Goal: Complete application form: Complete application form

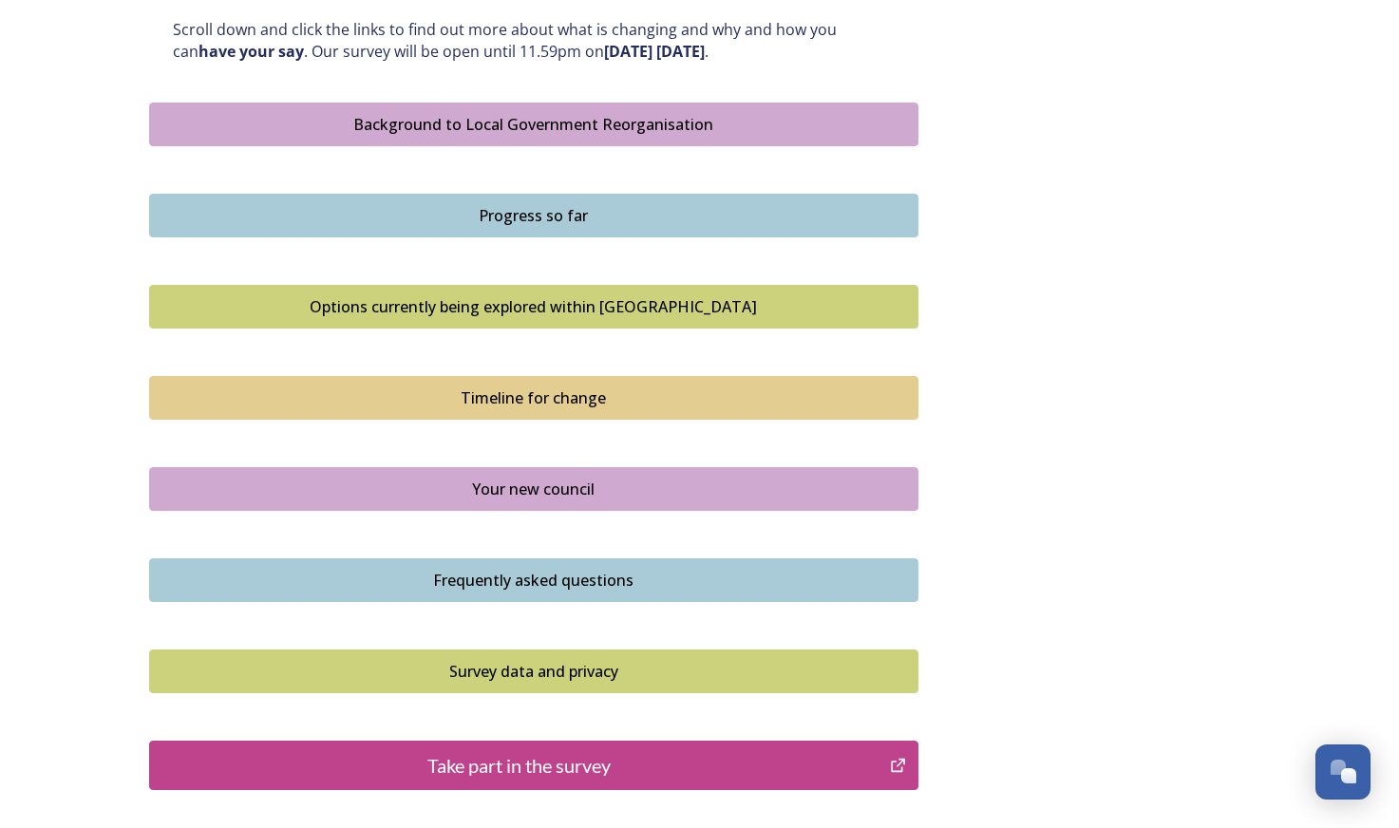
scroll to position [1215, 0]
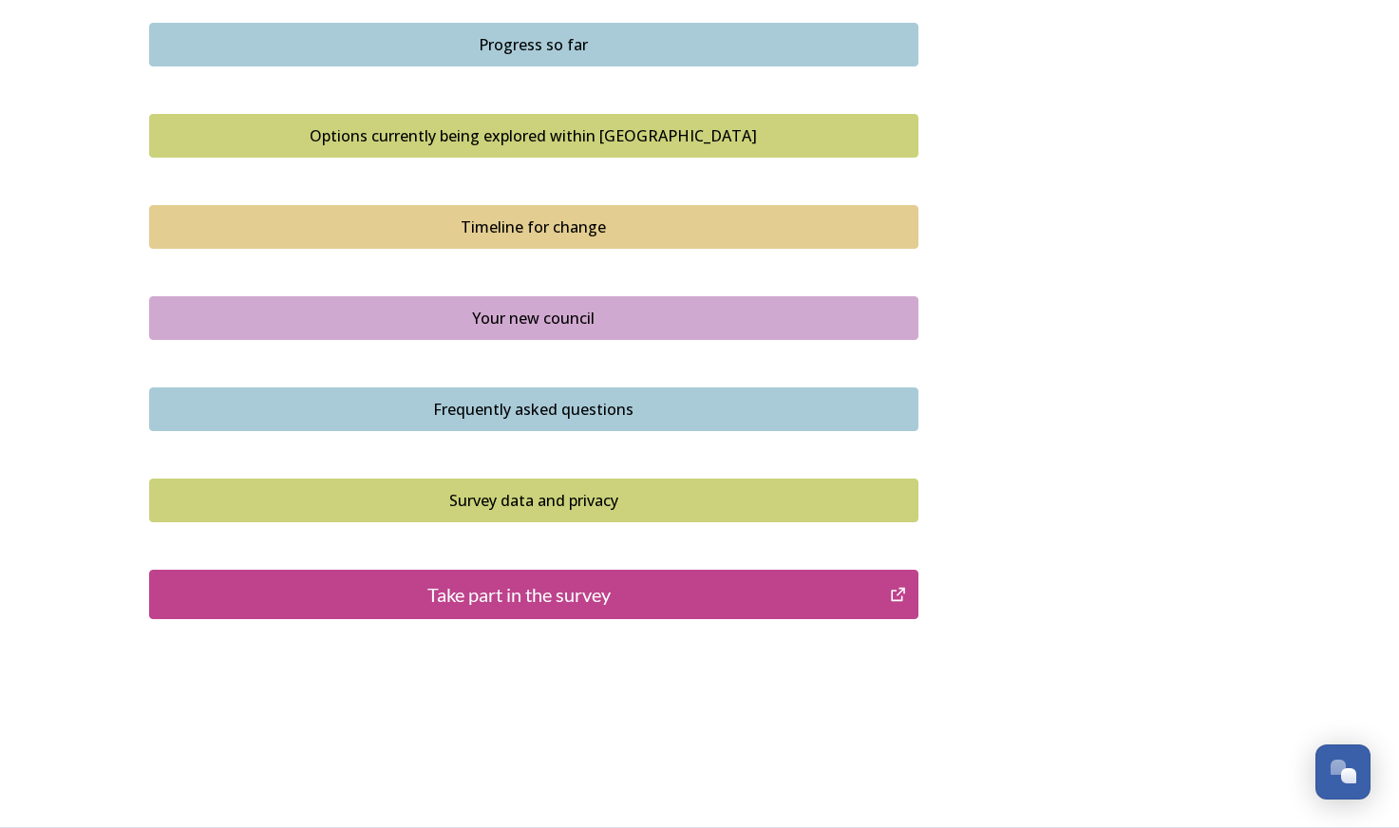
click at [310, 580] on div "Take part in the survey" at bounding box center [520, 594] width 721 height 28
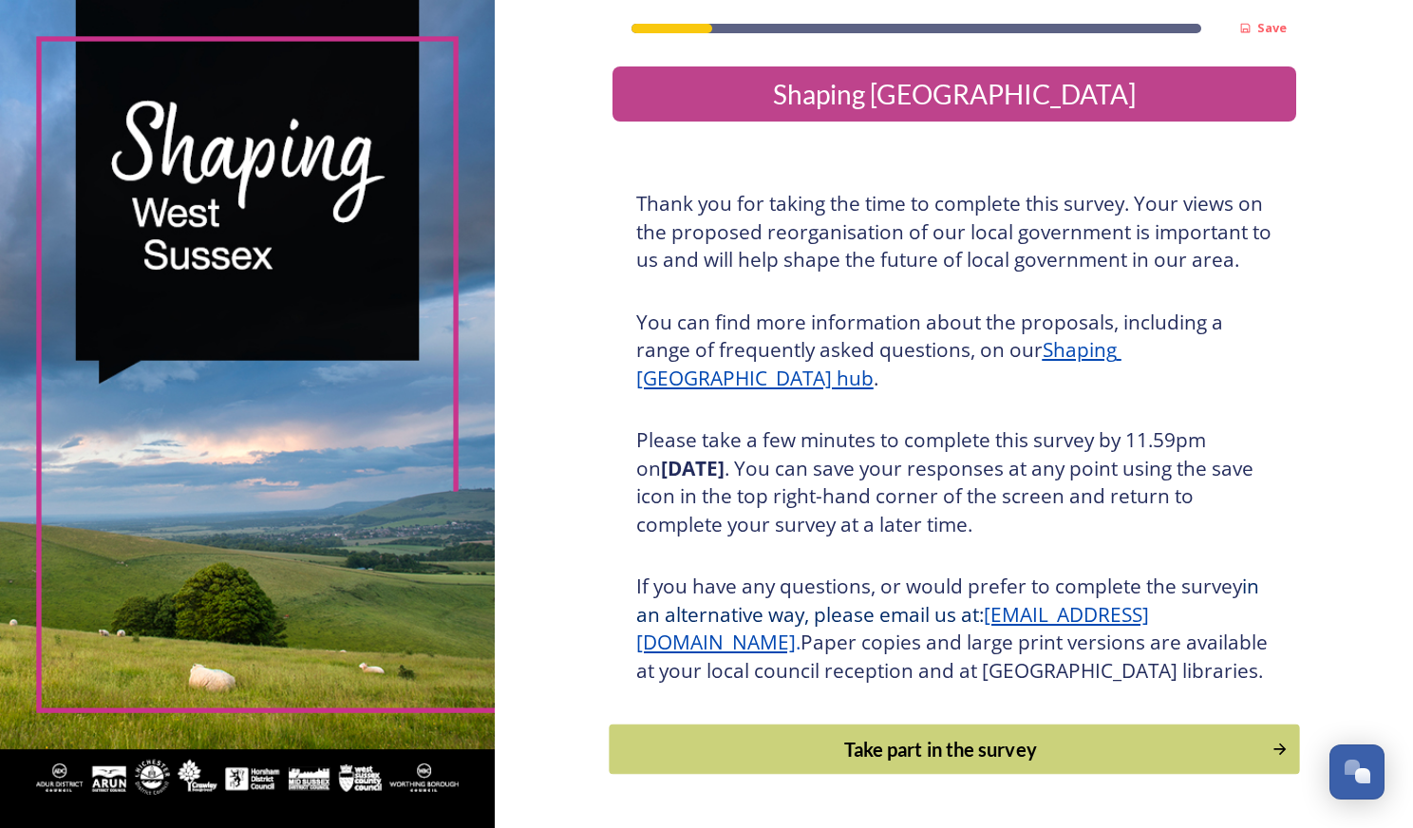
click at [793, 763] on div "Take part in the survey" at bounding box center [940, 749] width 642 height 28
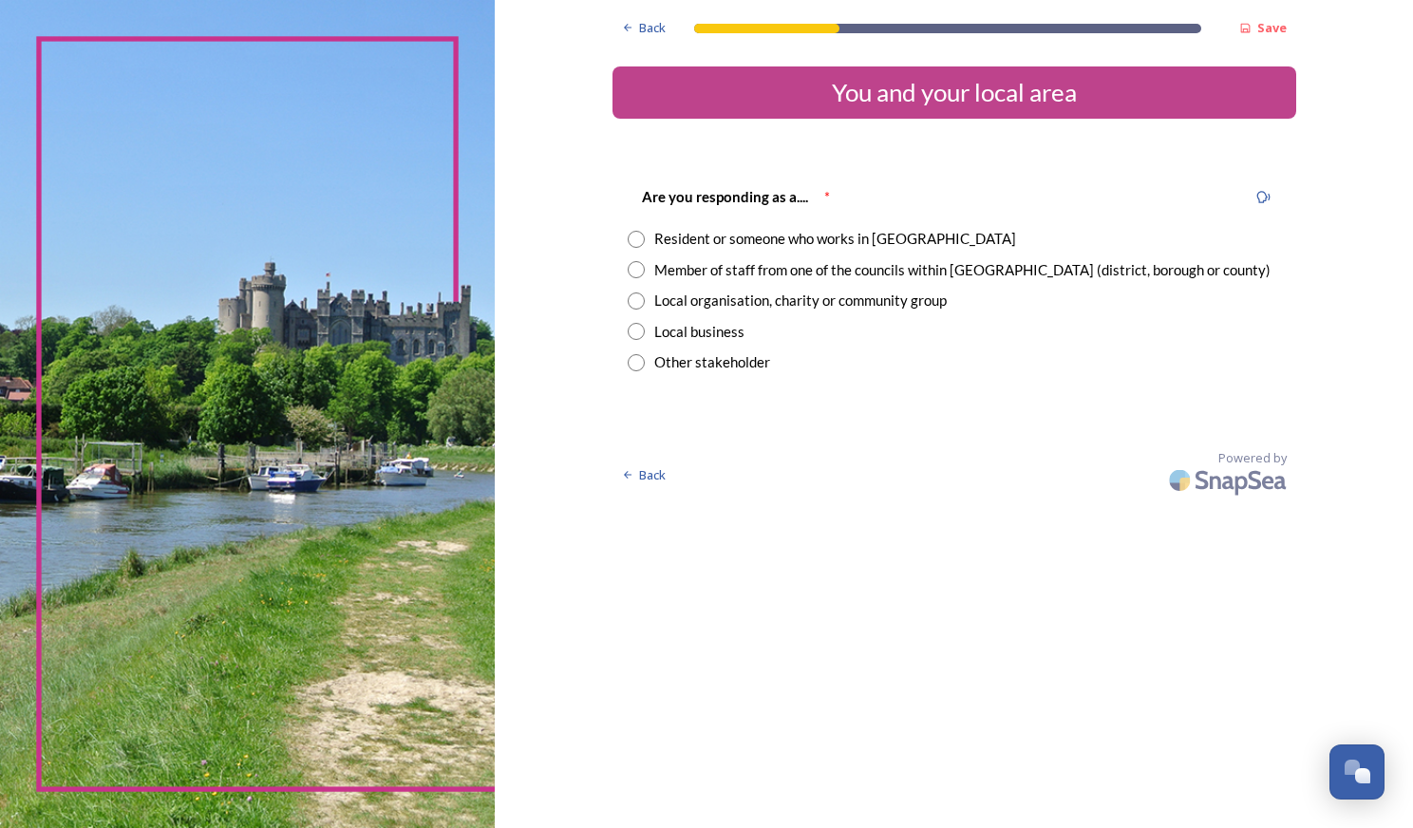
click at [675, 239] on div "Resident or someone who works in [GEOGRAPHIC_DATA]" at bounding box center [835, 239] width 362 height 22
radio input "true"
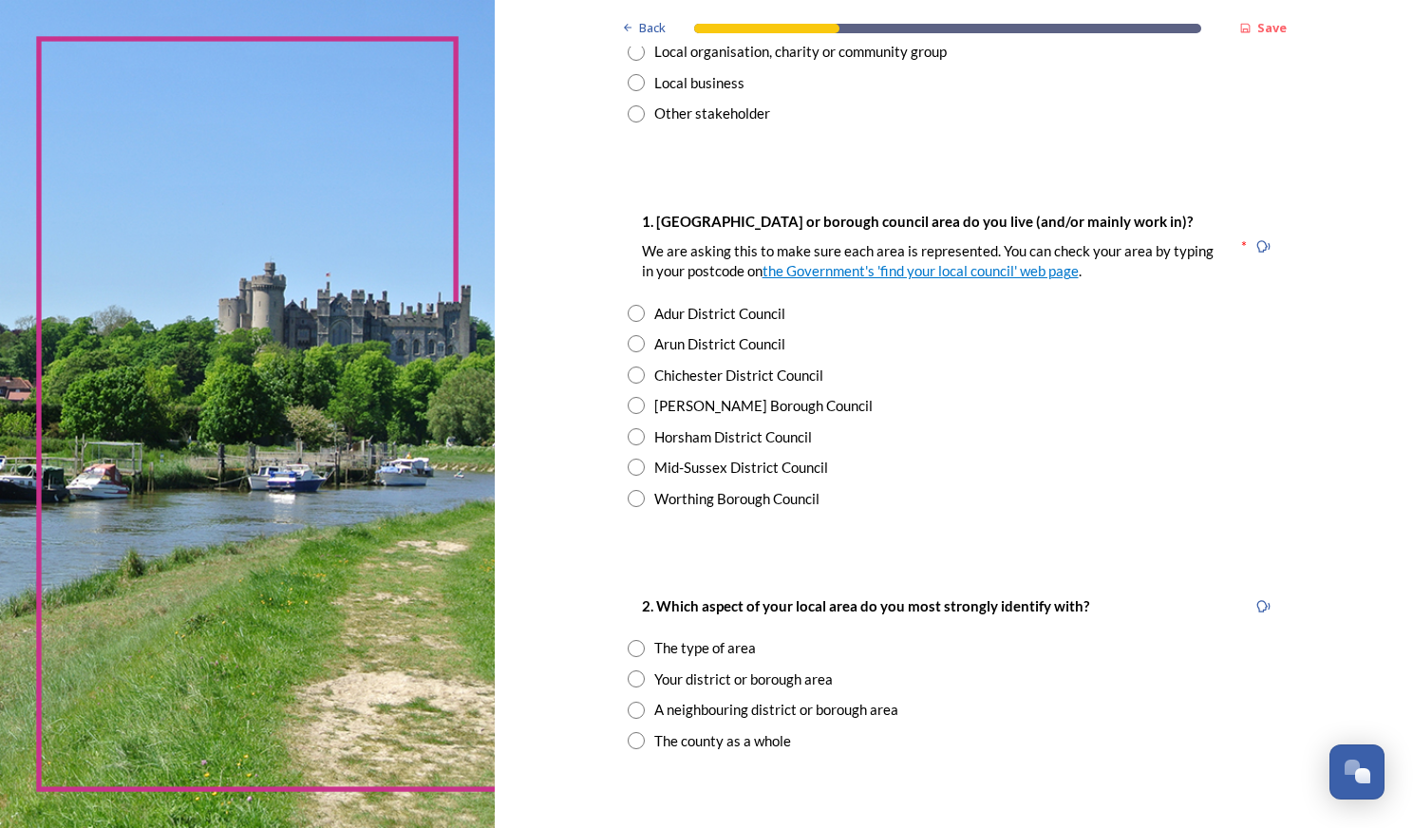
scroll to position [251, 0]
click at [725, 412] on div "[PERSON_NAME] Borough Council" at bounding box center [763, 404] width 218 height 22
radio input "true"
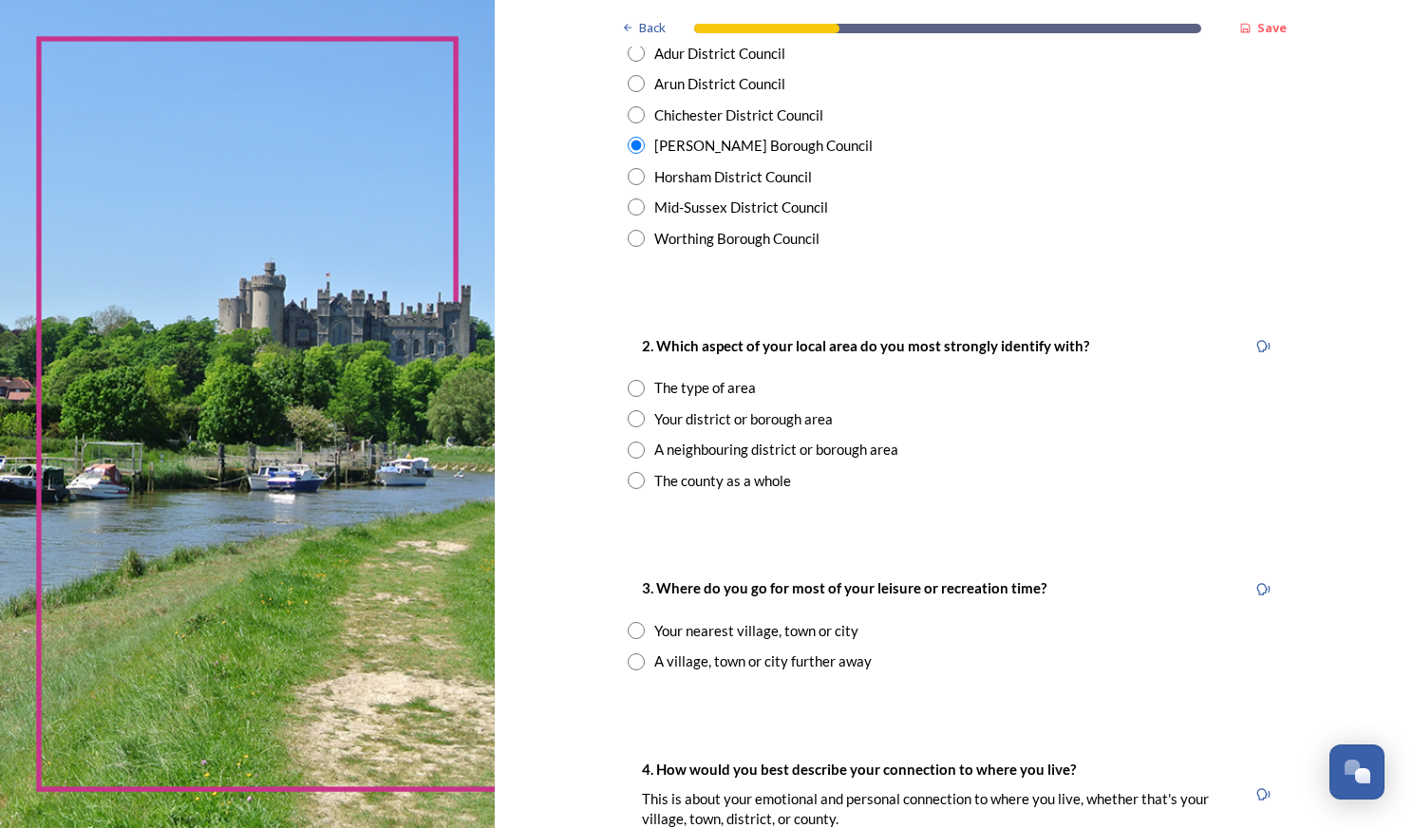
scroll to position [559, 0]
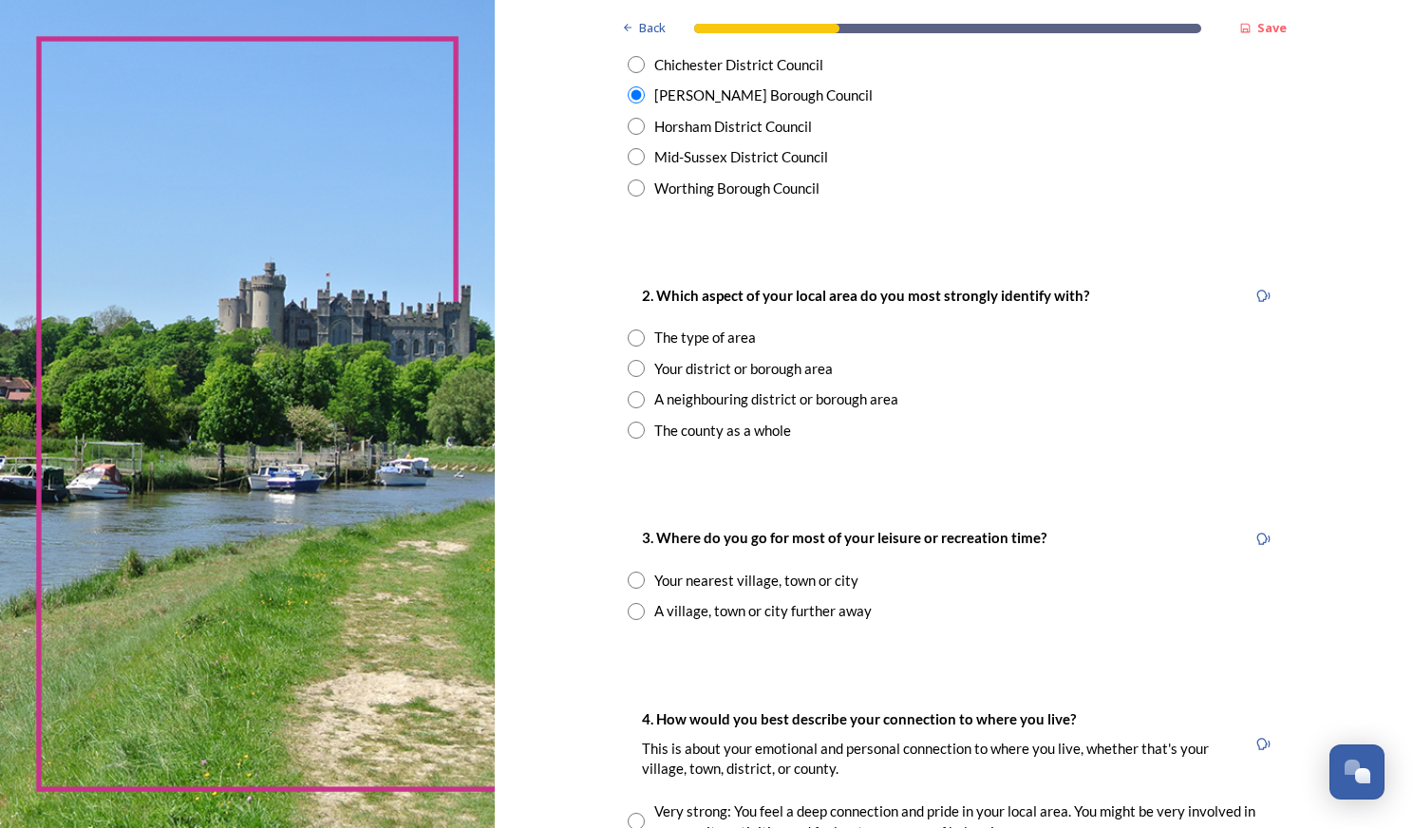
click at [716, 373] on div "Your district or borough area" at bounding box center [743, 369] width 179 height 22
radio input "true"
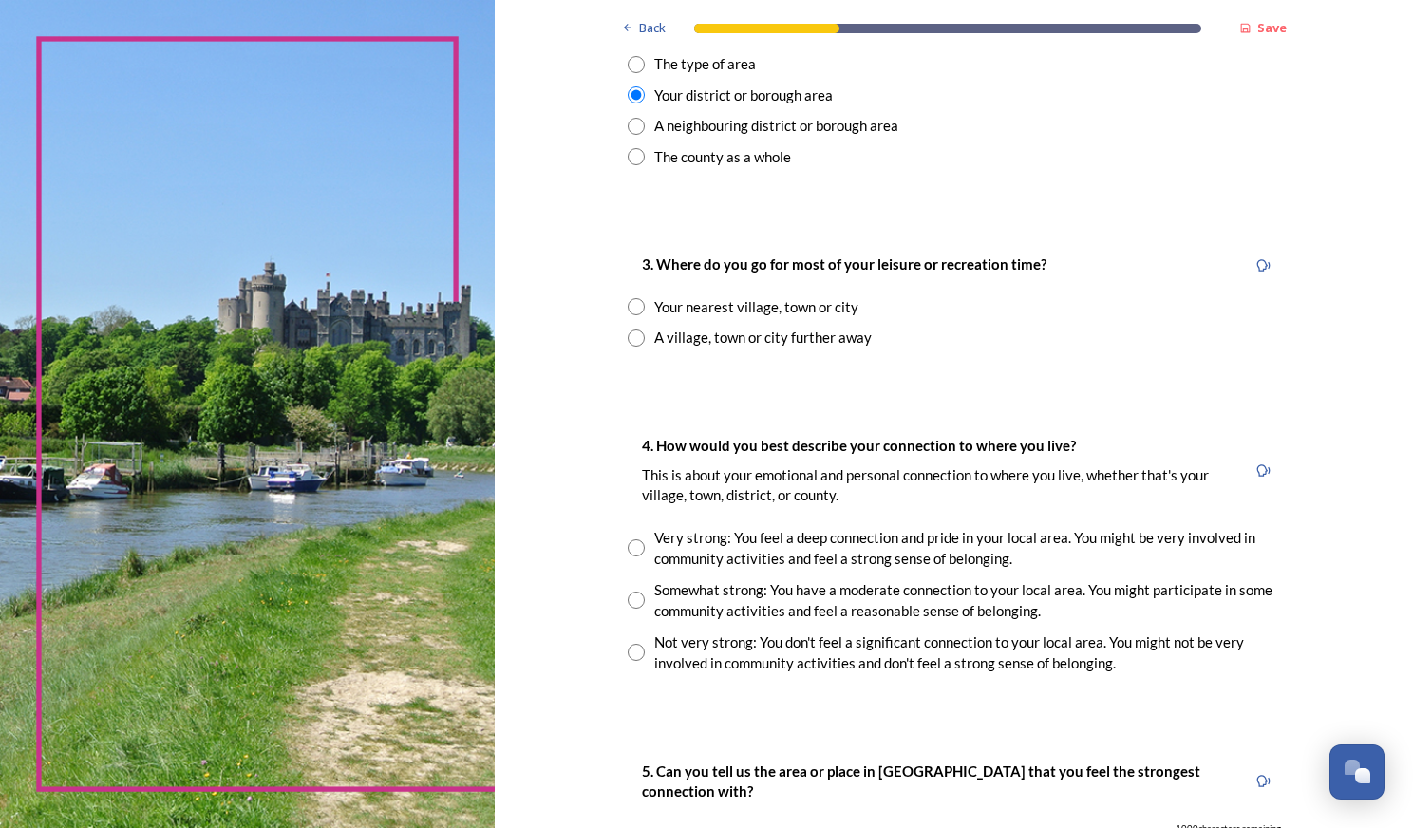
scroll to position [833, 0]
click at [715, 307] on div "Your nearest village, town or city" at bounding box center [756, 307] width 204 height 22
radio input "true"
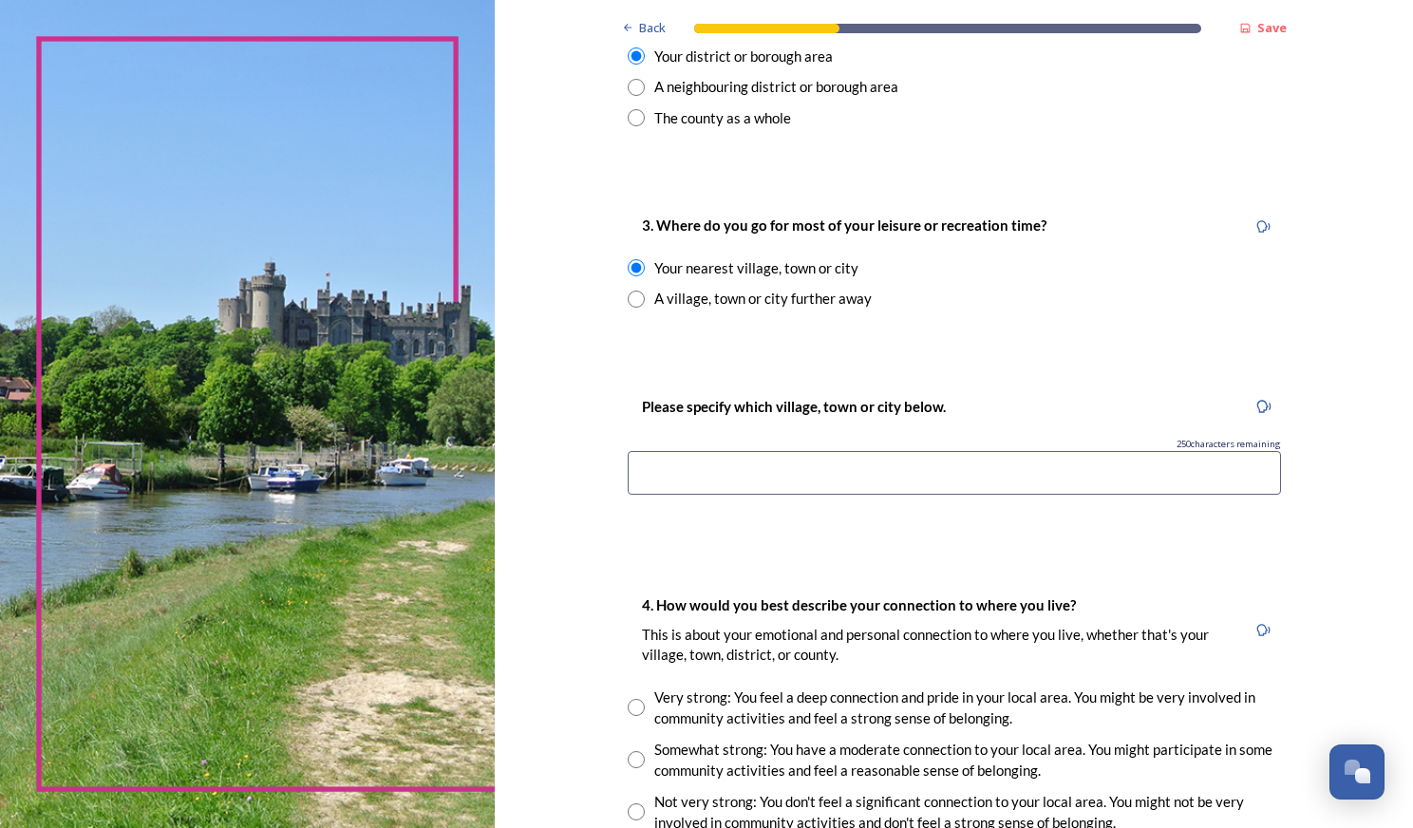
scroll to position [872, 0]
click at [706, 514] on div "Please specify which village, town or city below. 250 characters remaining" at bounding box center [954, 451] width 684 height 151
click at [681, 494] on input at bounding box center [954, 473] width 653 height 44
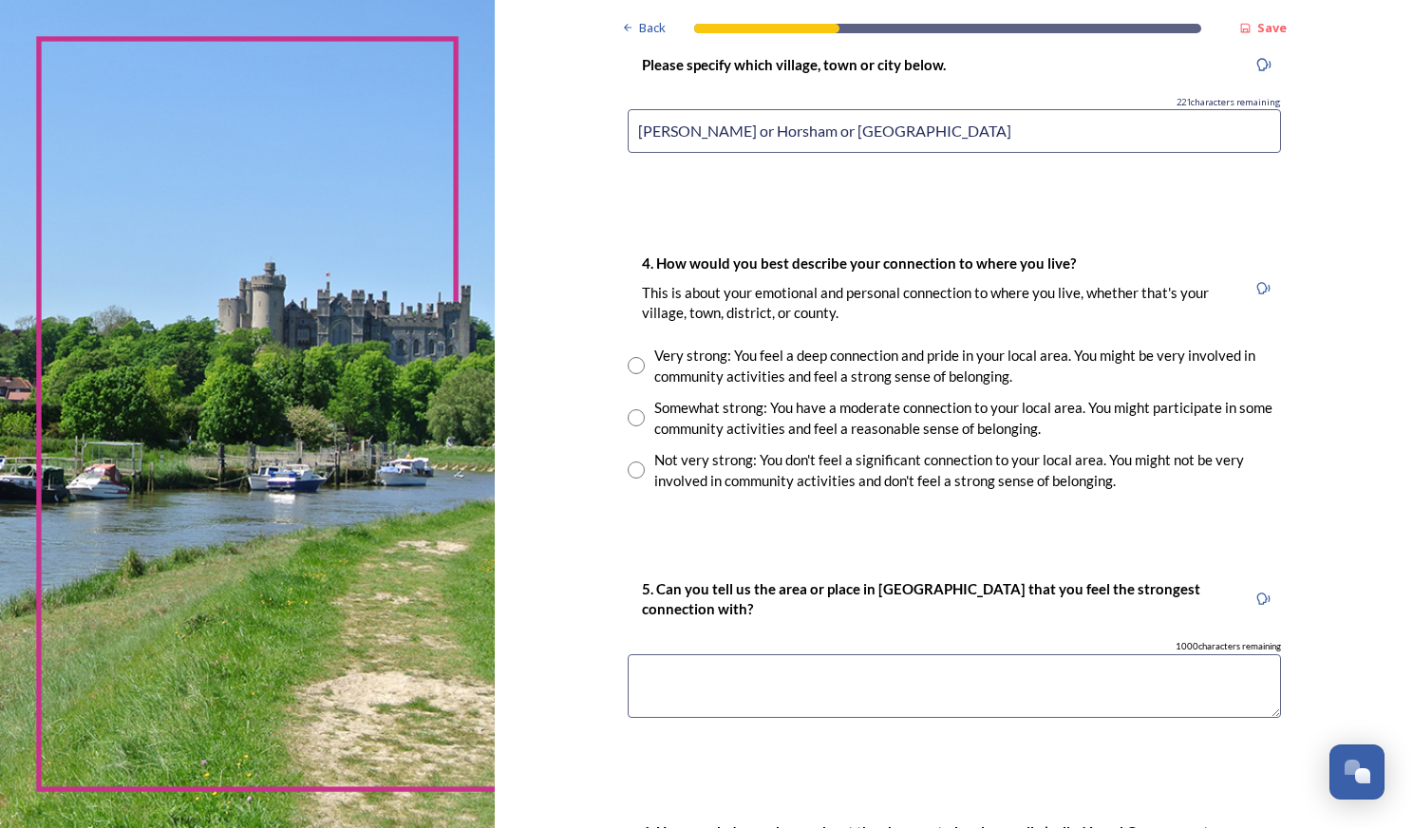
scroll to position [1215, 0]
type input "[PERSON_NAME] or Horsham or [GEOGRAPHIC_DATA]"
click at [669, 480] on div "Not very strong: You don't feel a significant connection to your local area. Yo…" at bounding box center [967, 469] width 627 height 43
radio input "true"
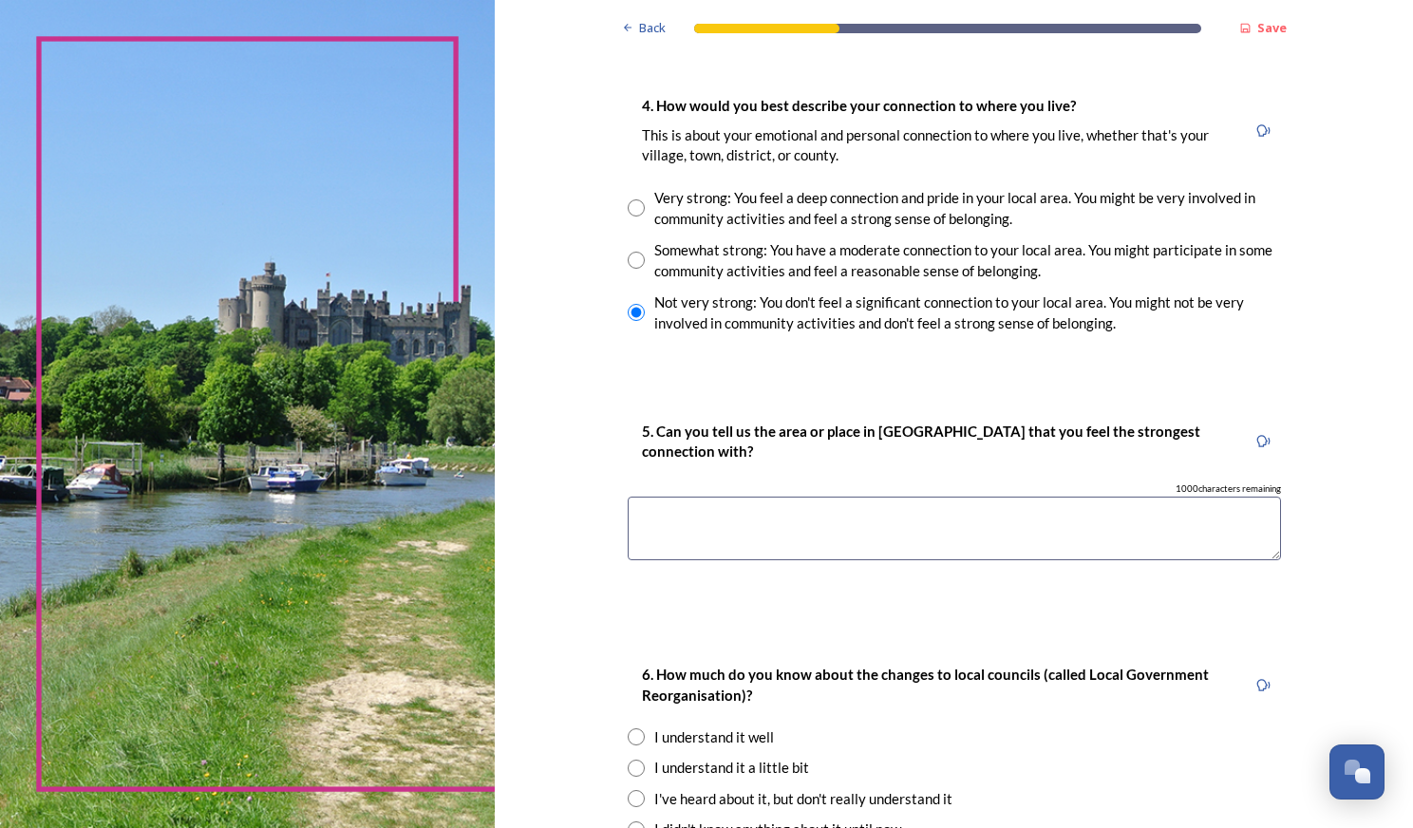
scroll to position [1372, 0]
click at [689, 505] on textarea at bounding box center [954, 528] width 653 height 64
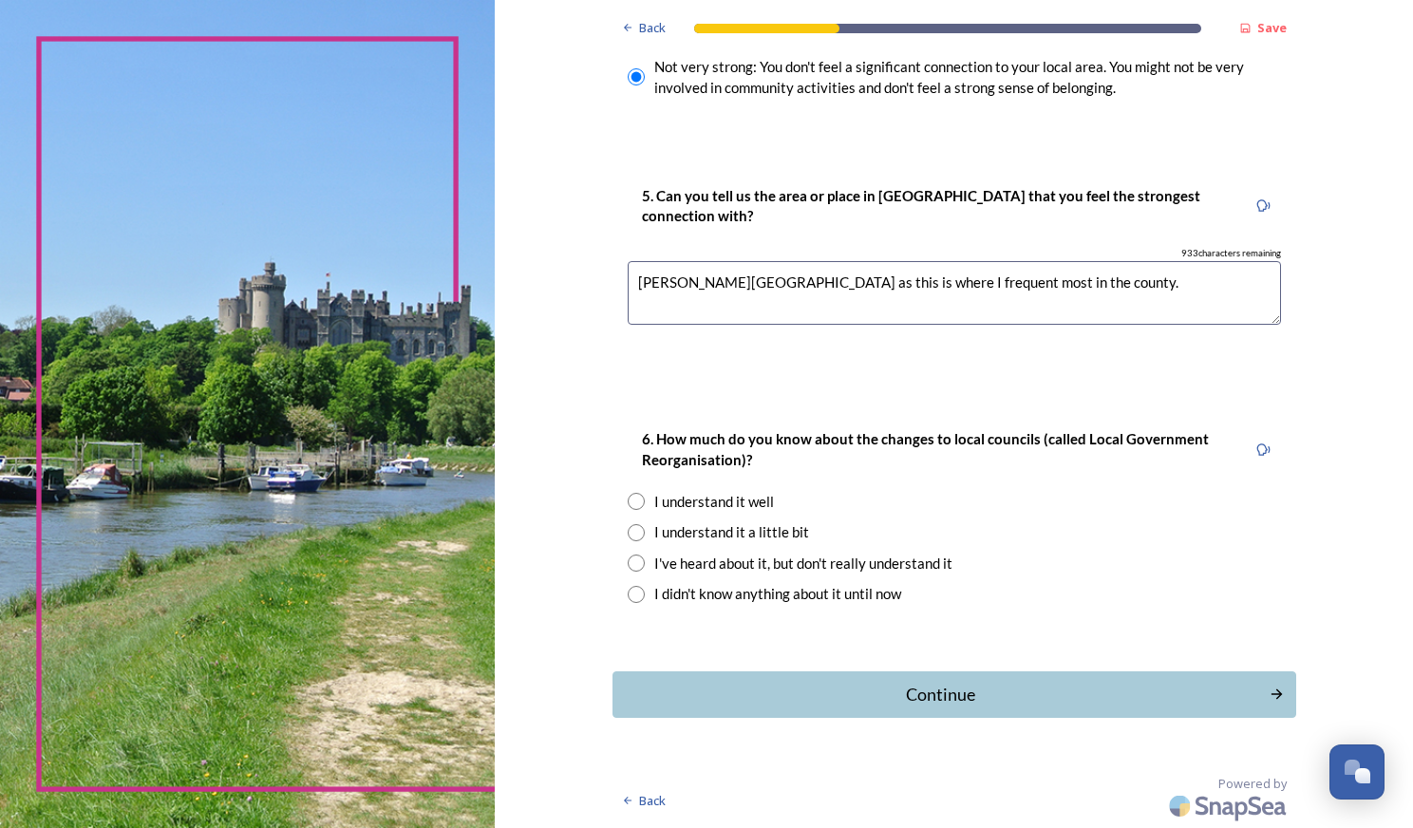
type textarea "[PERSON_NAME][GEOGRAPHIC_DATA] as this is where I frequent most in the county."
click at [691, 527] on div "I understand it a little bit" at bounding box center [731, 532] width 155 height 22
radio input "true"
click at [721, 699] on div "Continue" at bounding box center [940, 695] width 643 height 26
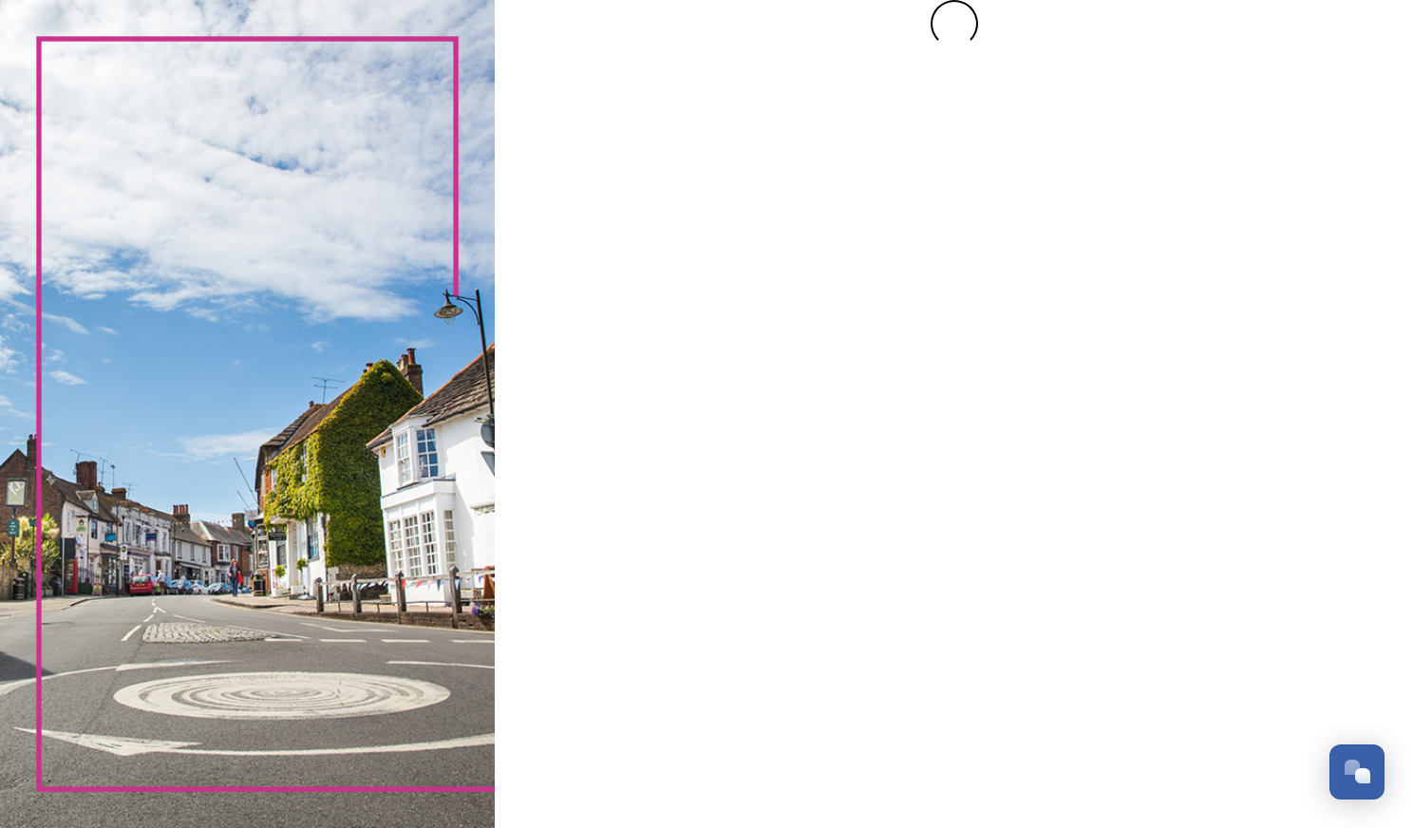
scroll to position [0, 0]
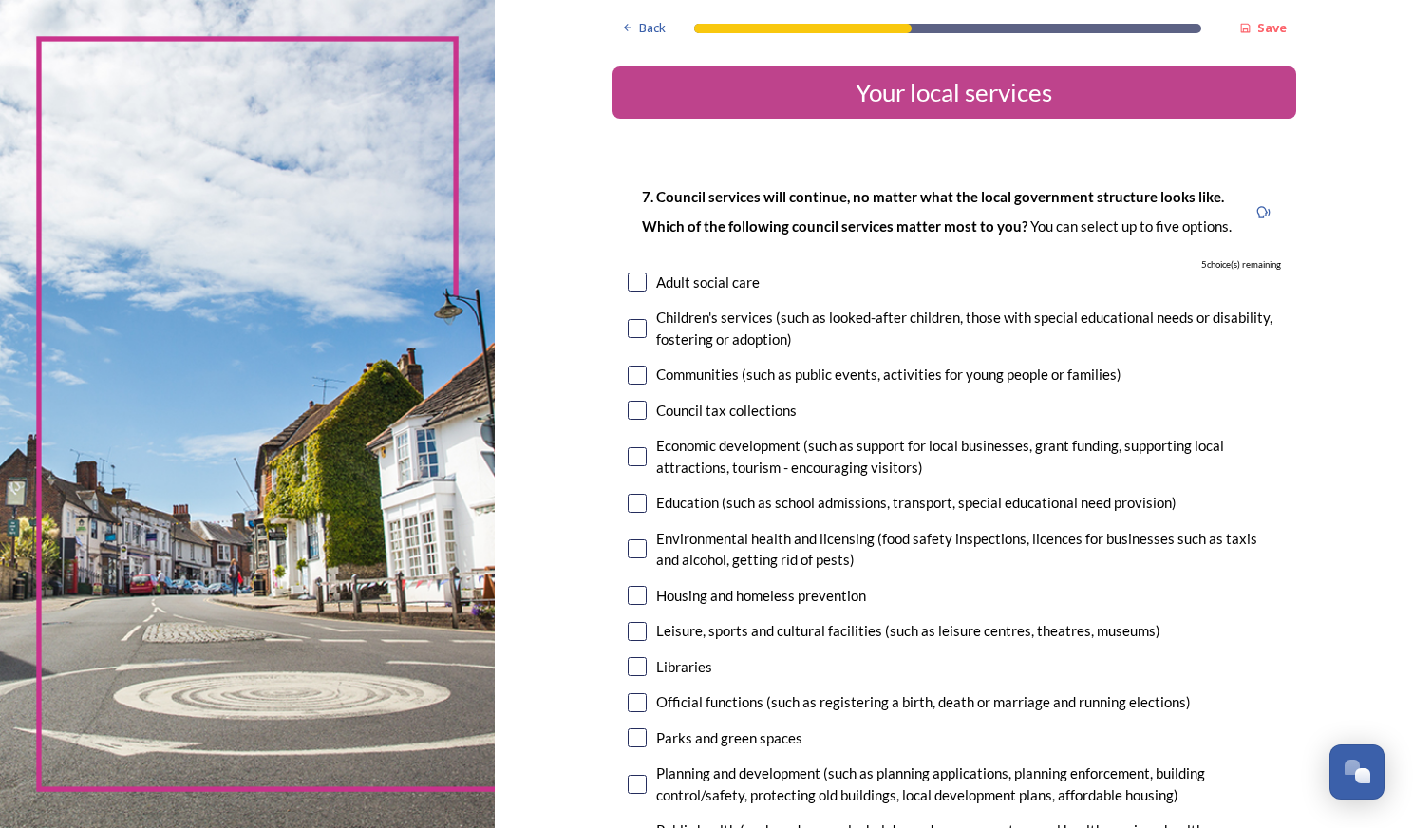
click at [633, 330] on input "checkbox" at bounding box center [637, 328] width 19 height 19
checkbox input "true"
click at [630, 387] on div "7. Council services will continue, no matter what the local government structur…" at bounding box center [954, 615] width 684 height 898
click at [629, 382] on input "checkbox" at bounding box center [637, 375] width 19 height 19
checkbox input "true"
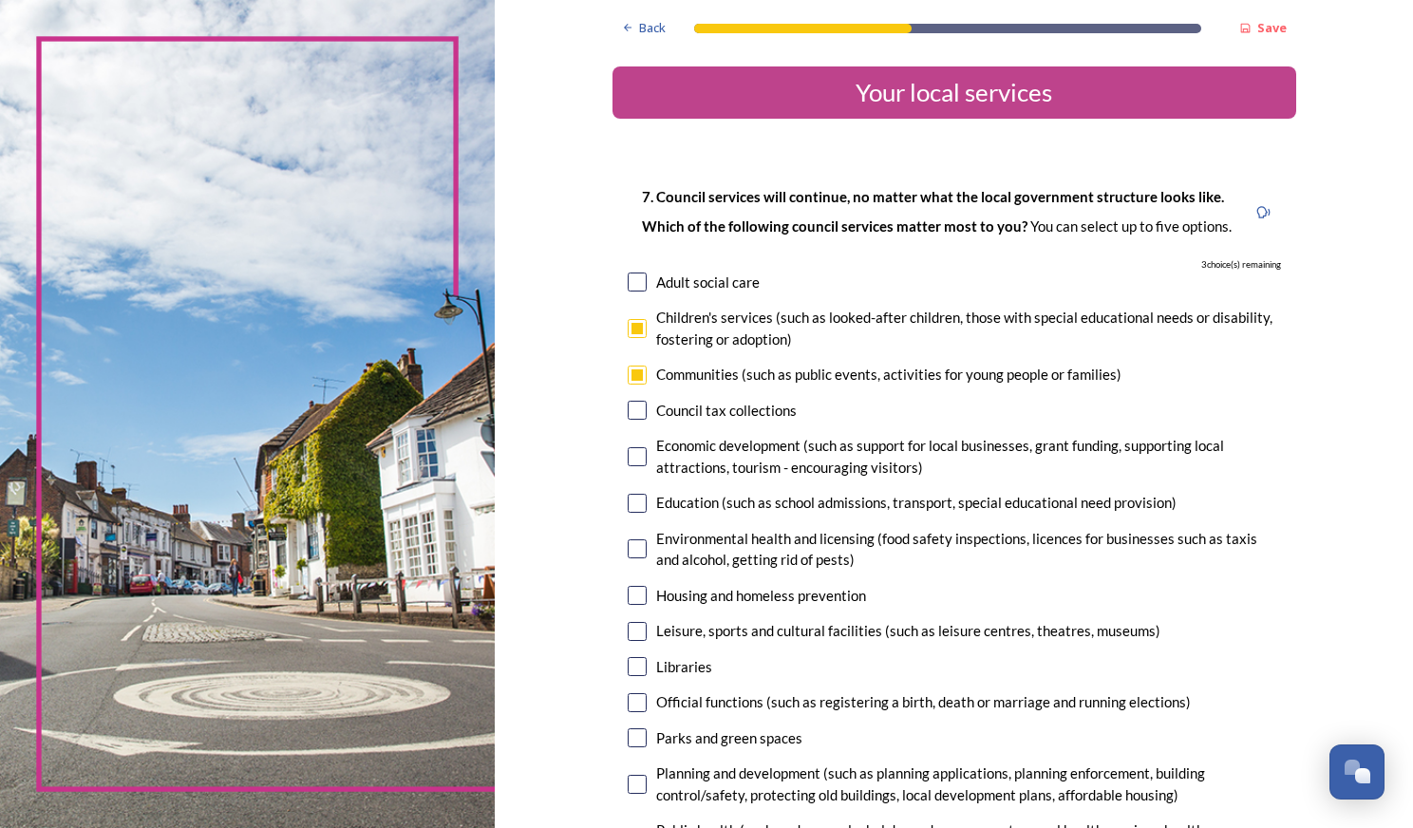
click at [631, 421] on div "Council tax collections" at bounding box center [954, 411] width 653 height 22
checkbox input "true"
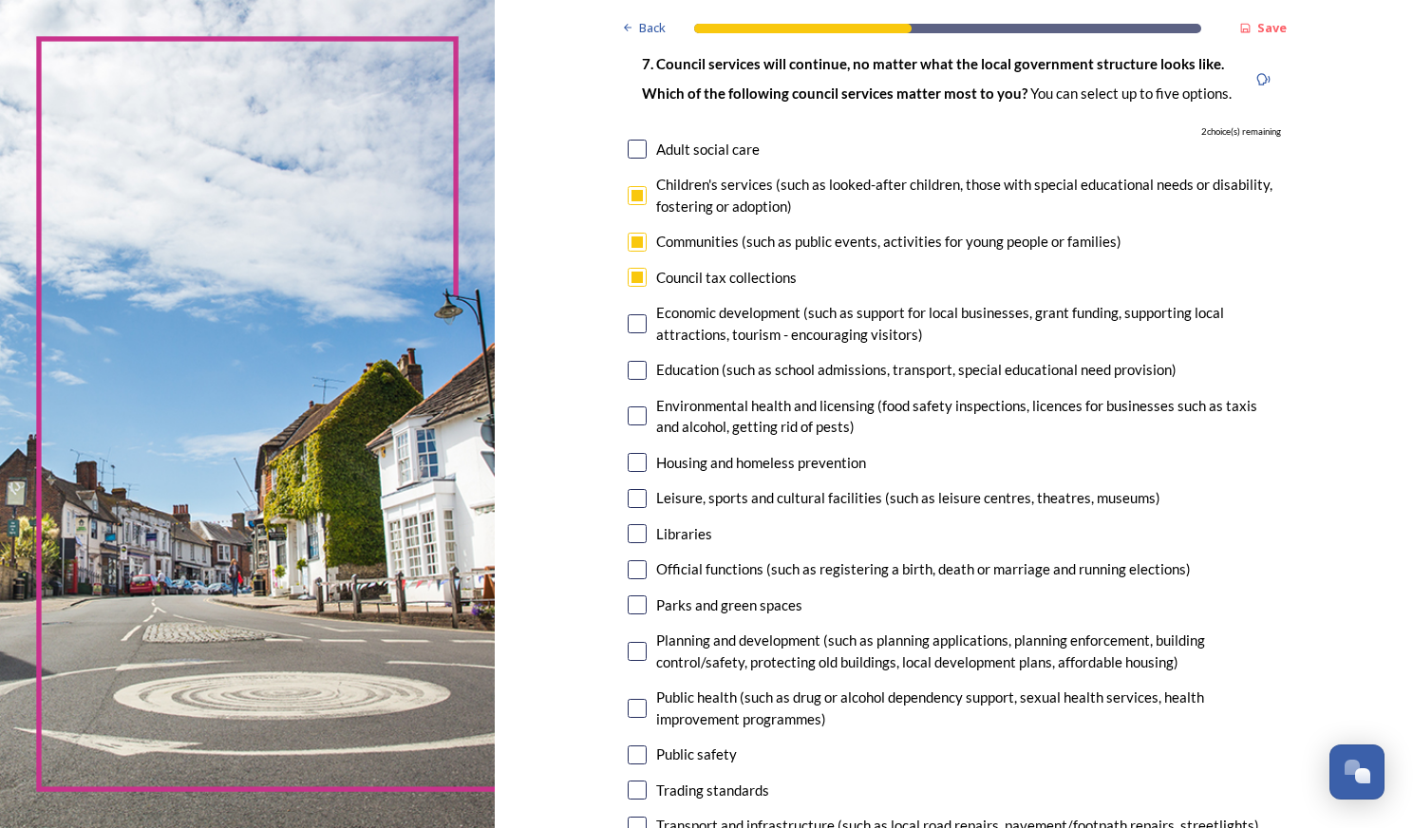
scroll to position [146, 0]
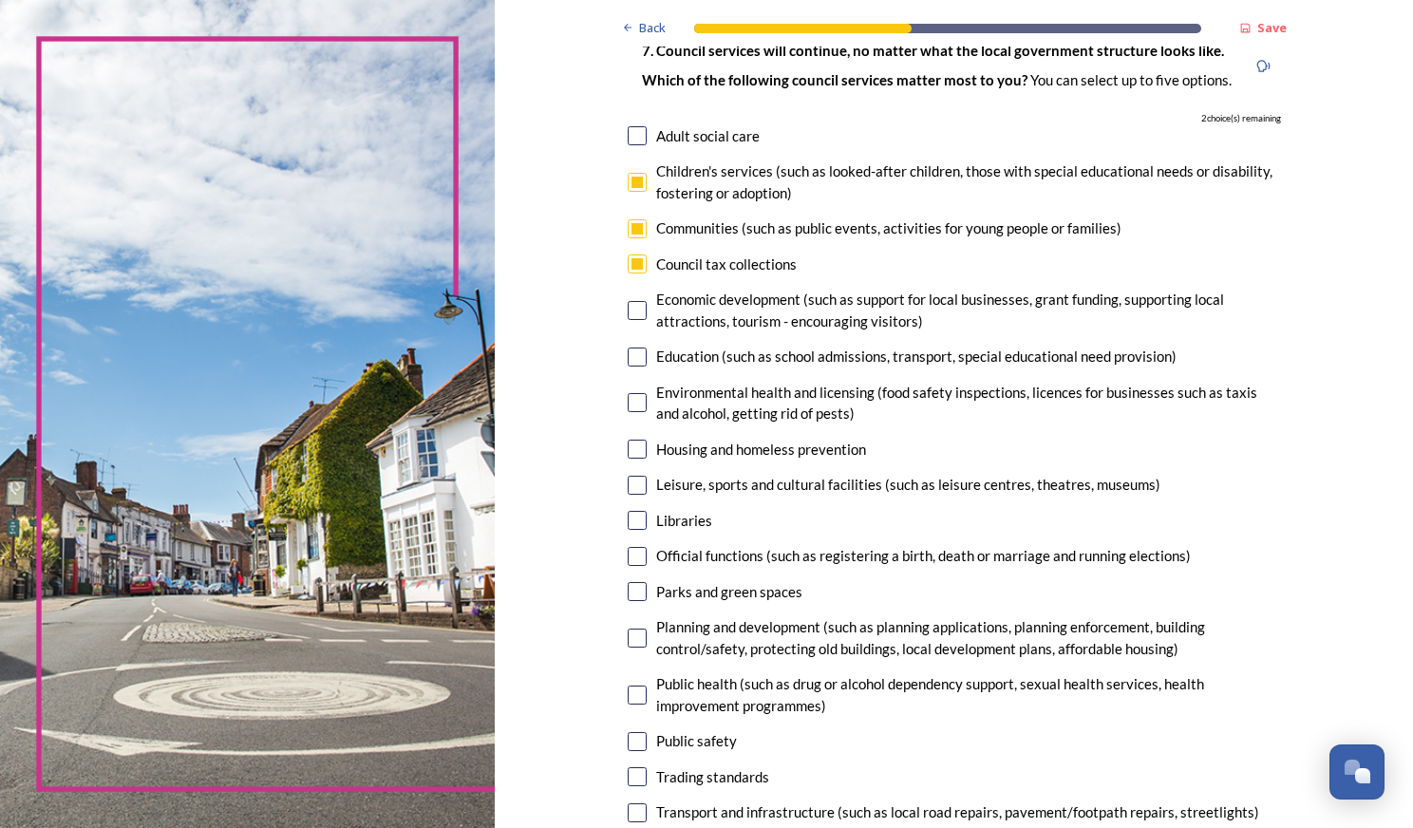
click at [635, 357] on input "checkbox" at bounding box center [637, 357] width 19 height 19
checkbox input "true"
click at [635, 319] on input "checkbox" at bounding box center [637, 310] width 19 height 19
checkbox input "true"
click at [638, 493] on input "checkbox" at bounding box center [637, 485] width 19 height 19
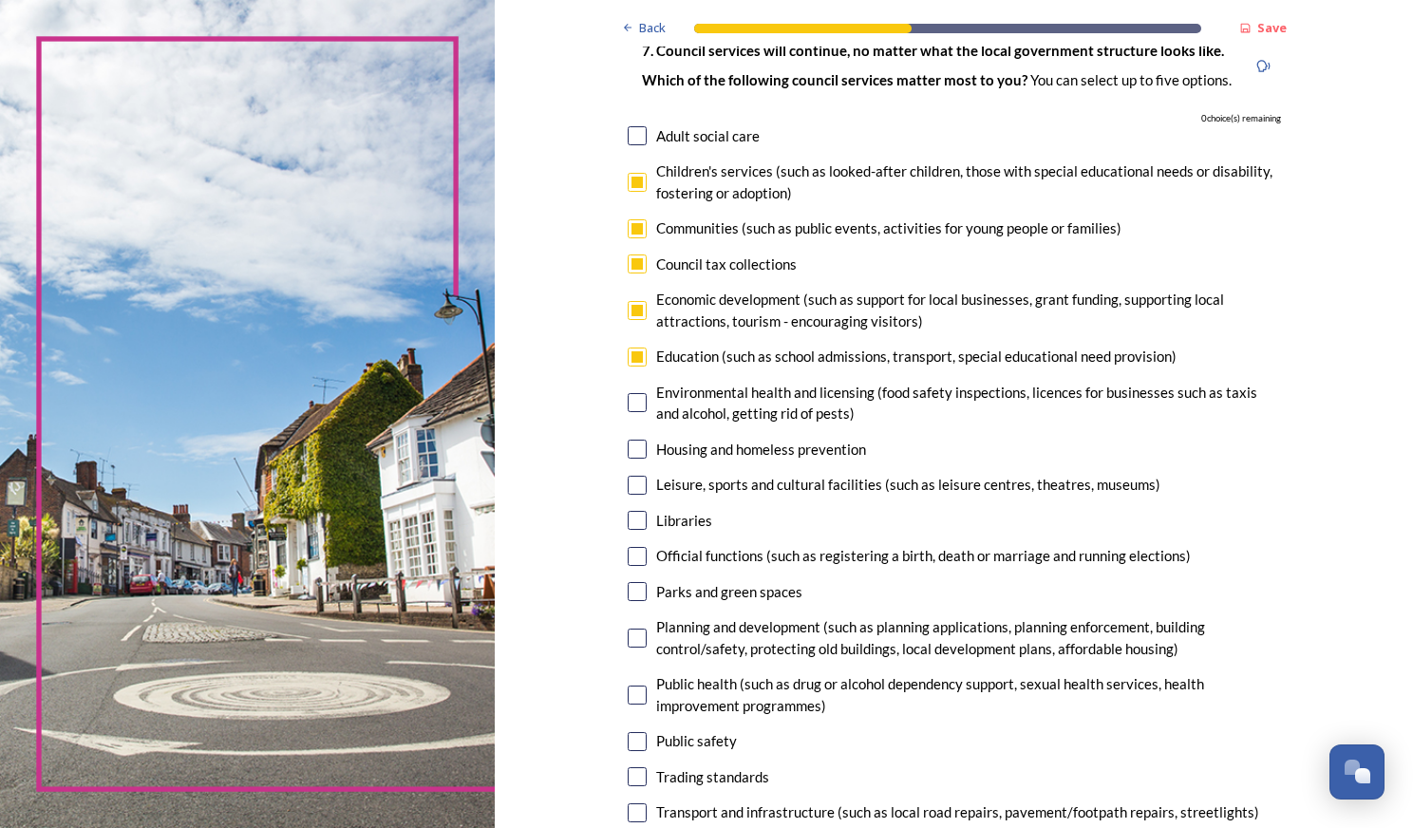
click at [634, 486] on input "checkbox" at bounding box center [637, 485] width 19 height 19
click at [632, 488] on input "checkbox" at bounding box center [637, 485] width 19 height 19
click at [630, 486] on input "checkbox" at bounding box center [637, 485] width 19 height 19
checkbox input "false"
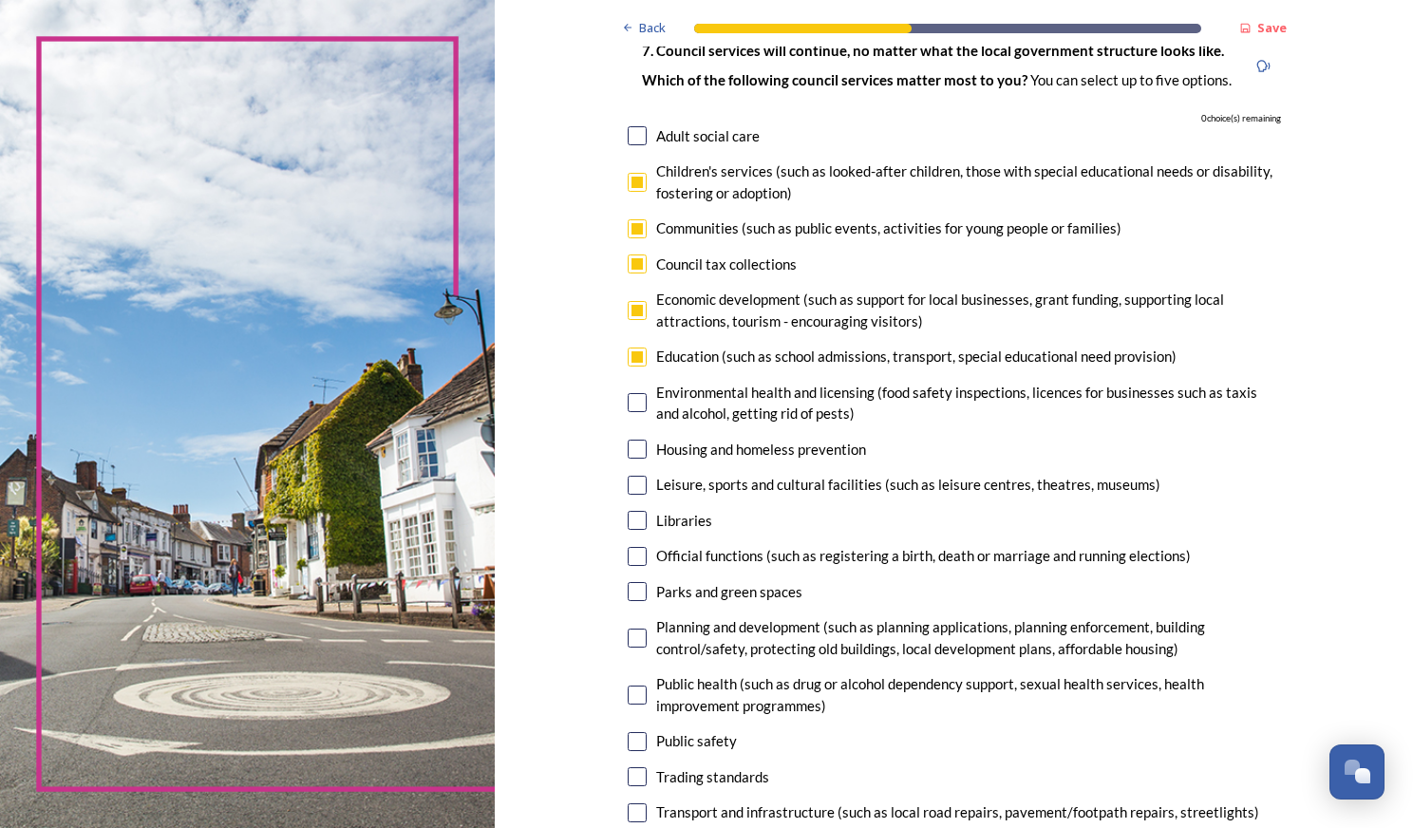
click at [630, 358] on input "checkbox" at bounding box center [637, 357] width 19 height 19
checkbox input "false"
click at [632, 487] on input "checkbox" at bounding box center [637, 485] width 19 height 19
checkbox input "true"
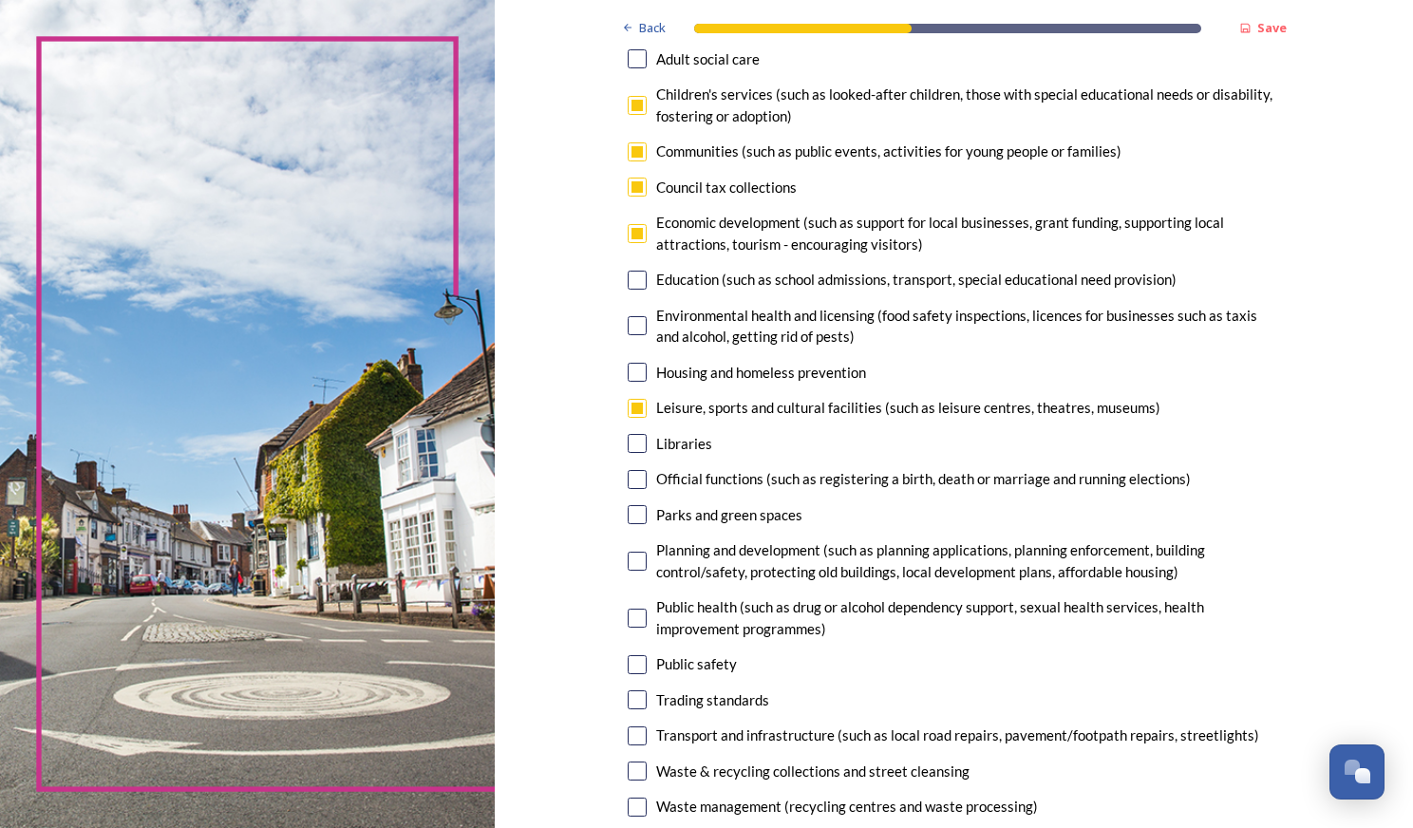
scroll to position [223, 0]
click at [629, 232] on input "checkbox" at bounding box center [637, 233] width 19 height 19
checkbox input "false"
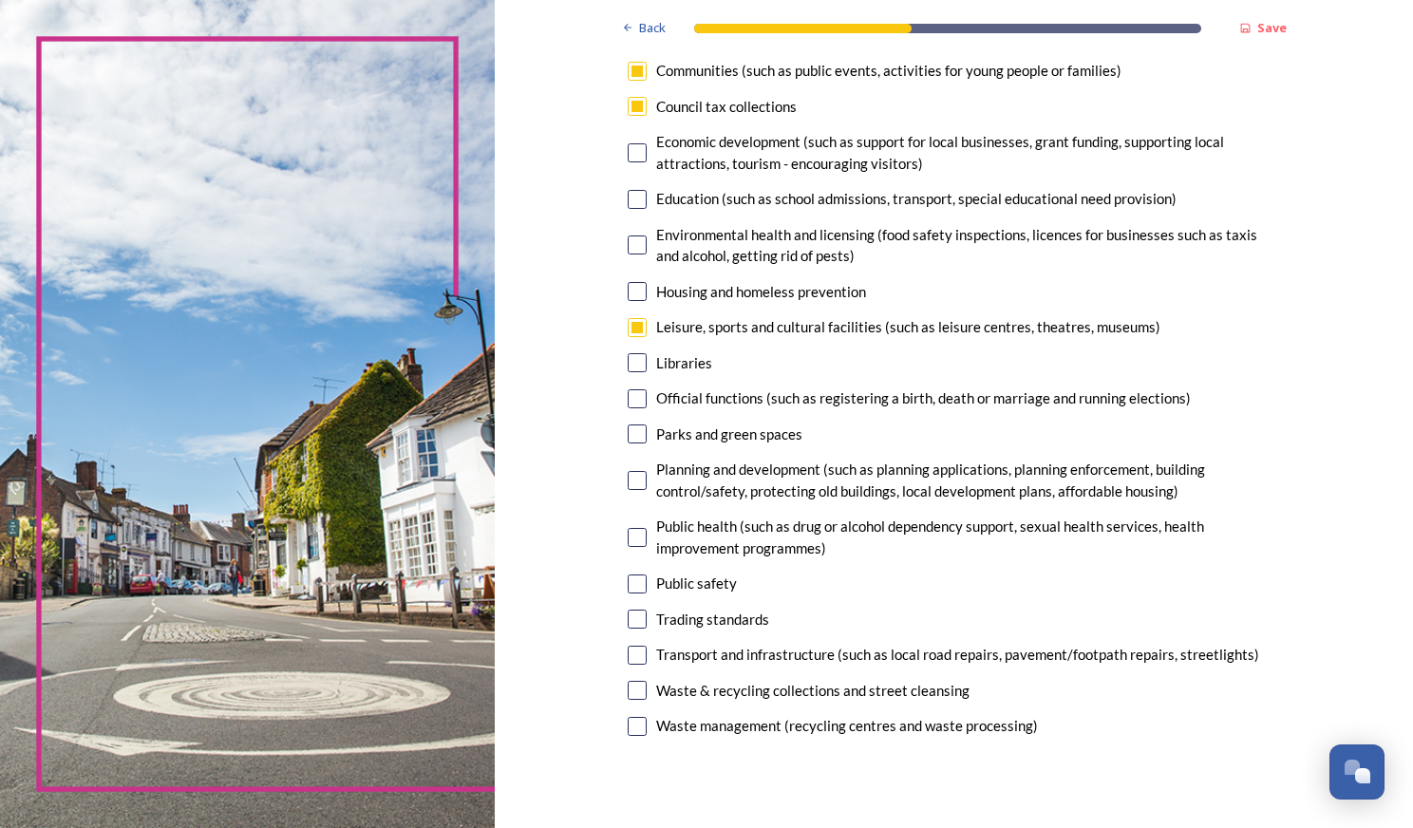
scroll to position [305, 0]
click at [628, 585] on input "checkbox" at bounding box center [637, 583] width 19 height 19
checkbox input "true"
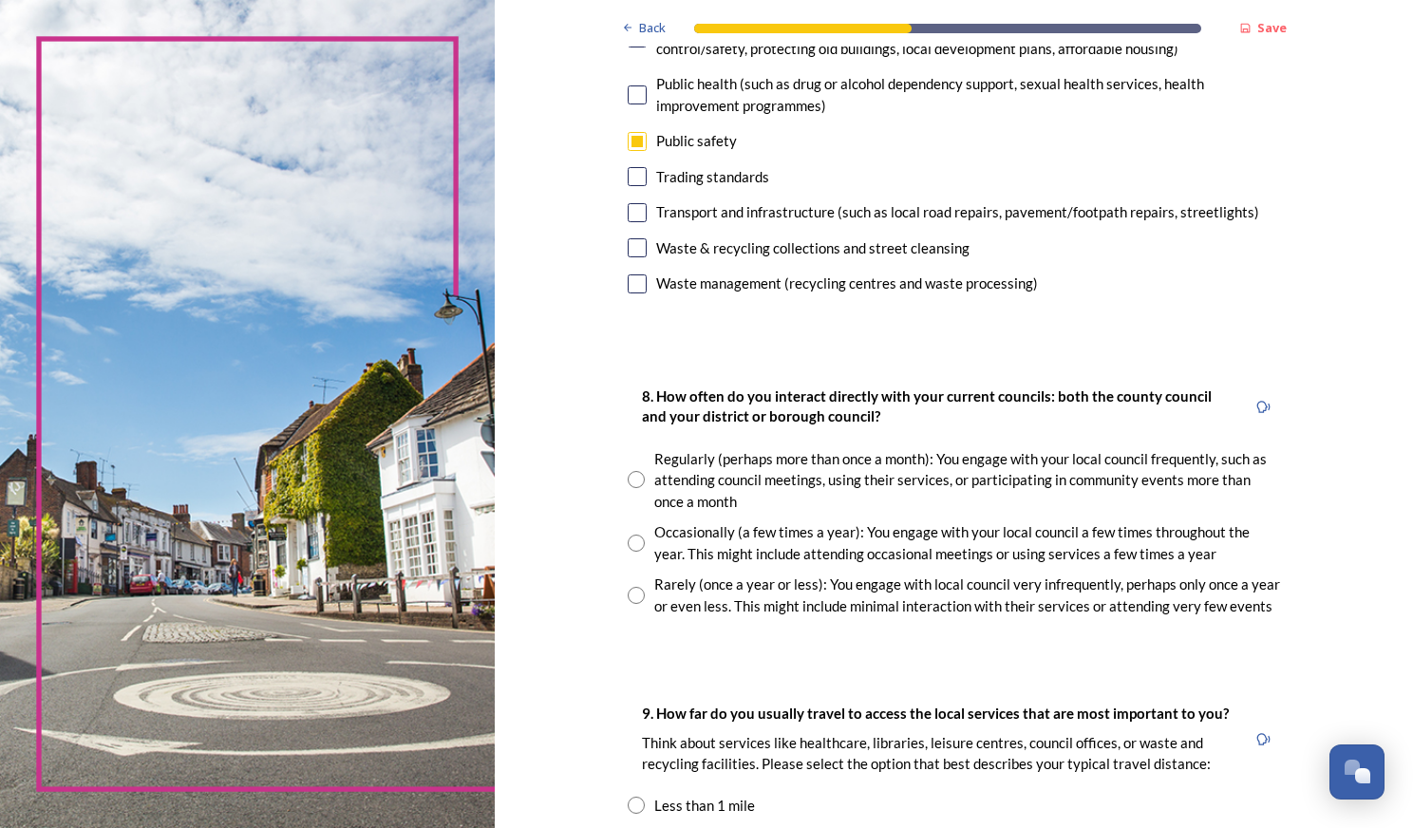
scroll to position [745, 0]
click at [634, 552] on input "radio" at bounding box center [636, 544] width 17 height 17
radio input "true"
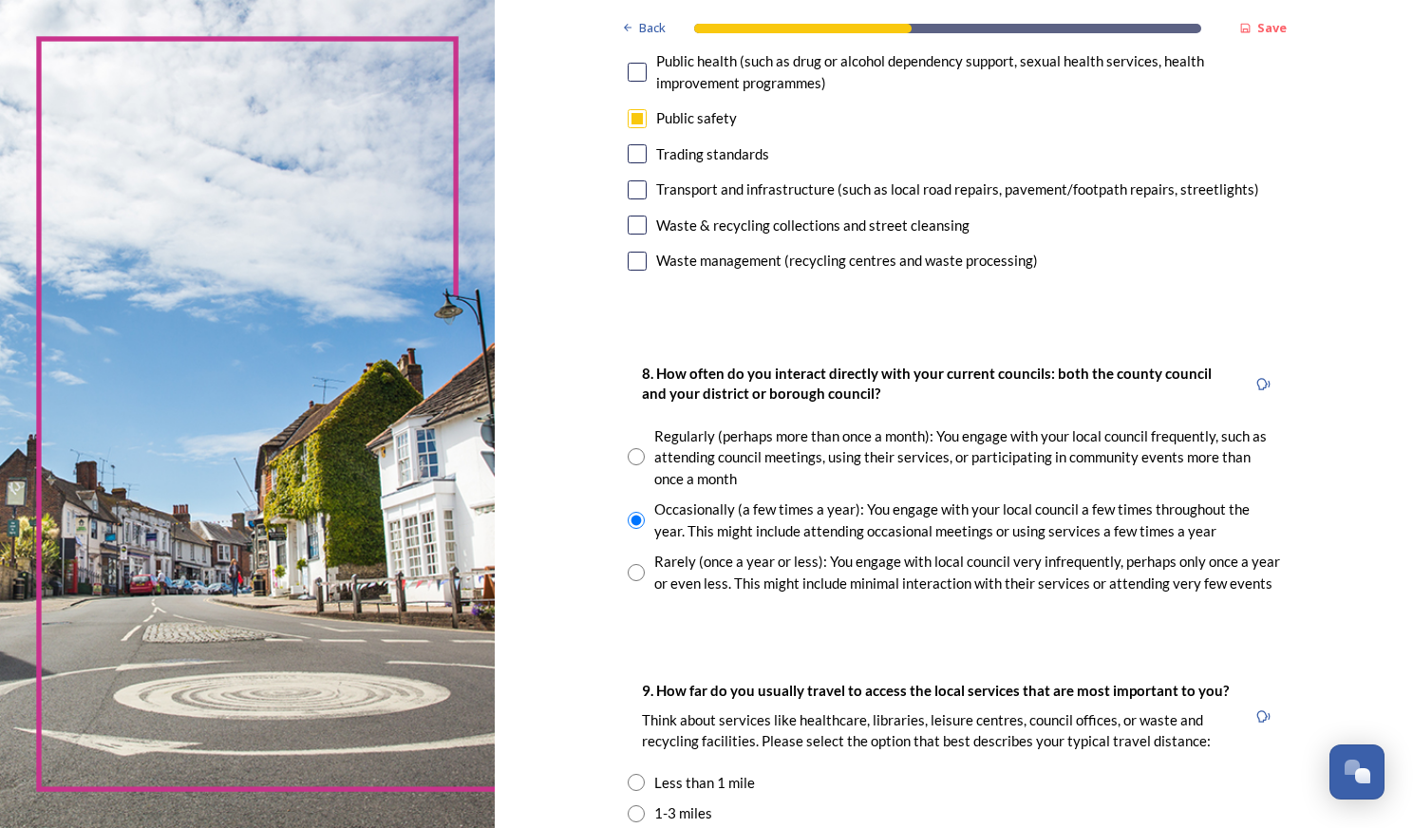
scroll to position [770, 0]
click at [628, 578] on input "radio" at bounding box center [636, 571] width 17 height 17
radio input "true"
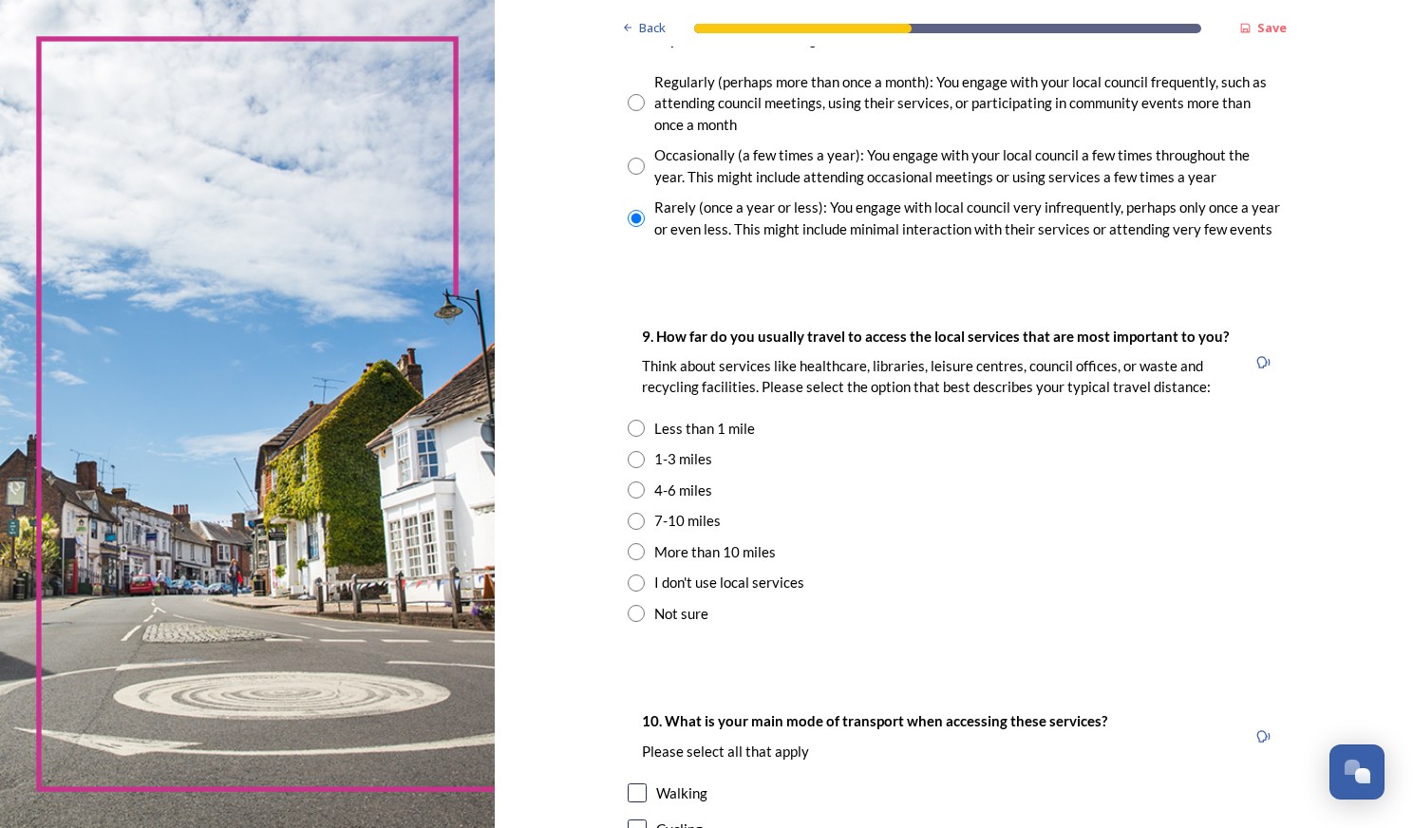
scroll to position [1124, 0]
click at [663, 487] on div "4-6 miles" at bounding box center [683, 490] width 58 height 22
radio input "true"
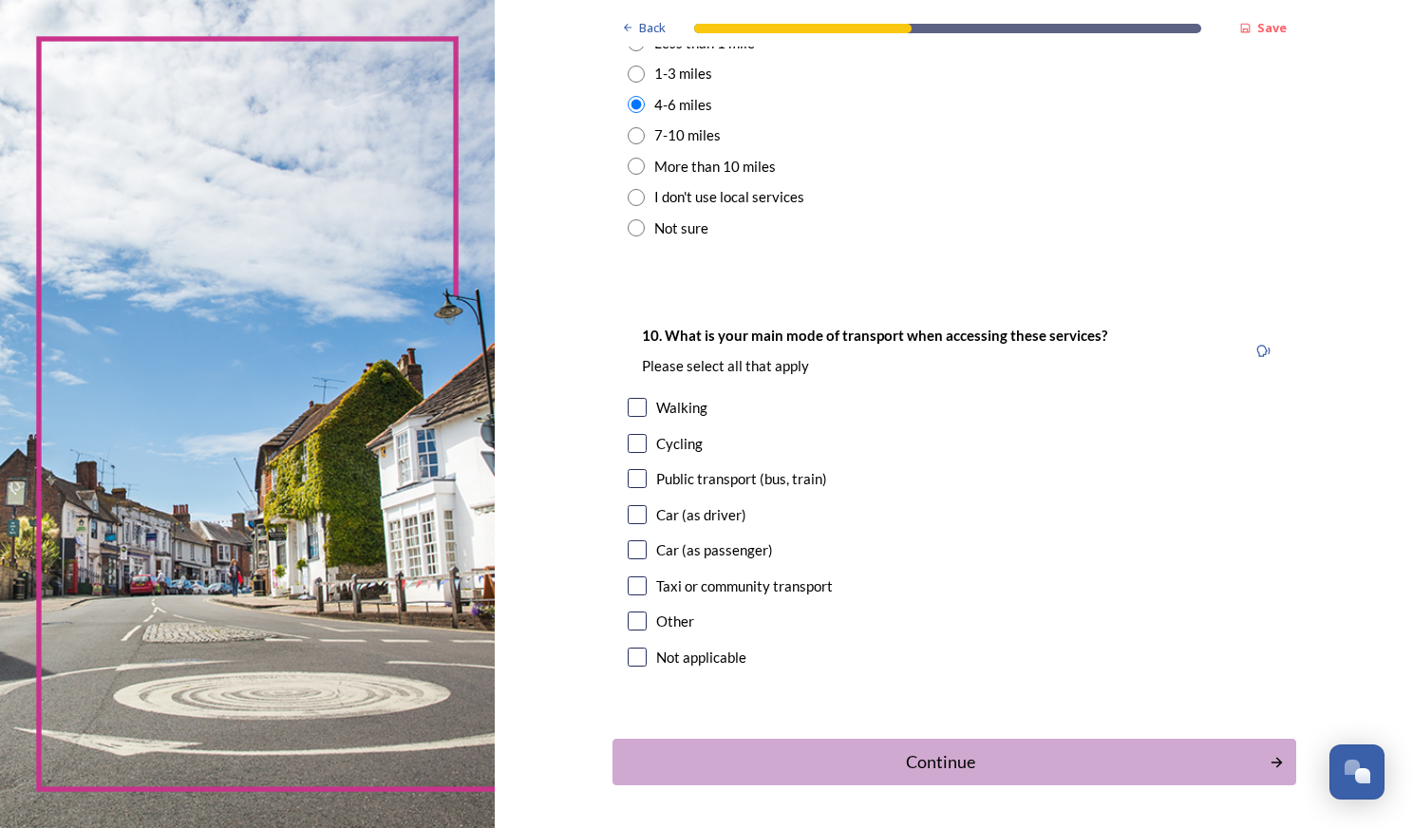
scroll to position [1510, 0]
click at [656, 512] on div "Car (as driver)" at bounding box center [701, 514] width 90 height 22
checkbox input "true"
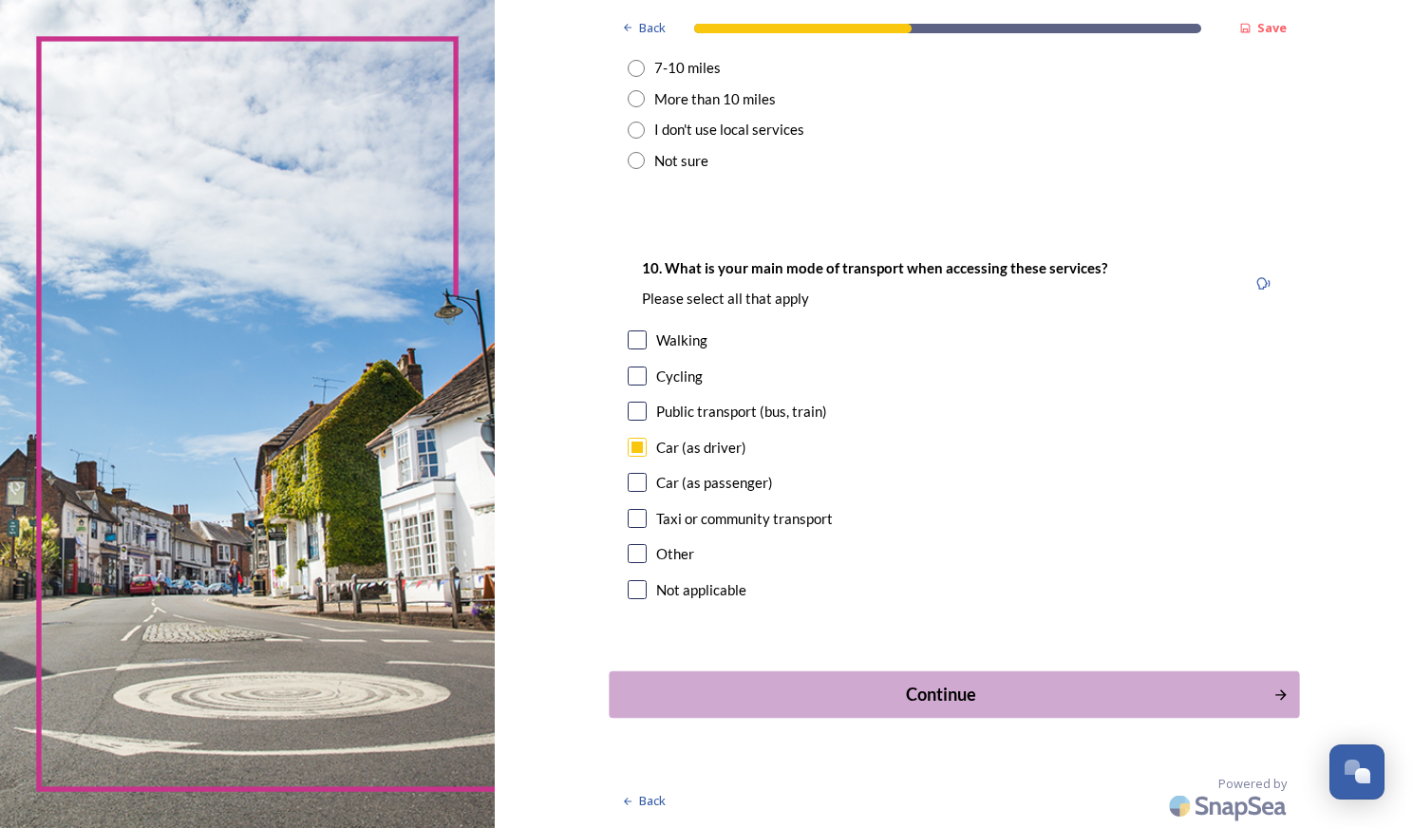
click at [851, 689] on div "Continue" at bounding box center [940, 695] width 643 height 26
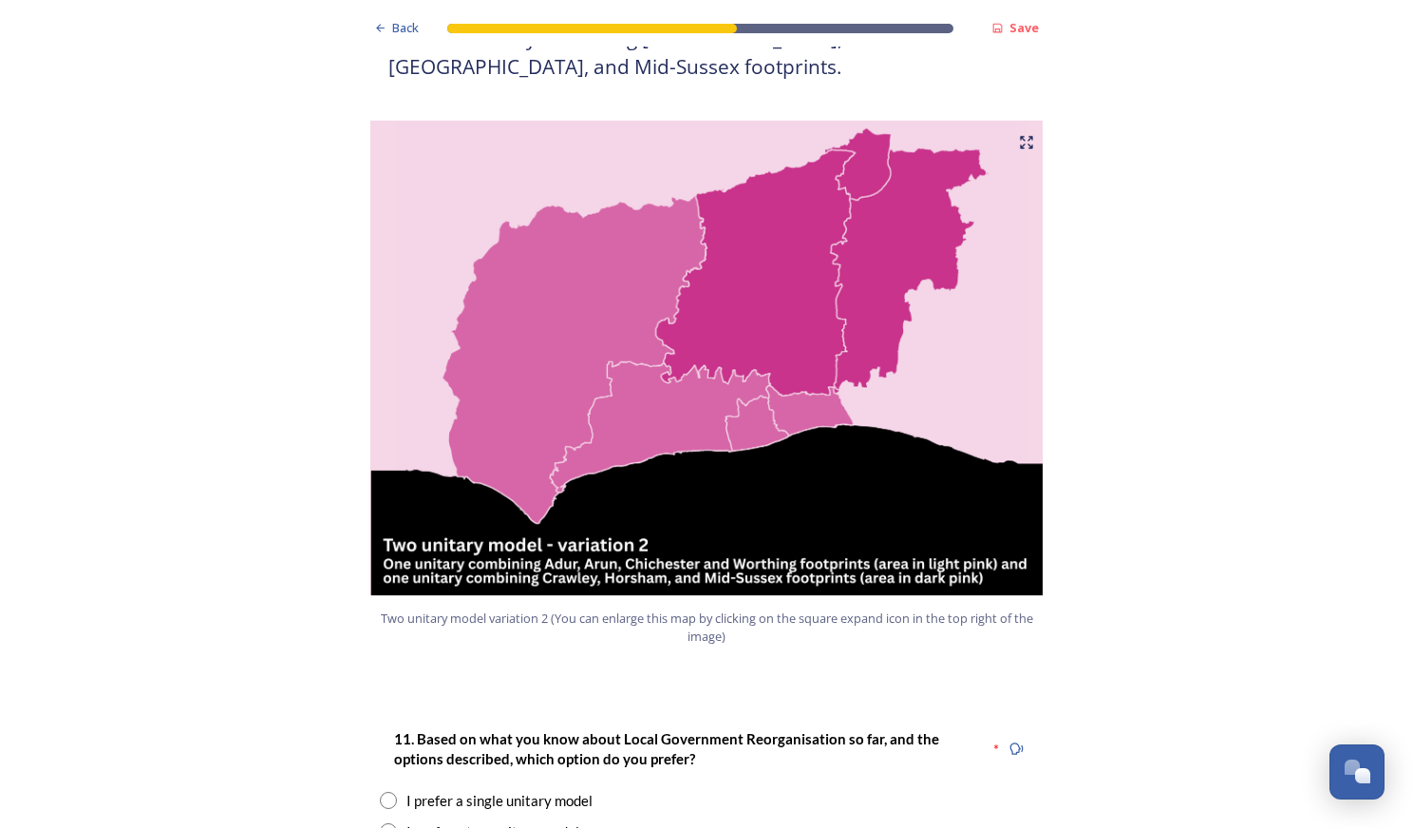
scroll to position [1931, 0]
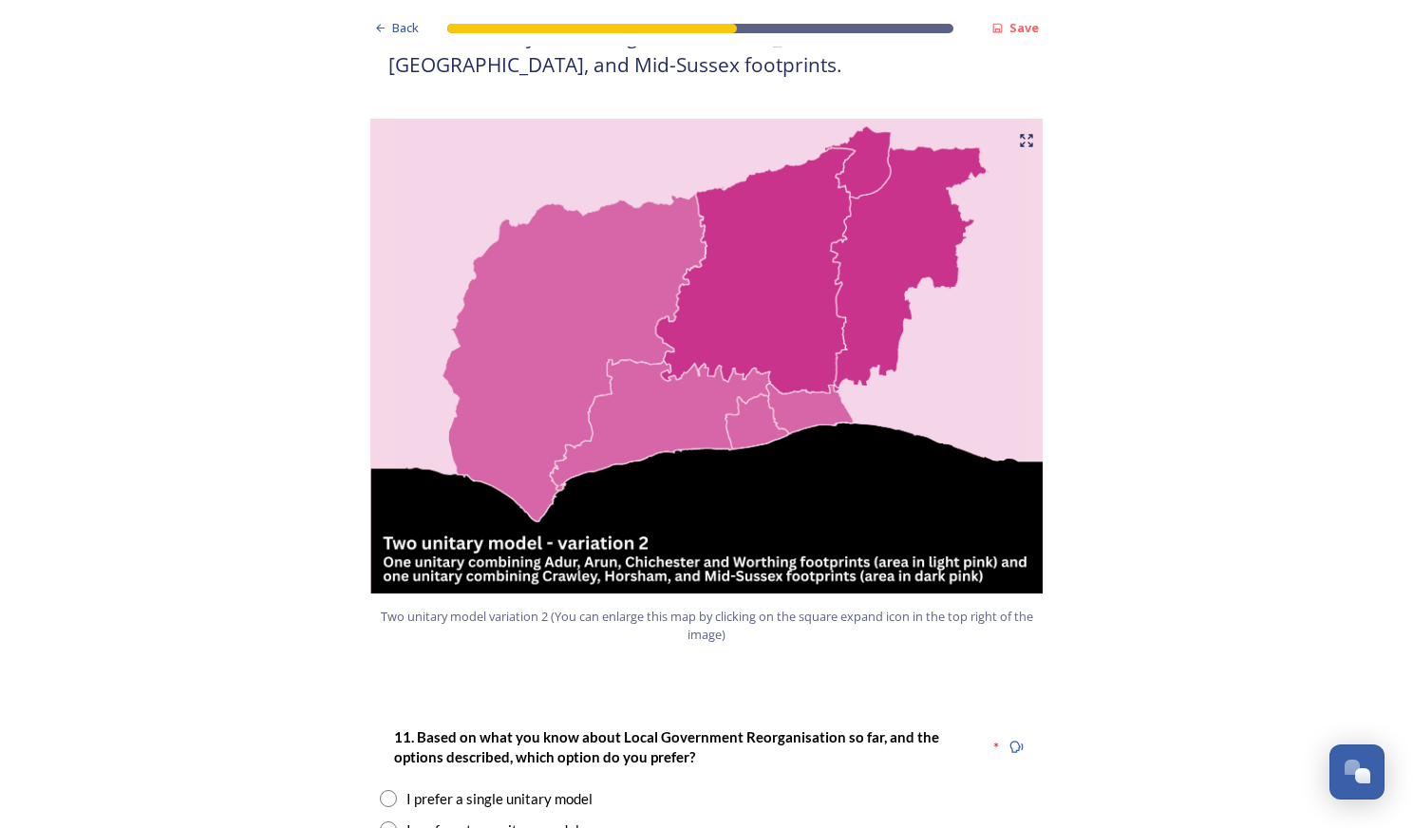
click at [480, 819] on div "I prefer a two unitary model" at bounding box center [492, 830] width 173 height 22
radio input "true"
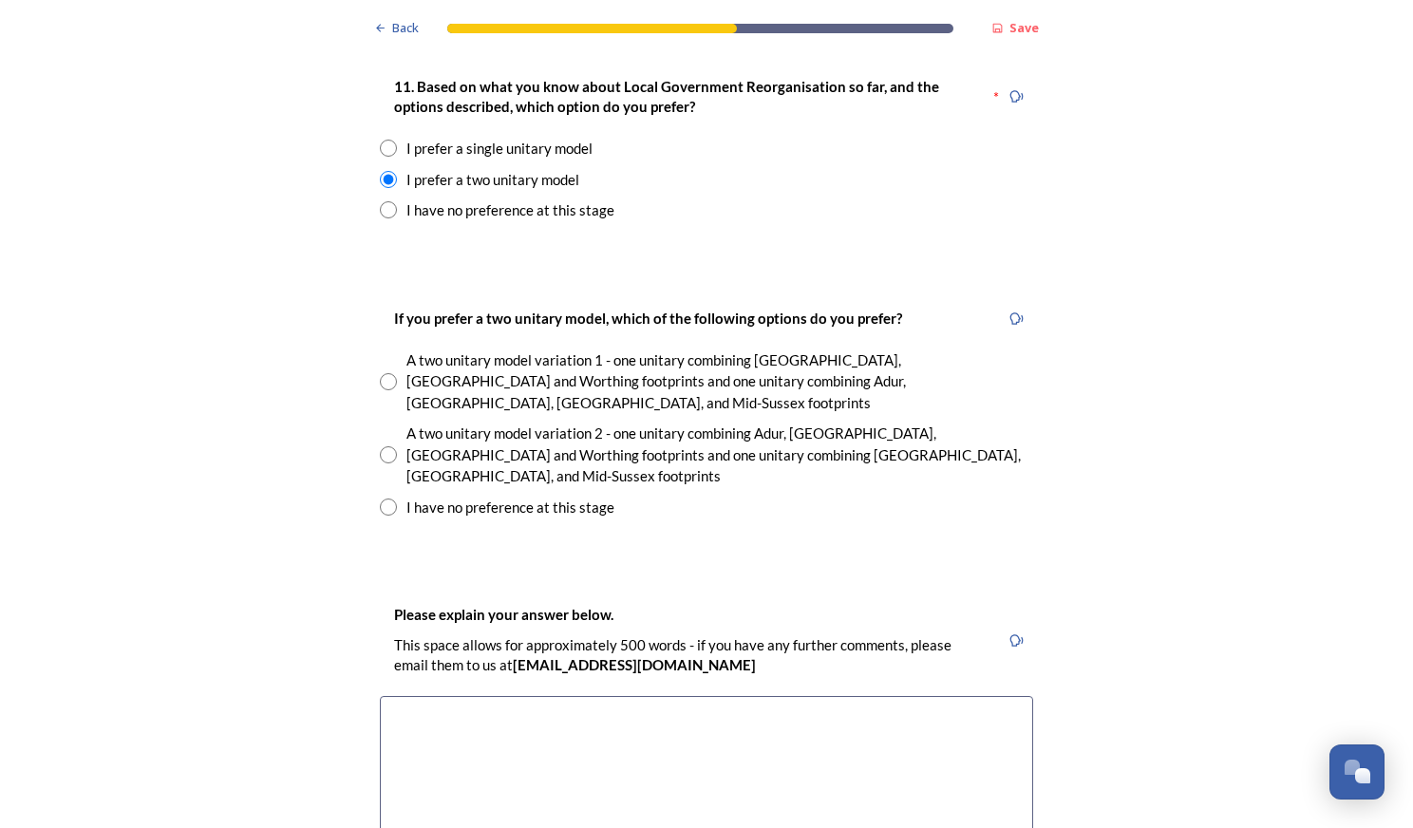
scroll to position [2582, 0]
click at [505, 423] on div "A two unitary model variation 2 - one unitary combining Adur, [GEOGRAPHIC_DATA]…" at bounding box center [719, 455] width 627 height 65
radio input "true"
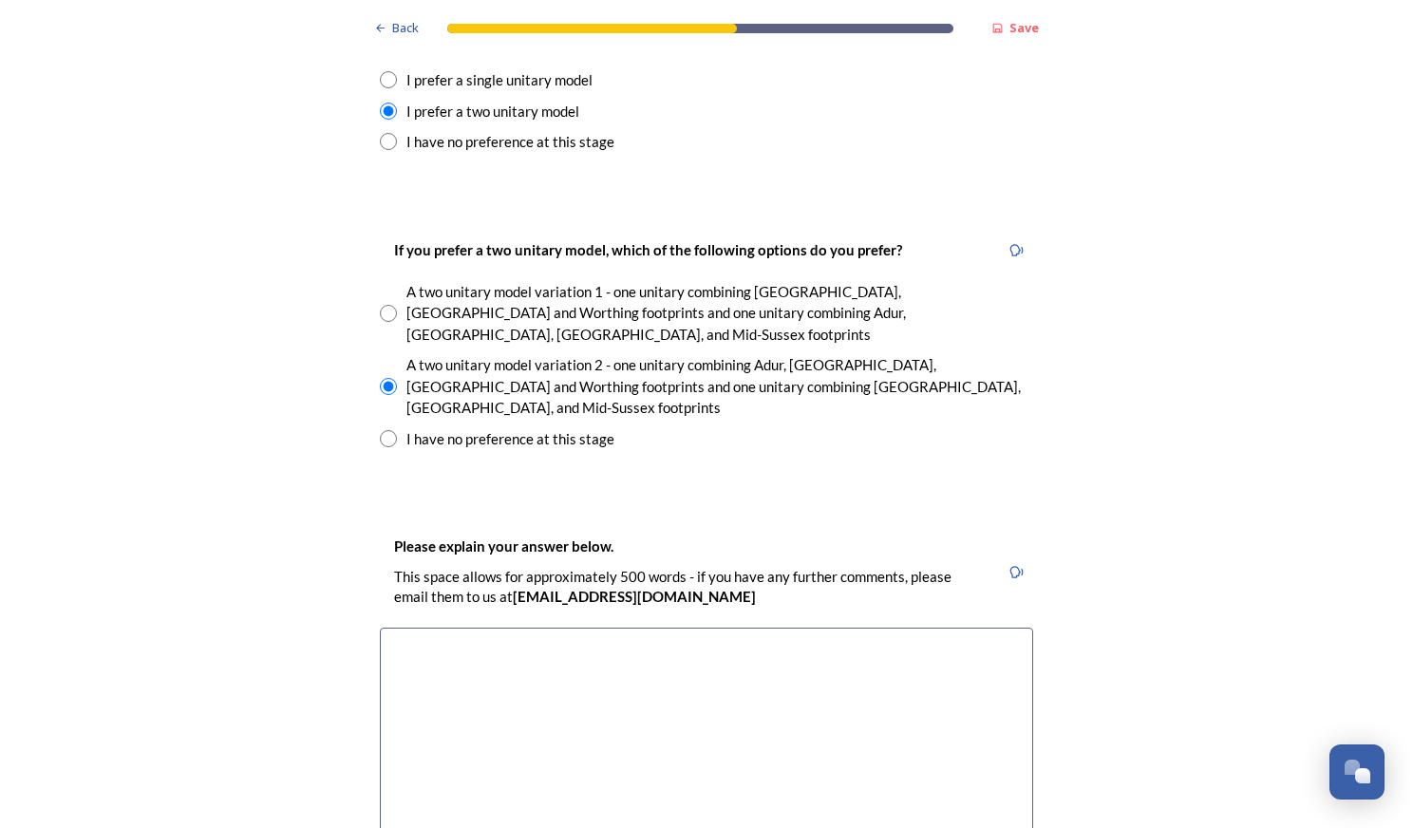
scroll to position [2651, 0]
click at [470, 627] on textarea at bounding box center [706, 734] width 653 height 214
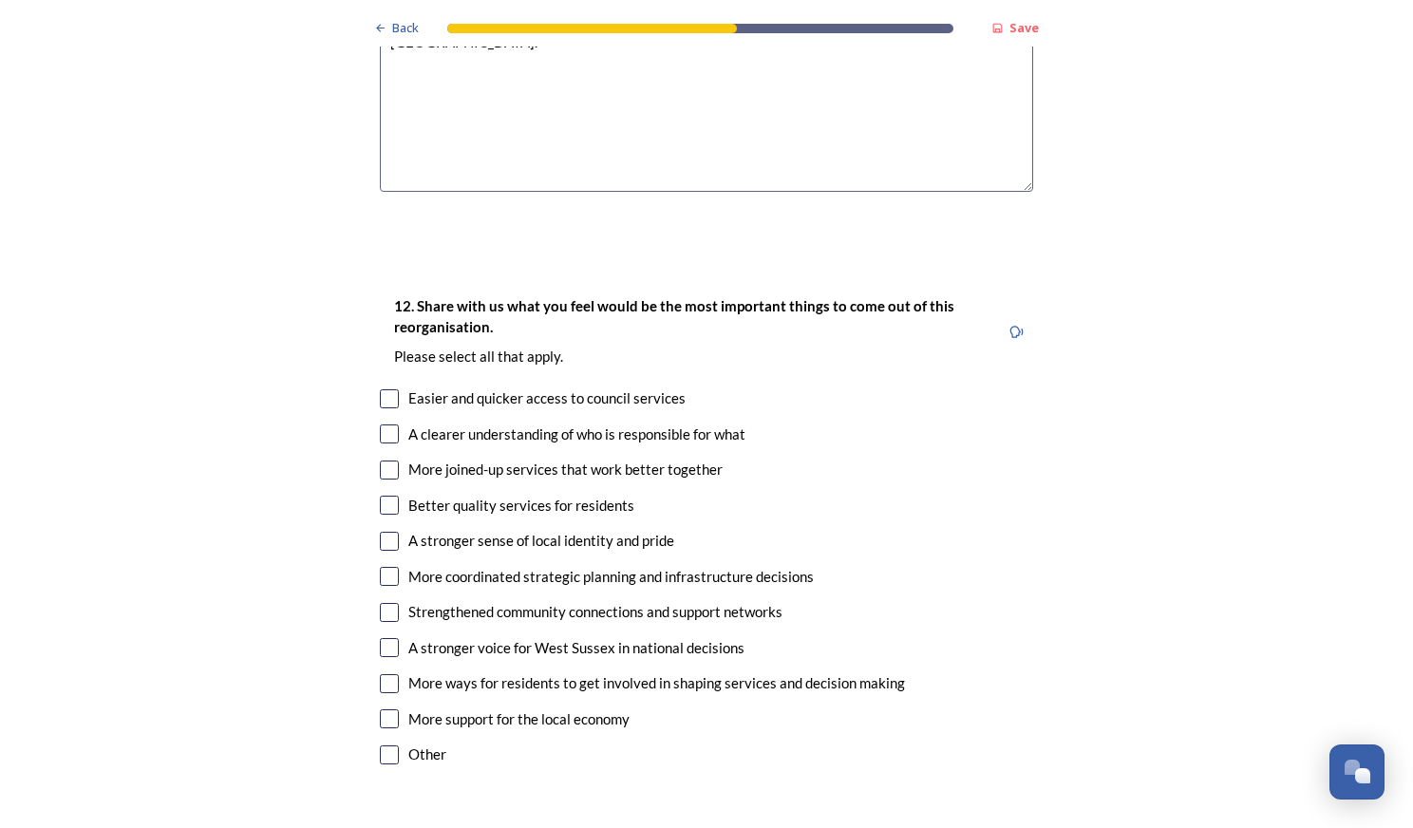
scroll to position [3322, 0]
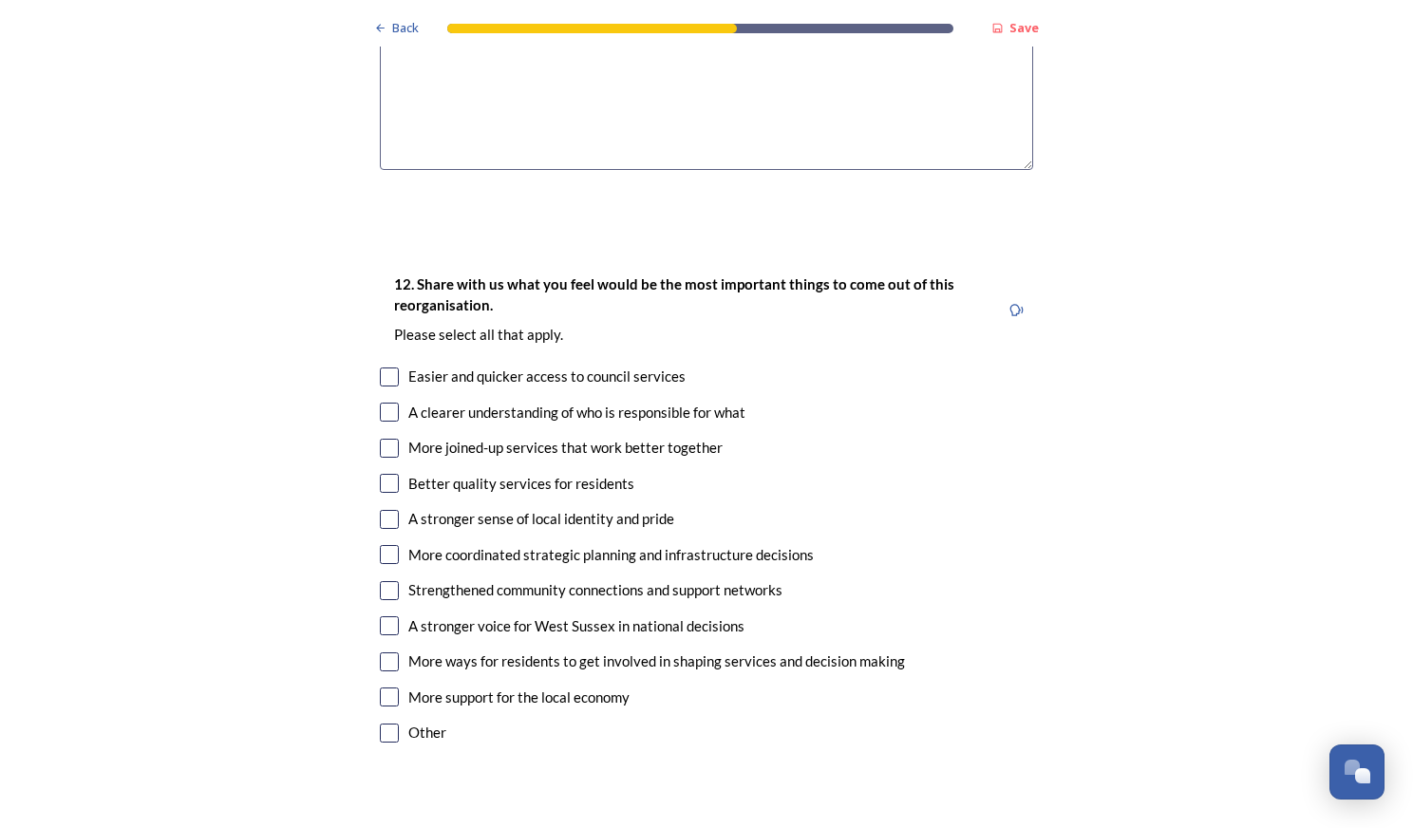
type textarea "I live in [GEOGRAPHIC_DATA] and it makes more sense having variation 2 opposed …"
click at [389, 439] on input "checkbox" at bounding box center [389, 448] width 19 height 19
checkbox input "true"
click at [389, 474] on input "checkbox" at bounding box center [389, 483] width 19 height 19
checkbox input "true"
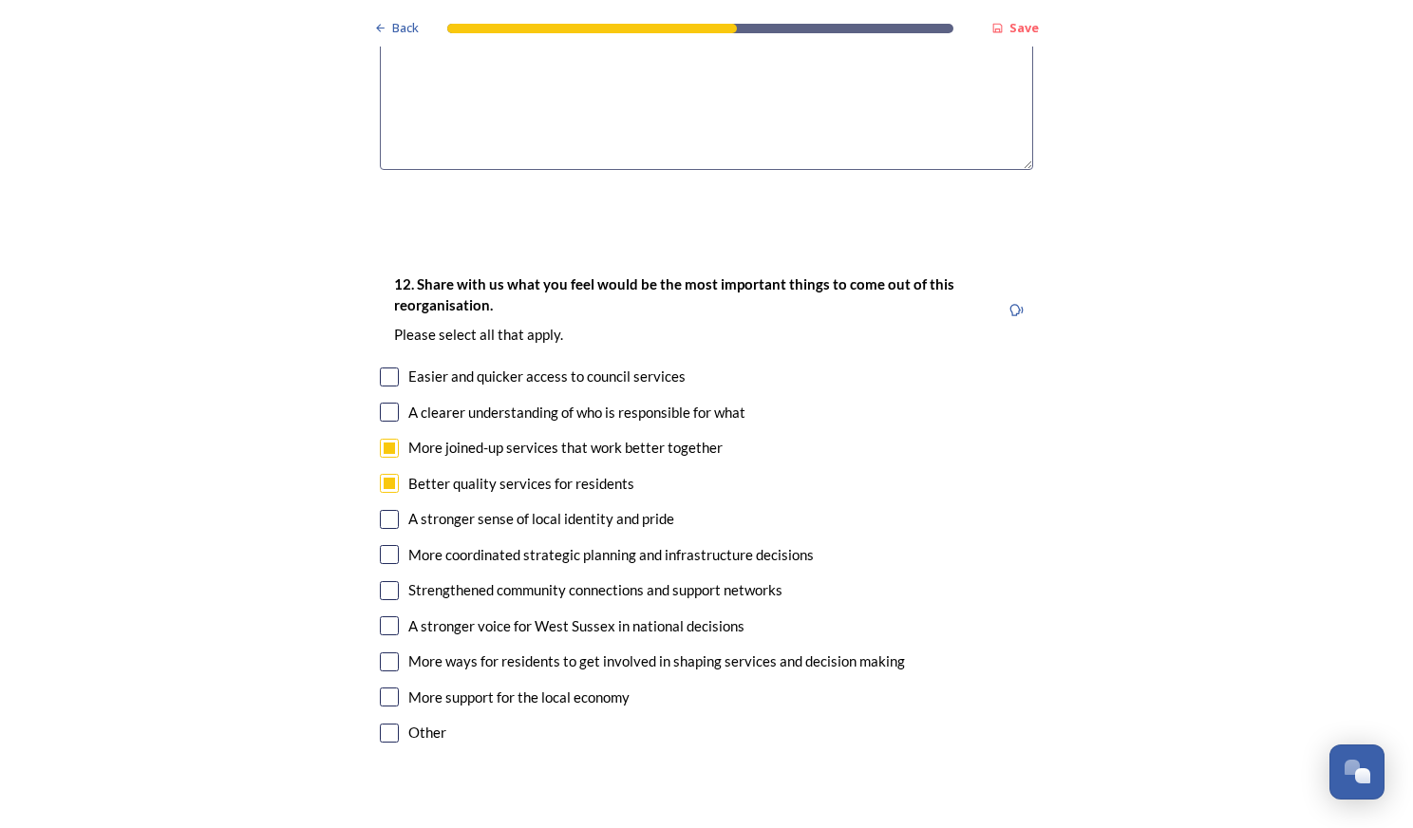
click at [380, 510] on input "checkbox" at bounding box center [389, 519] width 19 height 19
checkbox input "true"
click at [389, 545] on input "checkbox" at bounding box center [389, 554] width 19 height 19
checkbox input "true"
click at [387, 581] on input "checkbox" at bounding box center [389, 590] width 19 height 19
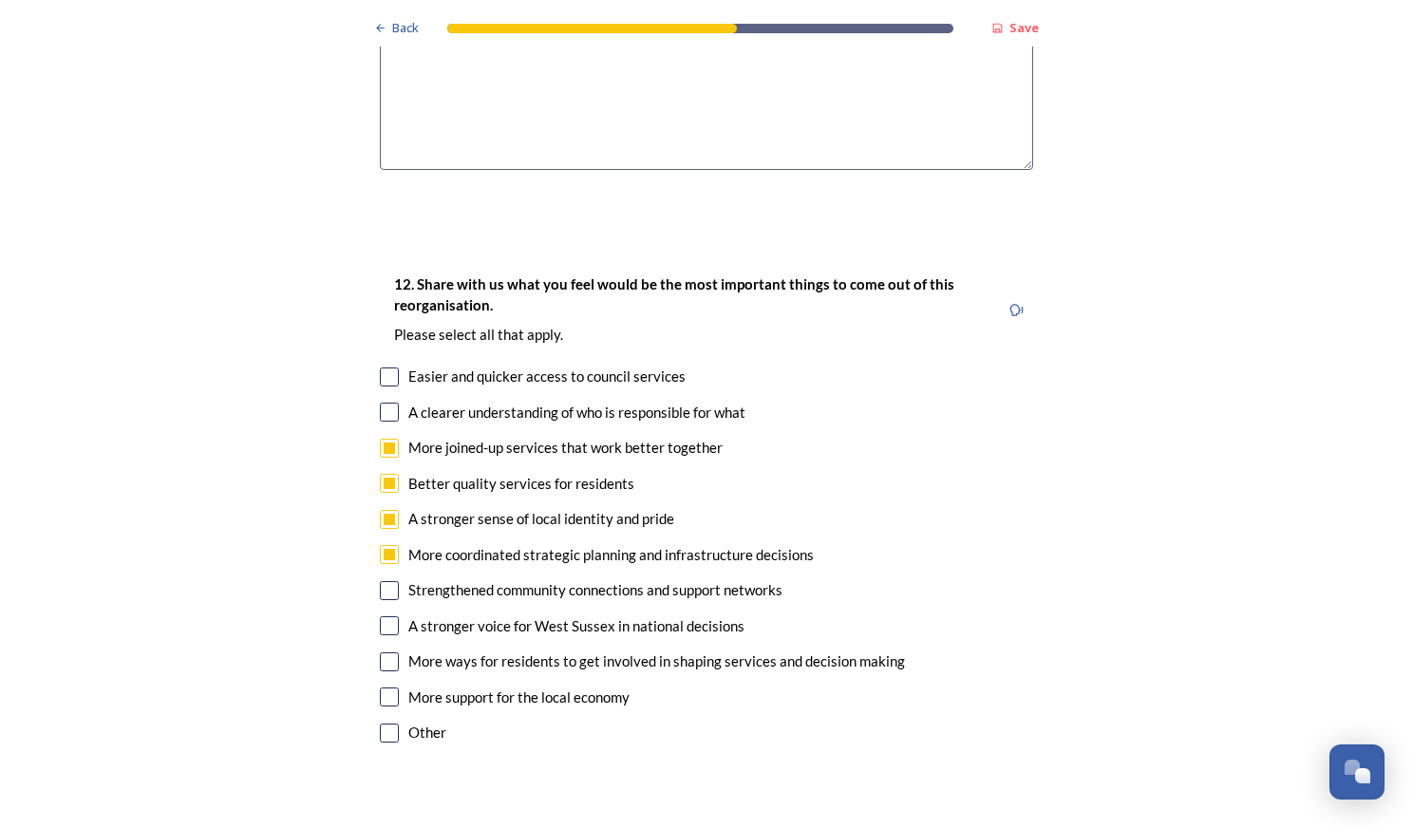
checkbox input "true"
click at [380, 652] on input "checkbox" at bounding box center [389, 661] width 19 height 19
checkbox input "true"
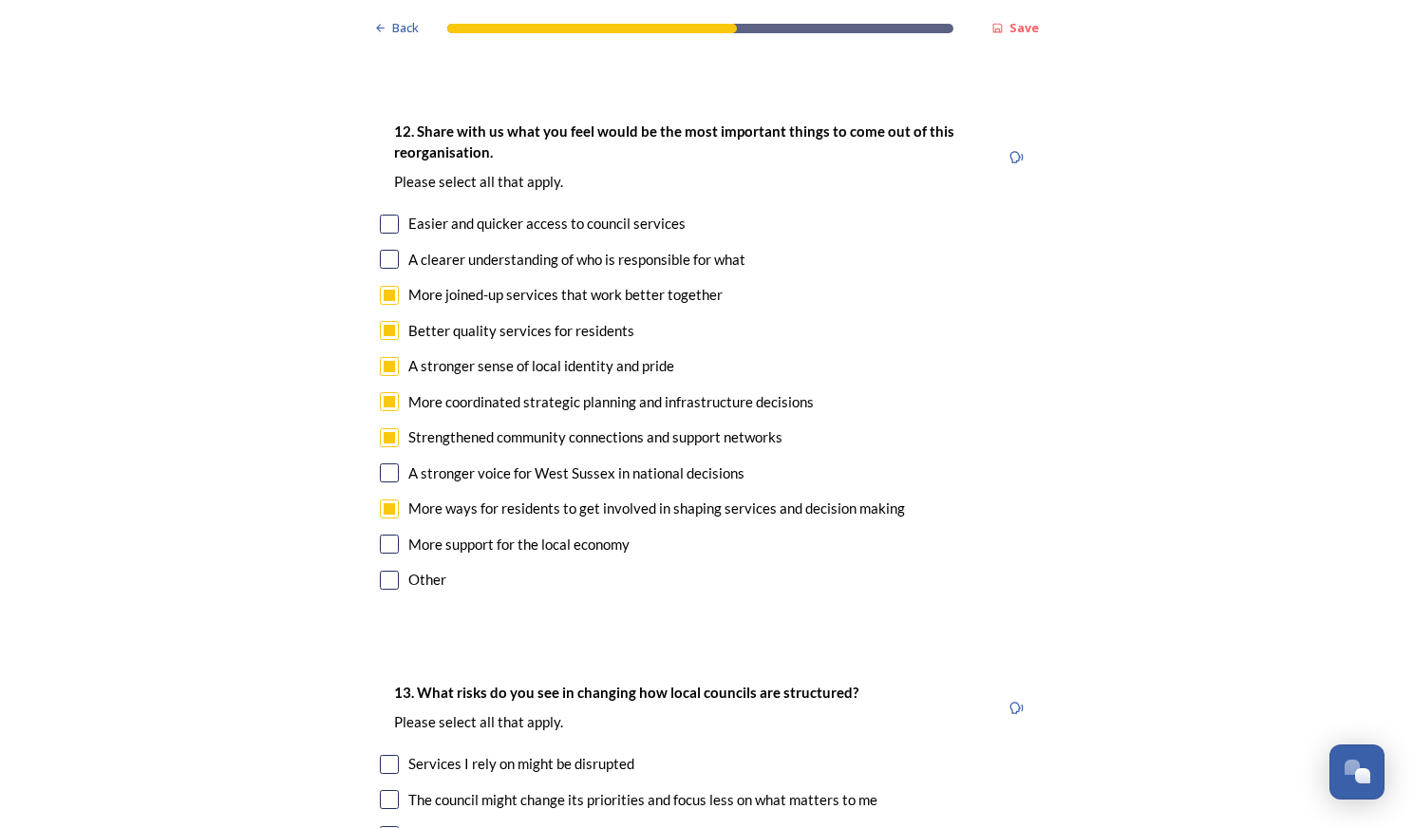
scroll to position [3481, 0]
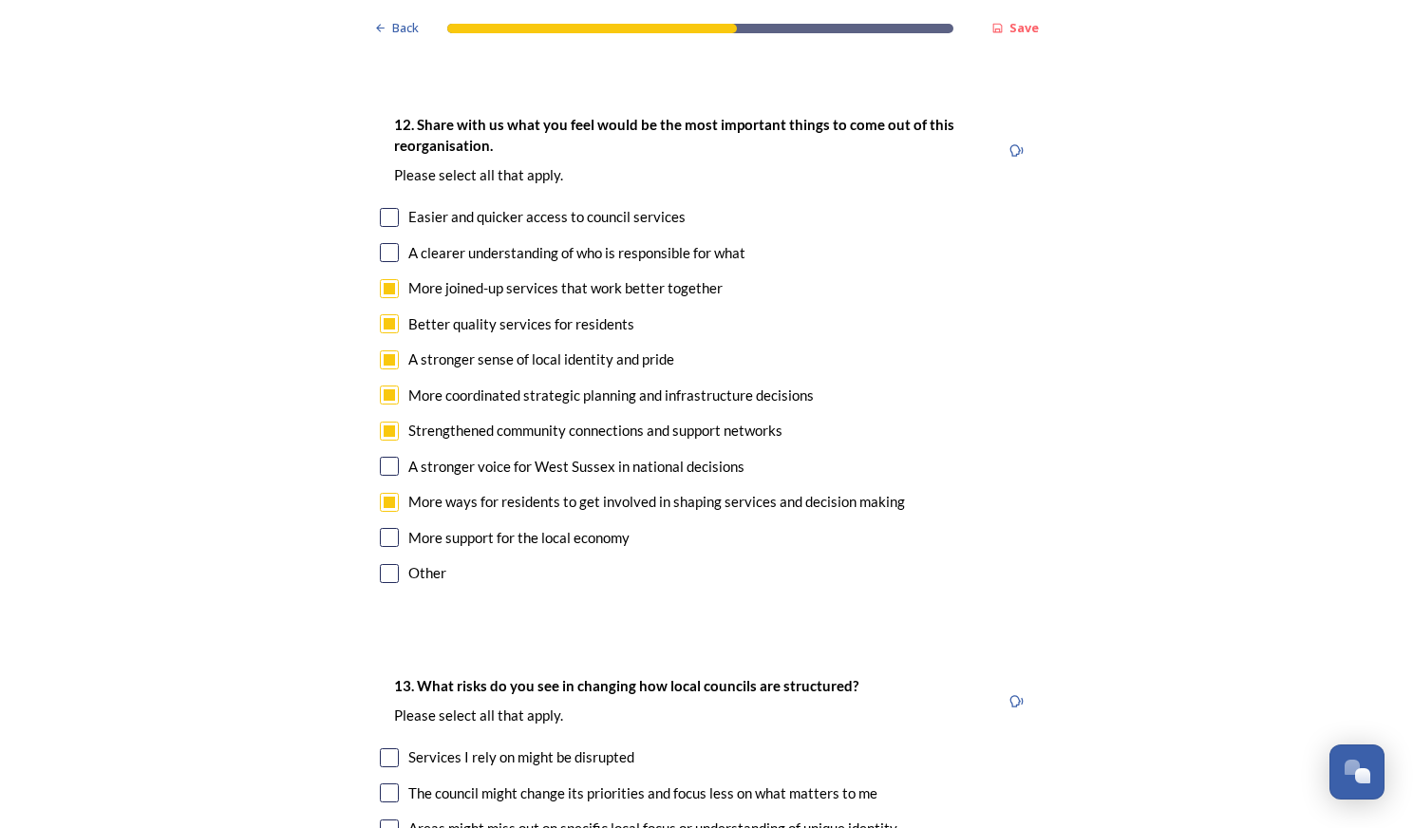
click at [389, 243] on input "checkbox" at bounding box center [389, 252] width 19 height 19
checkbox input "true"
click at [388, 208] on input "checkbox" at bounding box center [389, 217] width 19 height 19
checkbox input "true"
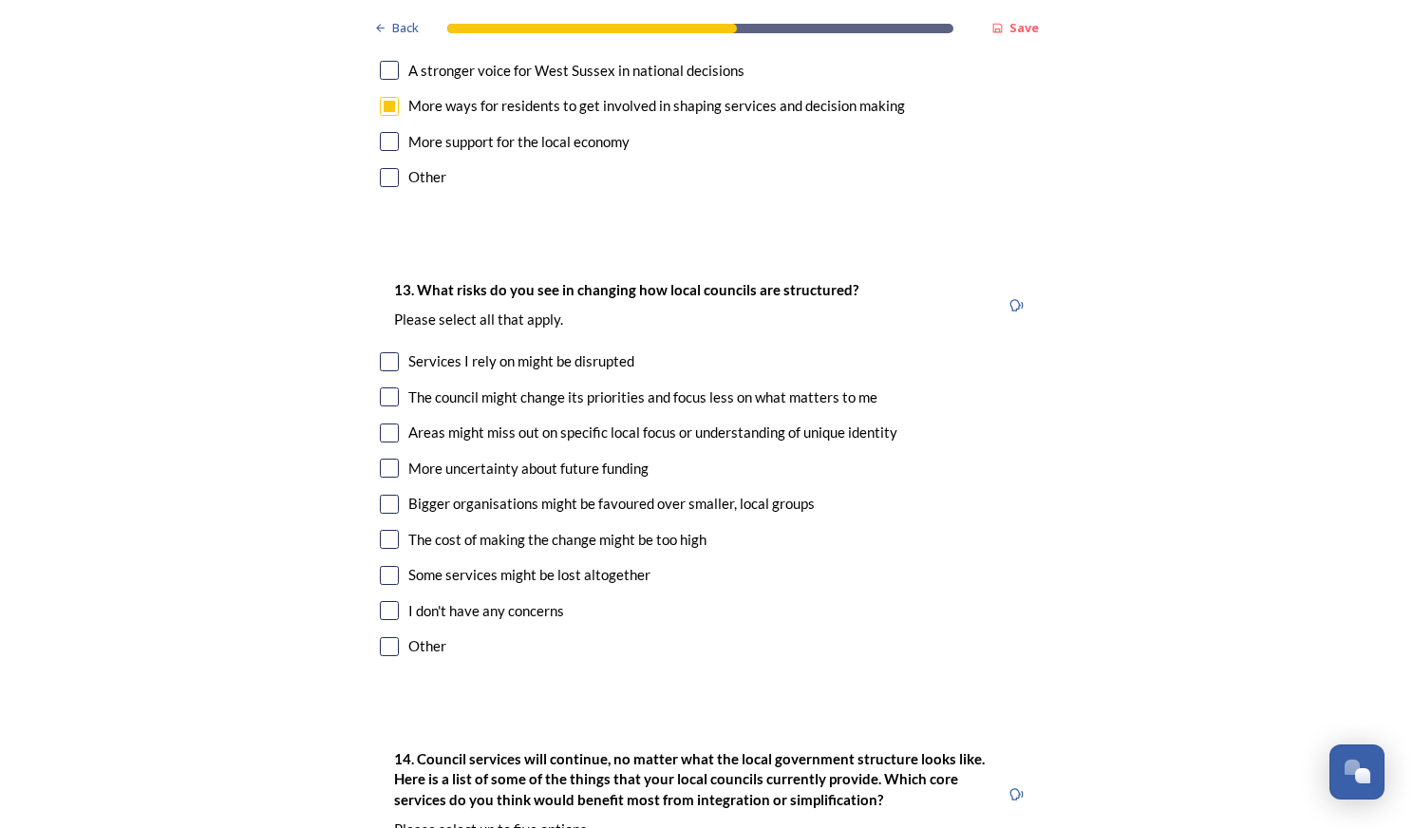
scroll to position [3879, 0]
click at [387, 350] on input "checkbox" at bounding box center [389, 359] width 19 height 19
checkbox input "true"
click at [390, 386] on div at bounding box center [389, 395] width 19 height 19
checkbox input "true"
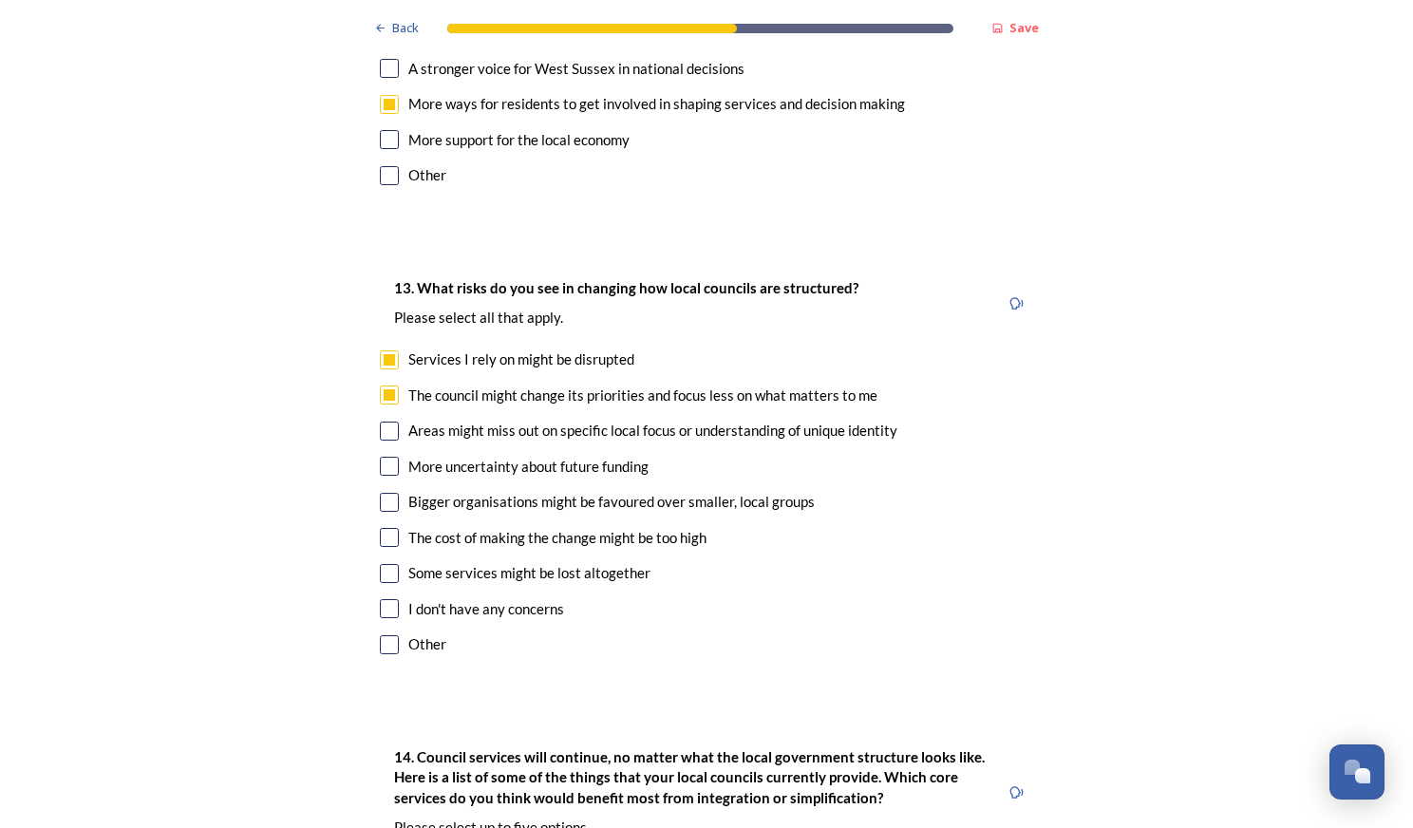
click at [380, 422] on input "checkbox" at bounding box center [389, 431] width 19 height 19
checkbox input "true"
click at [381, 457] on input "checkbox" at bounding box center [389, 466] width 19 height 19
checkbox input "true"
click at [383, 528] on input "checkbox" at bounding box center [389, 537] width 19 height 19
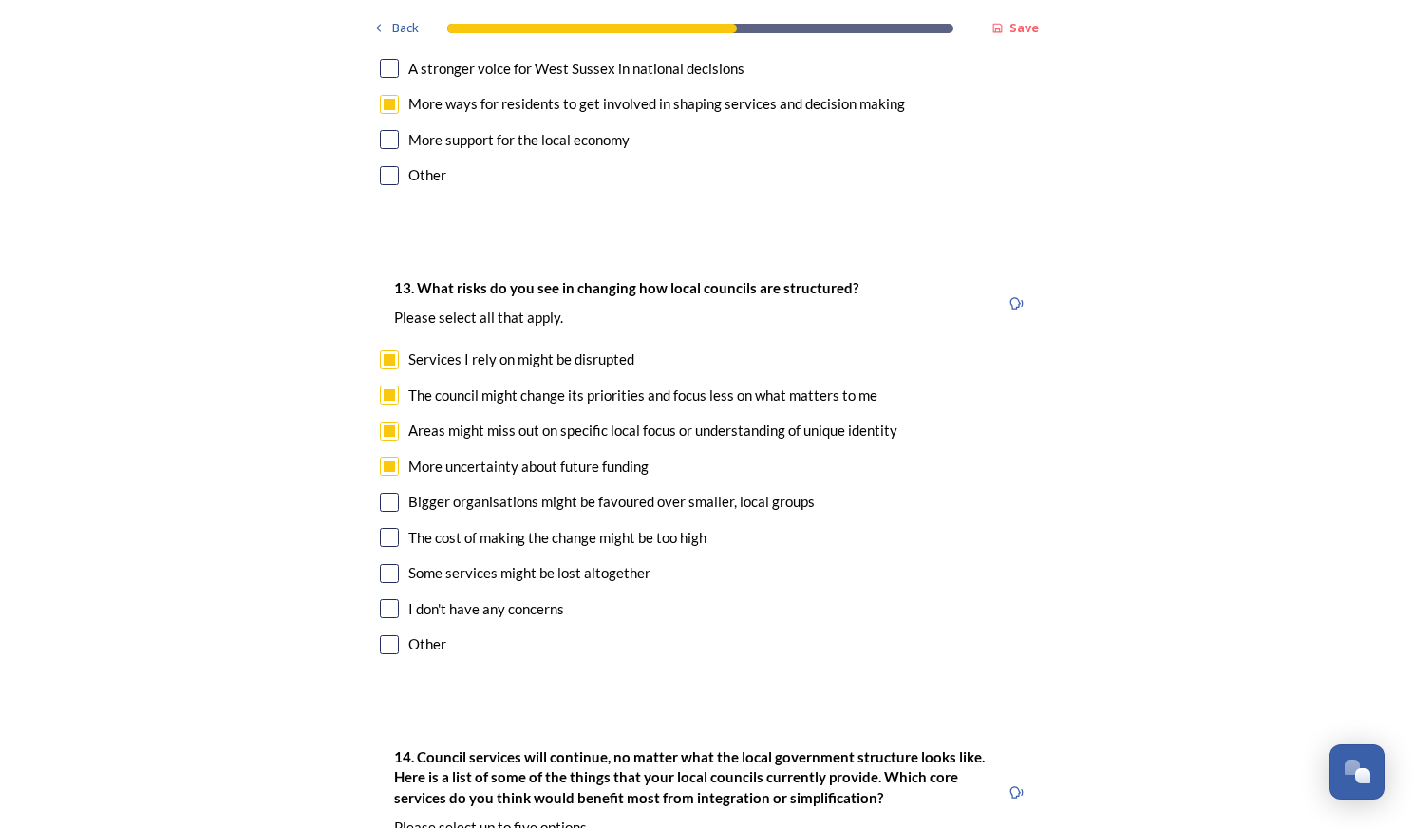
checkbox input "true"
click at [383, 564] on input "checkbox" at bounding box center [389, 573] width 19 height 19
checkbox input "true"
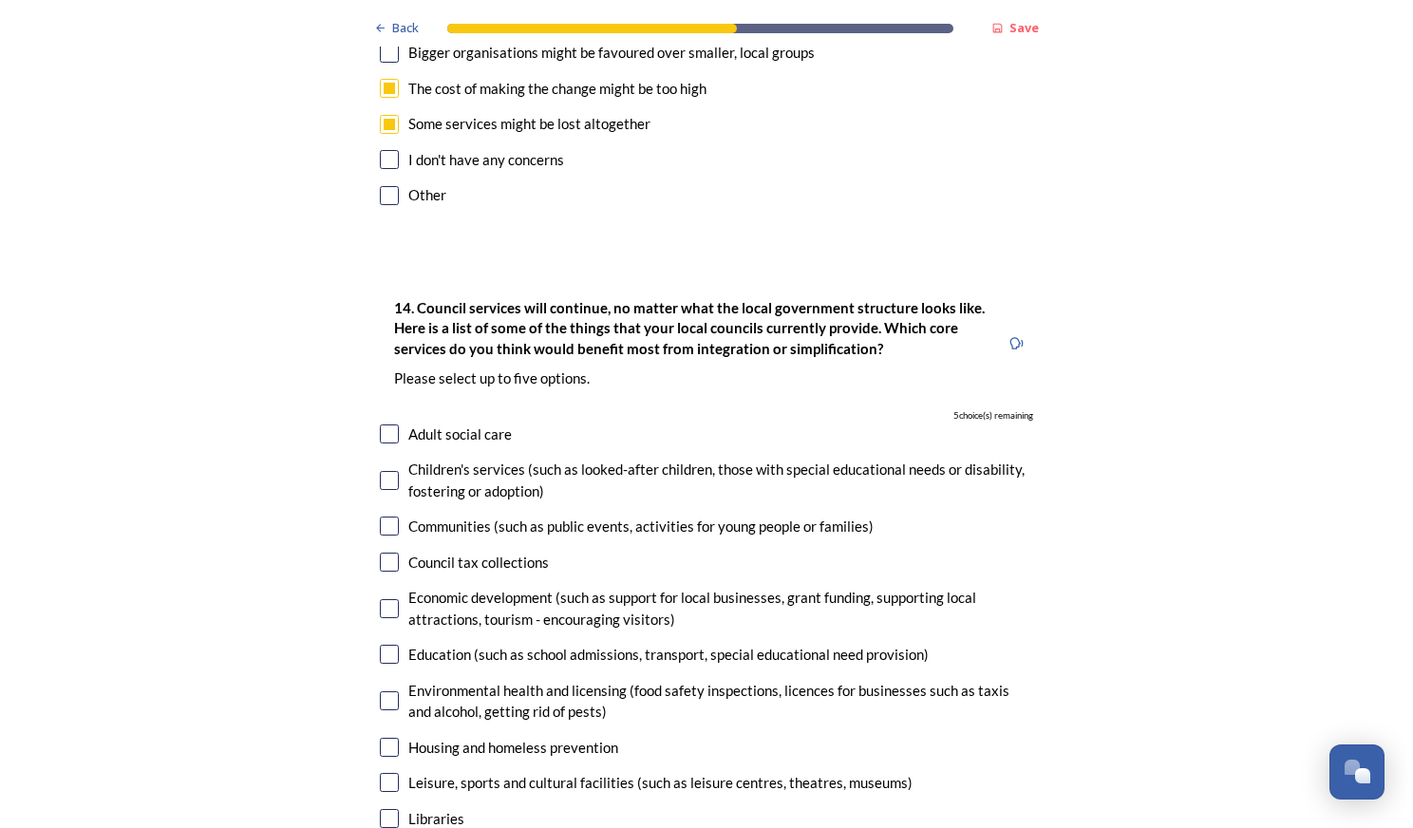
scroll to position [4329, 0]
click at [386, 470] on input "checkbox" at bounding box center [389, 479] width 19 height 19
checkbox input "true"
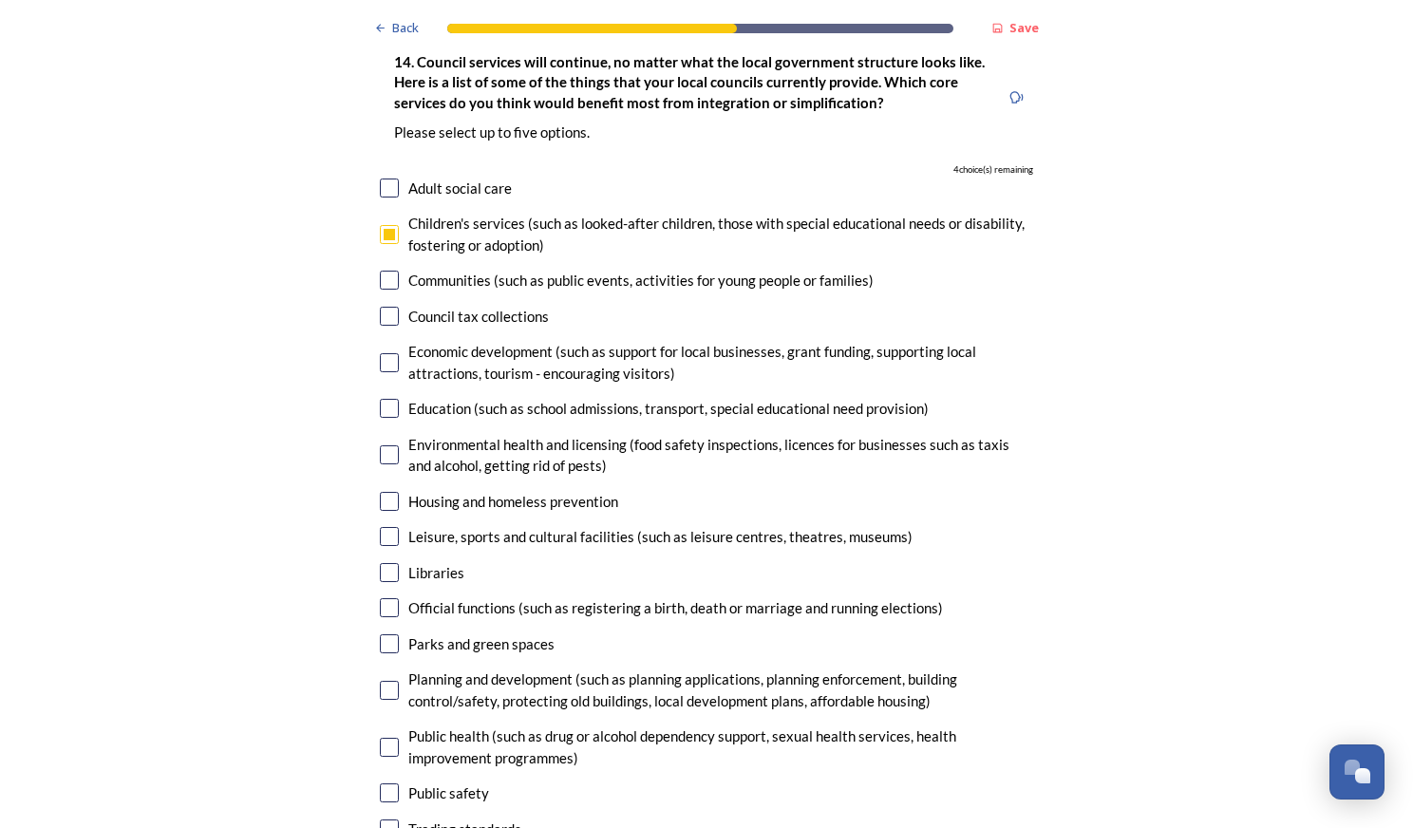
scroll to position [4575, 0]
click at [385, 491] on input "checkbox" at bounding box center [389, 500] width 19 height 19
checkbox input "true"
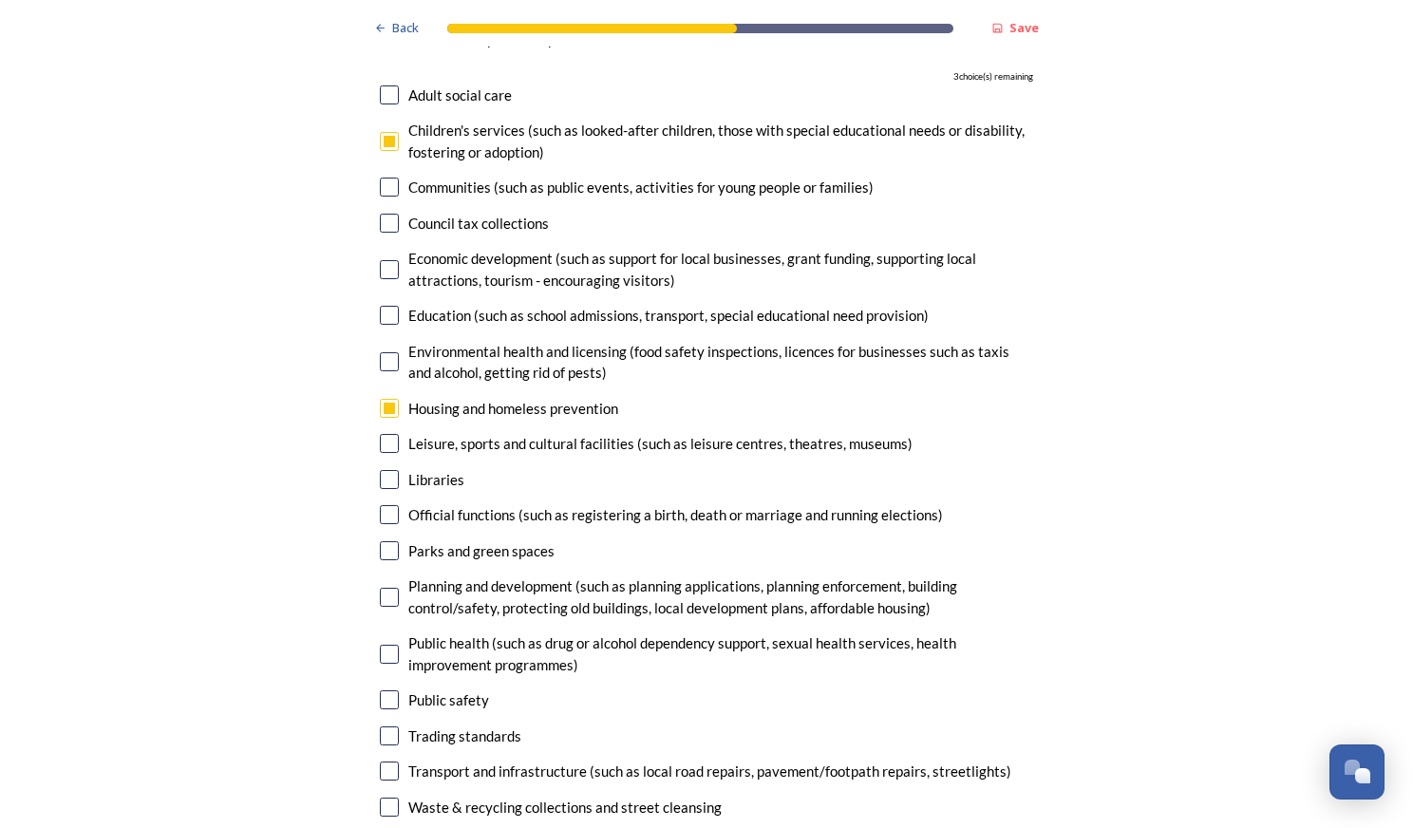
scroll to position [4668, 0]
click at [380, 504] on input "checkbox" at bounding box center [389, 513] width 19 height 19
checkbox input "true"
click at [382, 540] on input "checkbox" at bounding box center [389, 549] width 19 height 19
checkbox input "true"
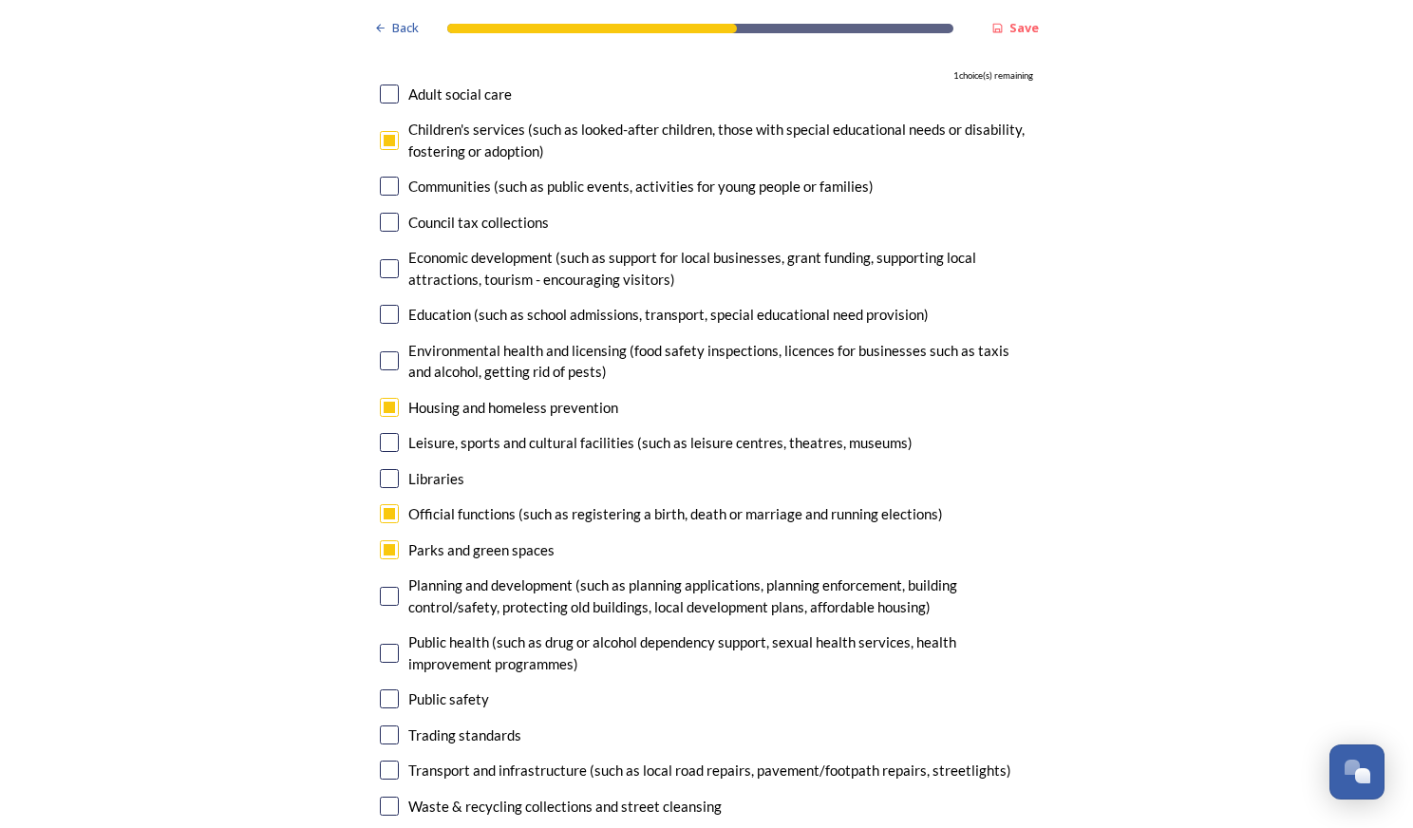
click at [386, 689] on input "checkbox" at bounding box center [389, 698] width 19 height 19
checkbox input "true"
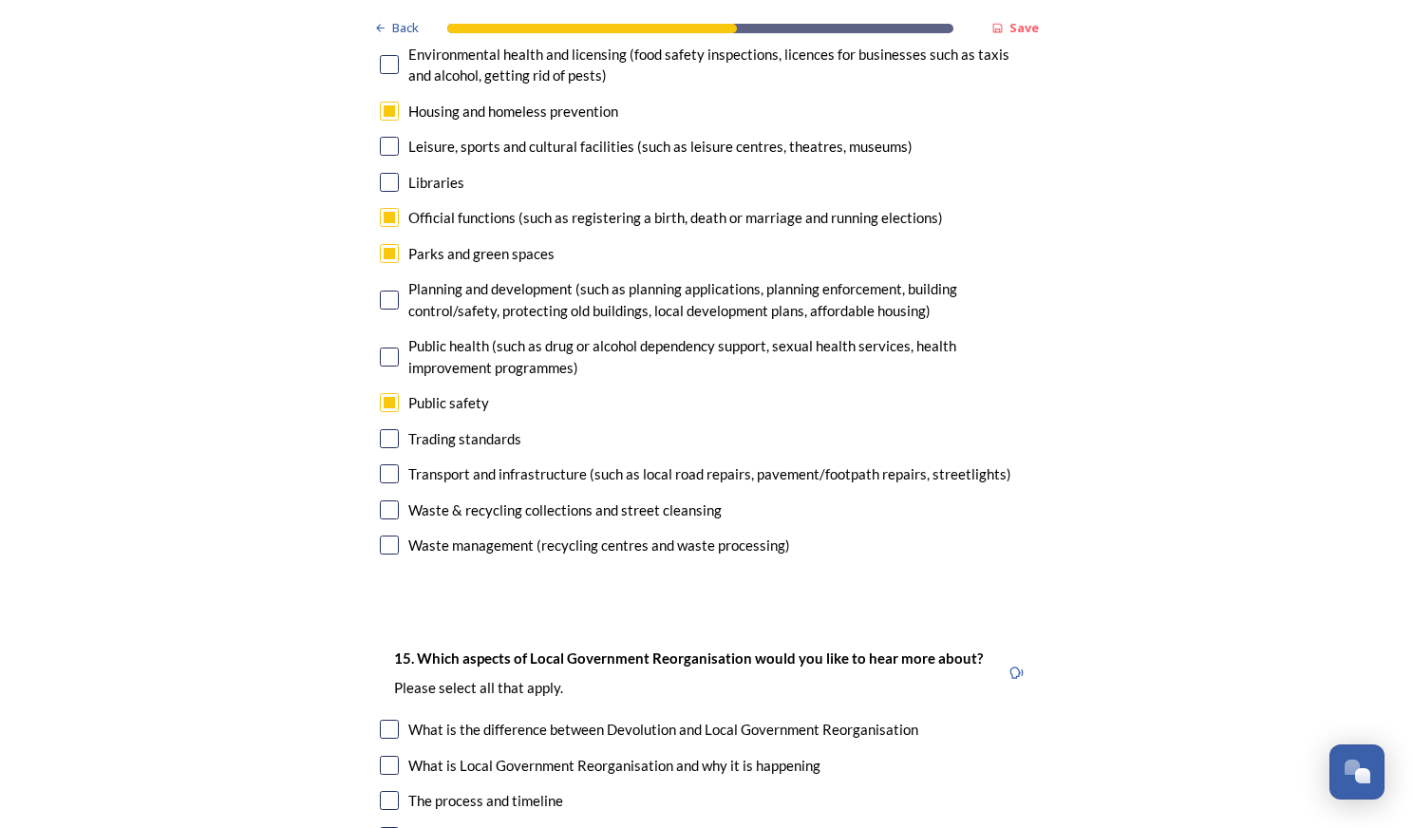
scroll to position [4965, 0]
click at [383, 499] on input "checkbox" at bounding box center [389, 508] width 19 height 19
click at [382, 499] on input "checkbox" at bounding box center [389, 508] width 19 height 19
click at [383, 499] on input "checkbox" at bounding box center [389, 508] width 19 height 19
checkbox input "false"
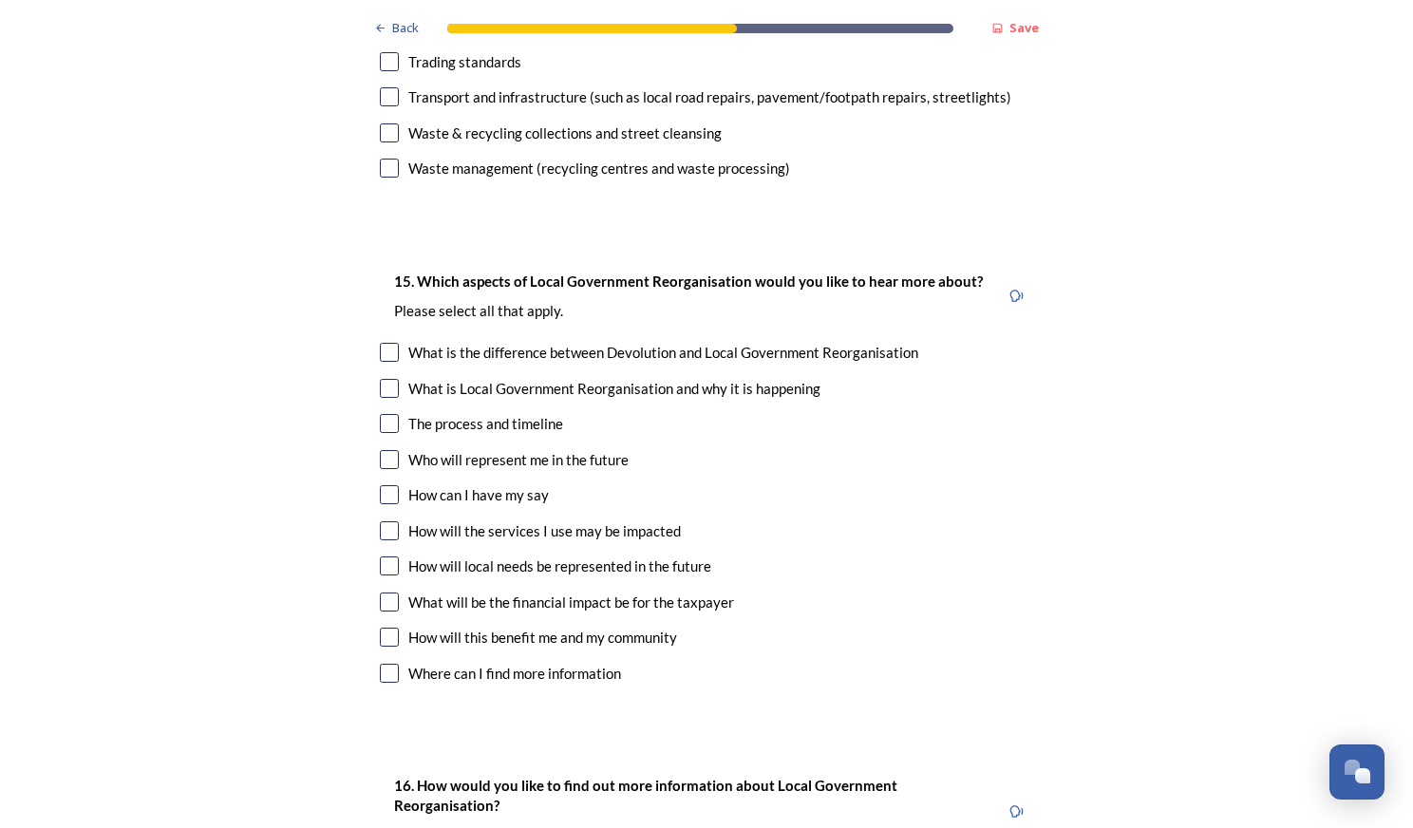
scroll to position [5342, 0]
click at [386, 413] on input "checkbox" at bounding box center [389, 422] width 19 height 19
checkbox input "true"
click at [383, 484] on input "checkbox" at bounding box center [389, 493] width 19 height 19
checkbox input "true"
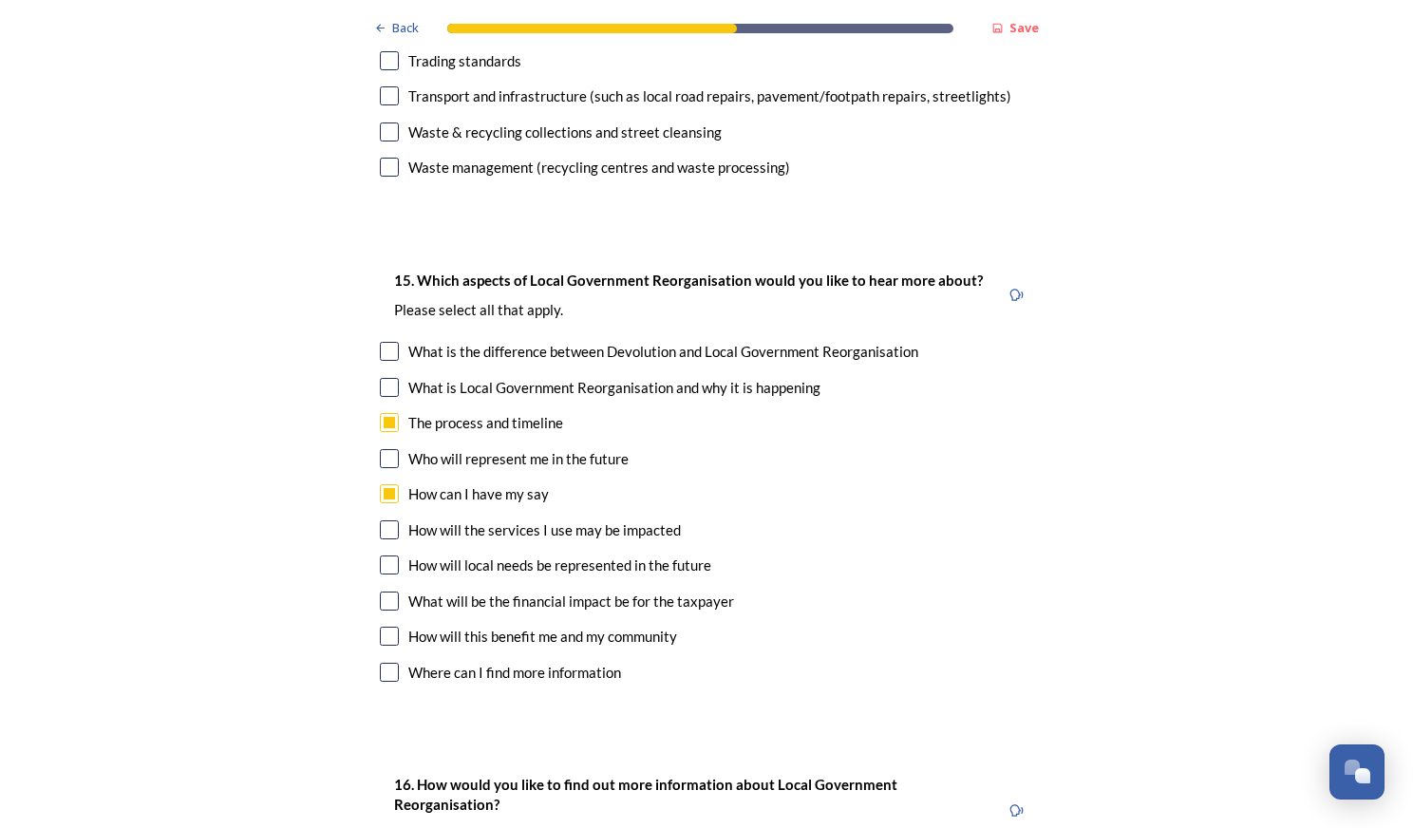
click at [384, 520] on input "checkbox" at bounding box center [389, 529] width 19 height 19
checkbox input "true"
click at [382, 592] on input "checkbox" at bounding box center [389, 601] width 19 height 19
checkbox input "true"
click at [381, 627] on input "checkbox" at bounding box center [389, 636] width 19 height 19
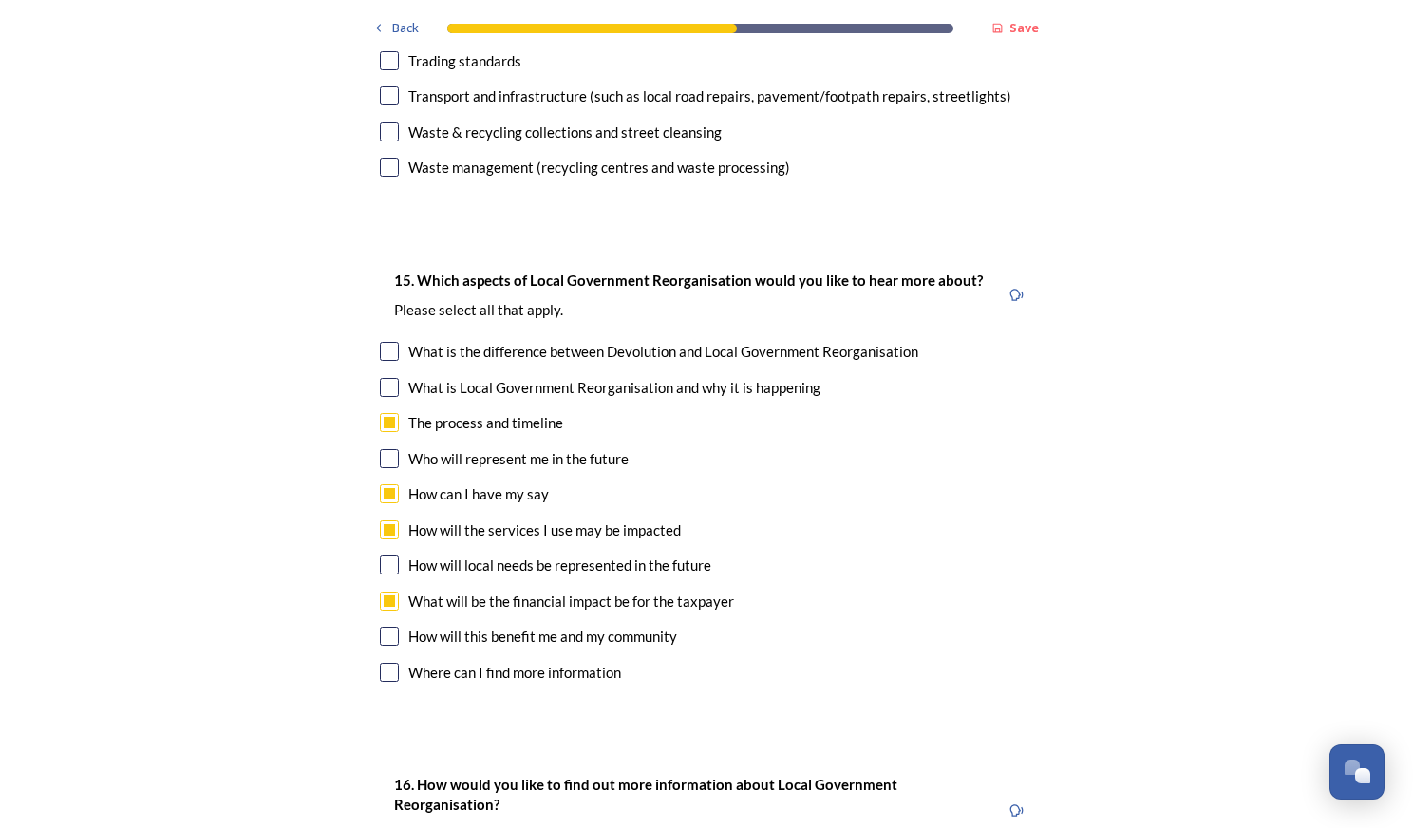
checkbox input "true"
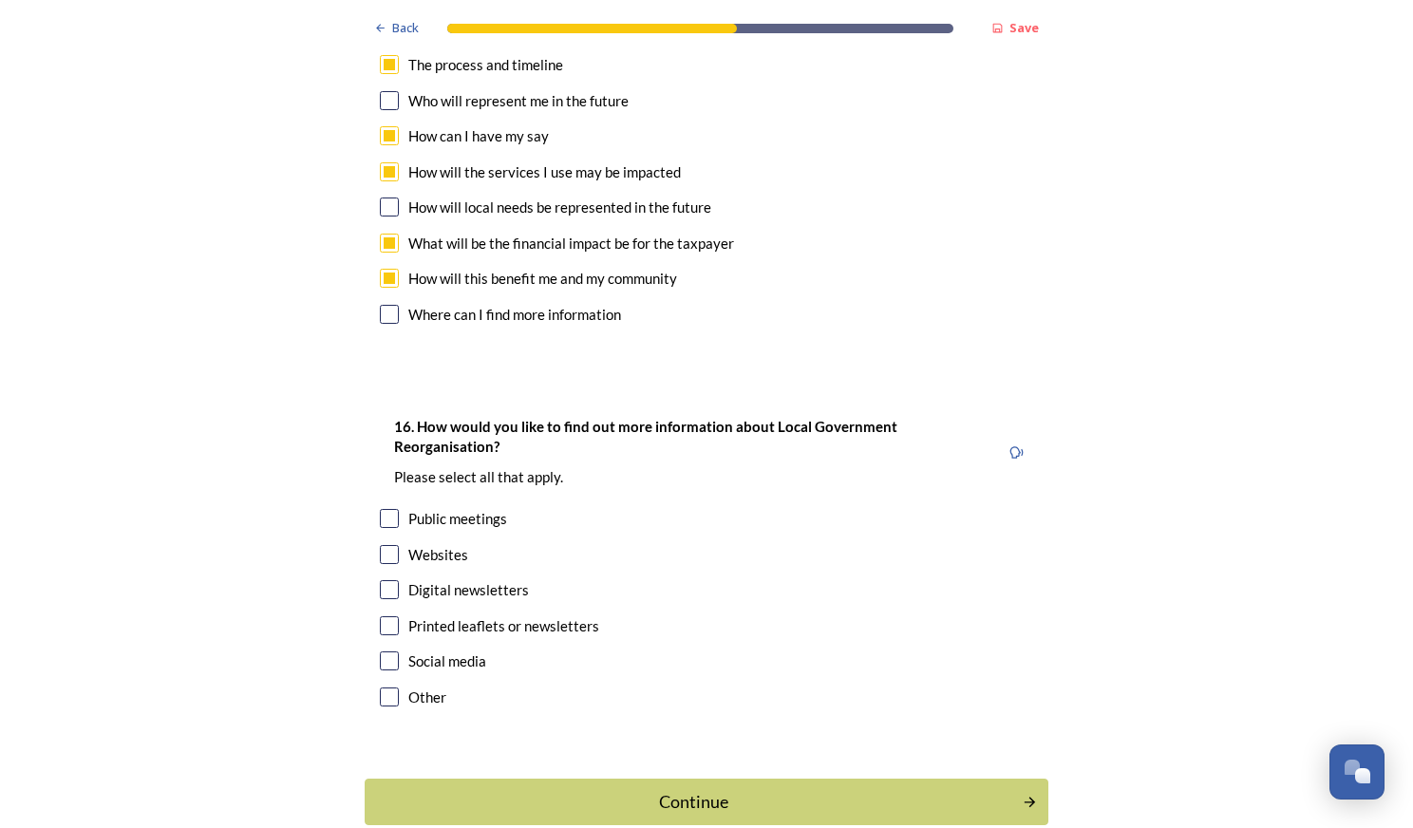
scroll to position [5702, 0]
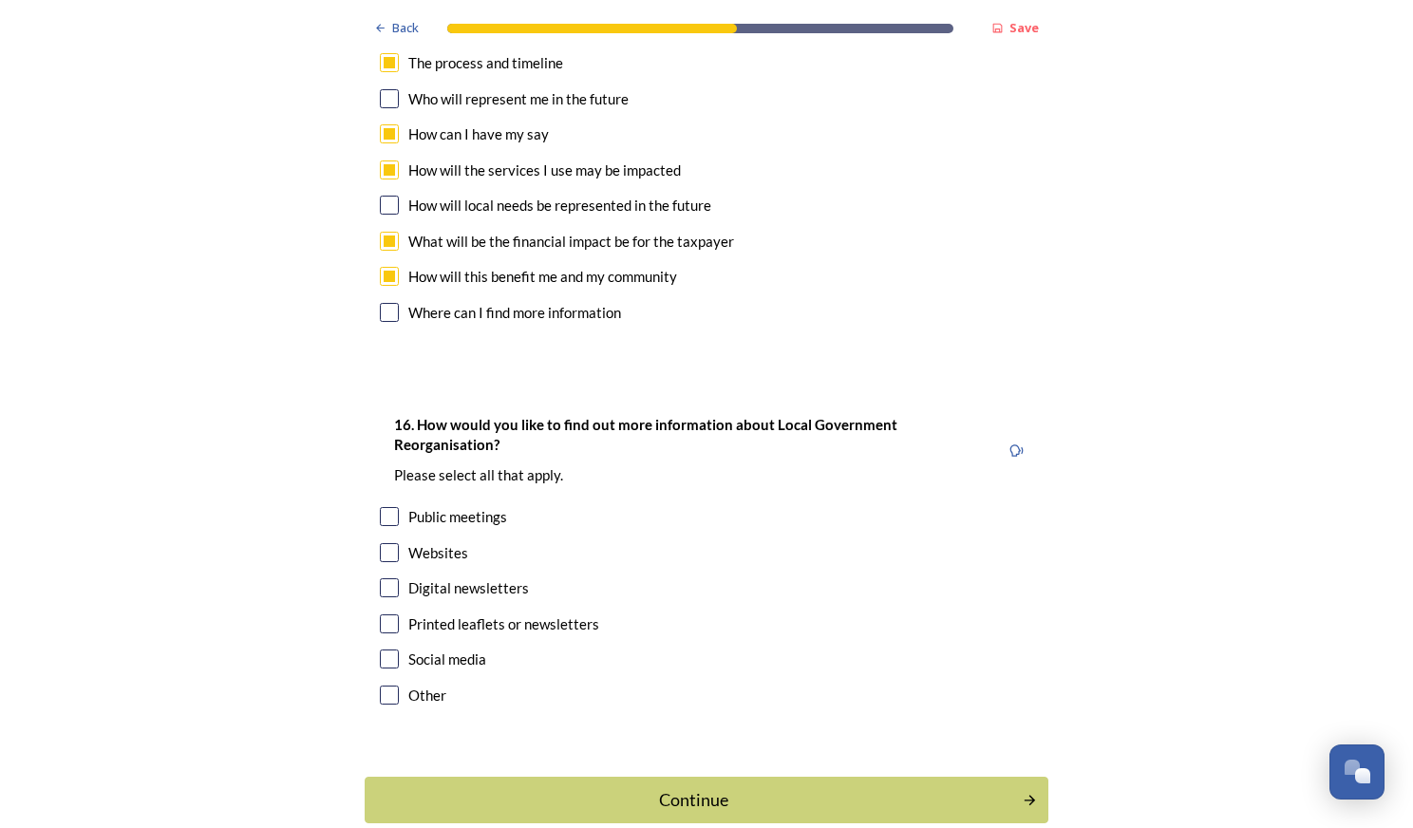
click at [383, 507] on input "checkbox" at bounding box center [389, 516] width 19 height 19
checkbox input "true"
click at [382, 543] on input "checkbox" at bounding box center [389, 552] width 19 height 19
checkbox input "true"
click at [385, 614] on input "checkbox" at bounding box center [389, 623] width 19 height 19
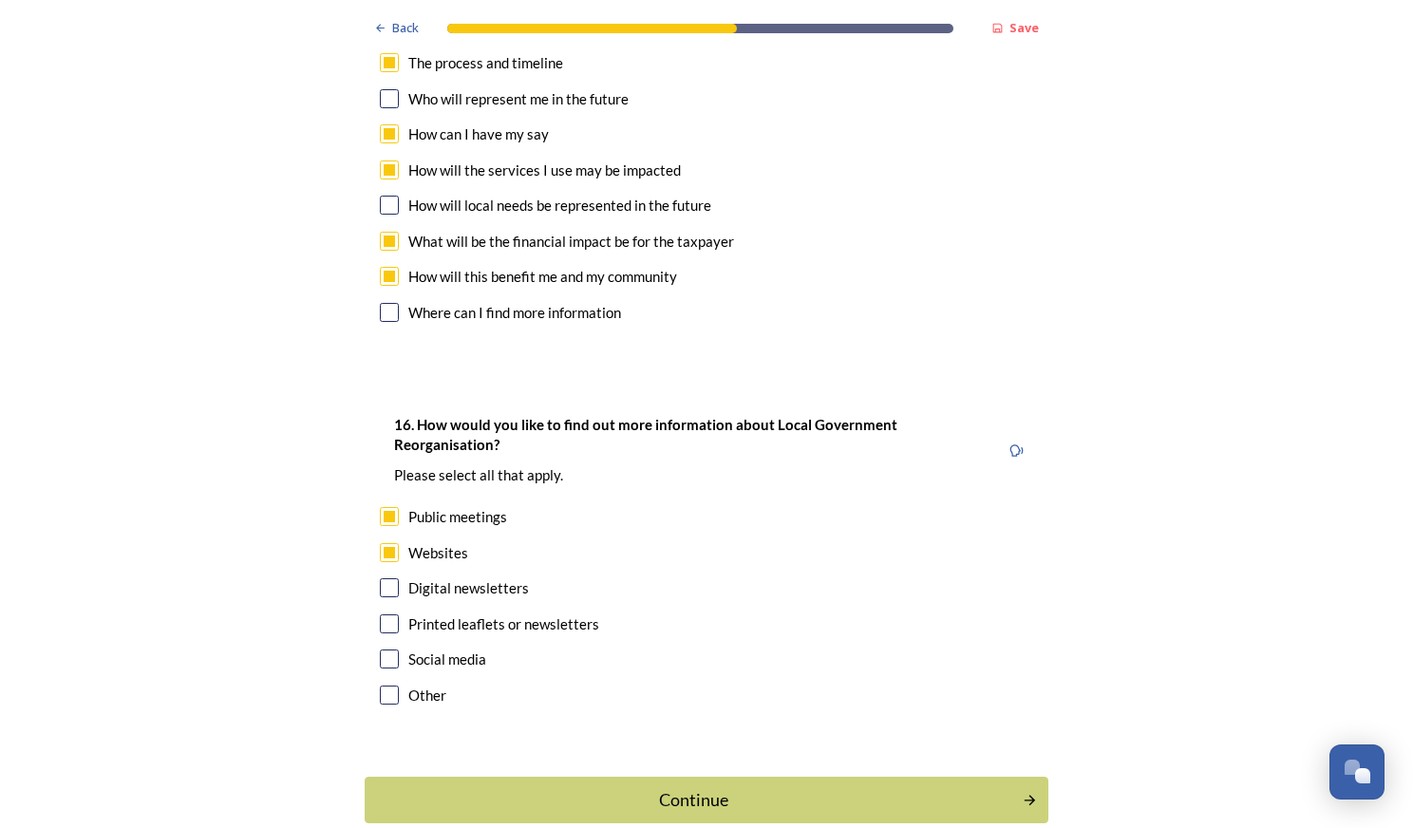
checkbox input "true"
click at [449, 787] on div "Continue" at bounding box center [693, 800] width 643 height 26
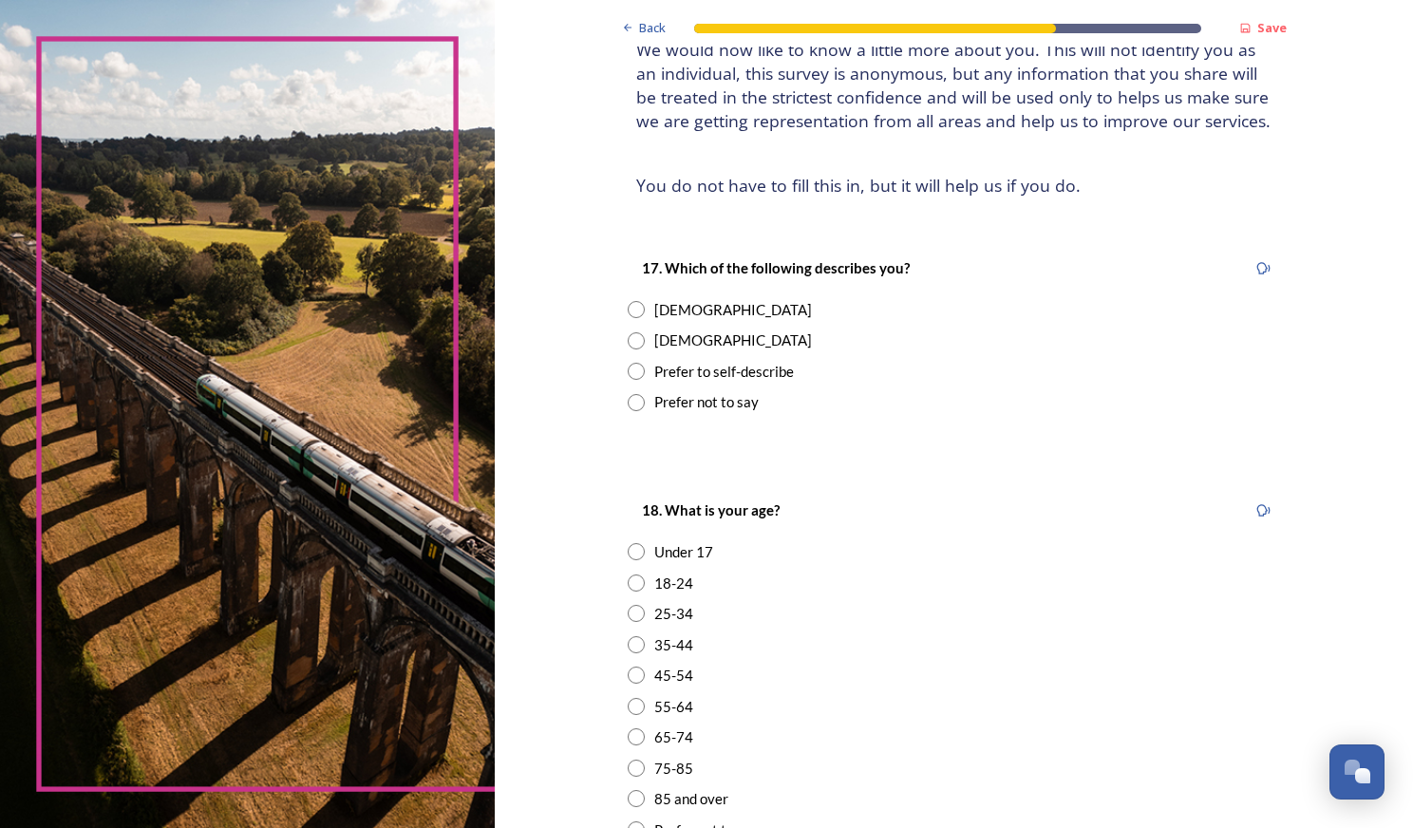
scroll to position [150, 0]
click at [646, 308] on div "[DEMOGRAPHIC_DATA]" at bounding box center [954, 309] width 653 height 22
radio input "true"
click at [631, 613] on input "radio" at bounding box center [636, 612] width 17 height 17
radio input "true"
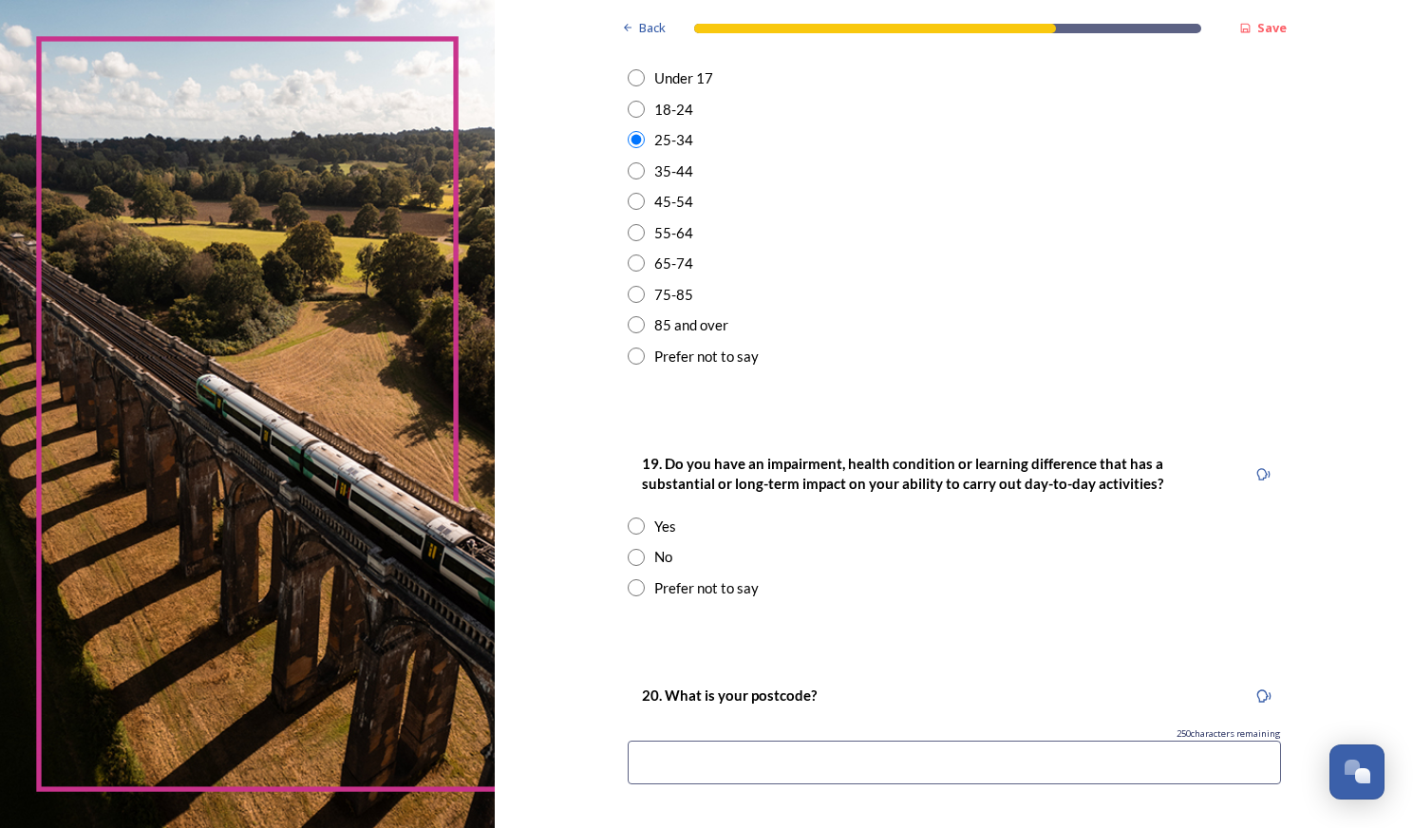
scroll to position [624, 0]
click at [628, 558] on input "radio" at bounding box center [636, 556] width 17 height 17
radio input "true"
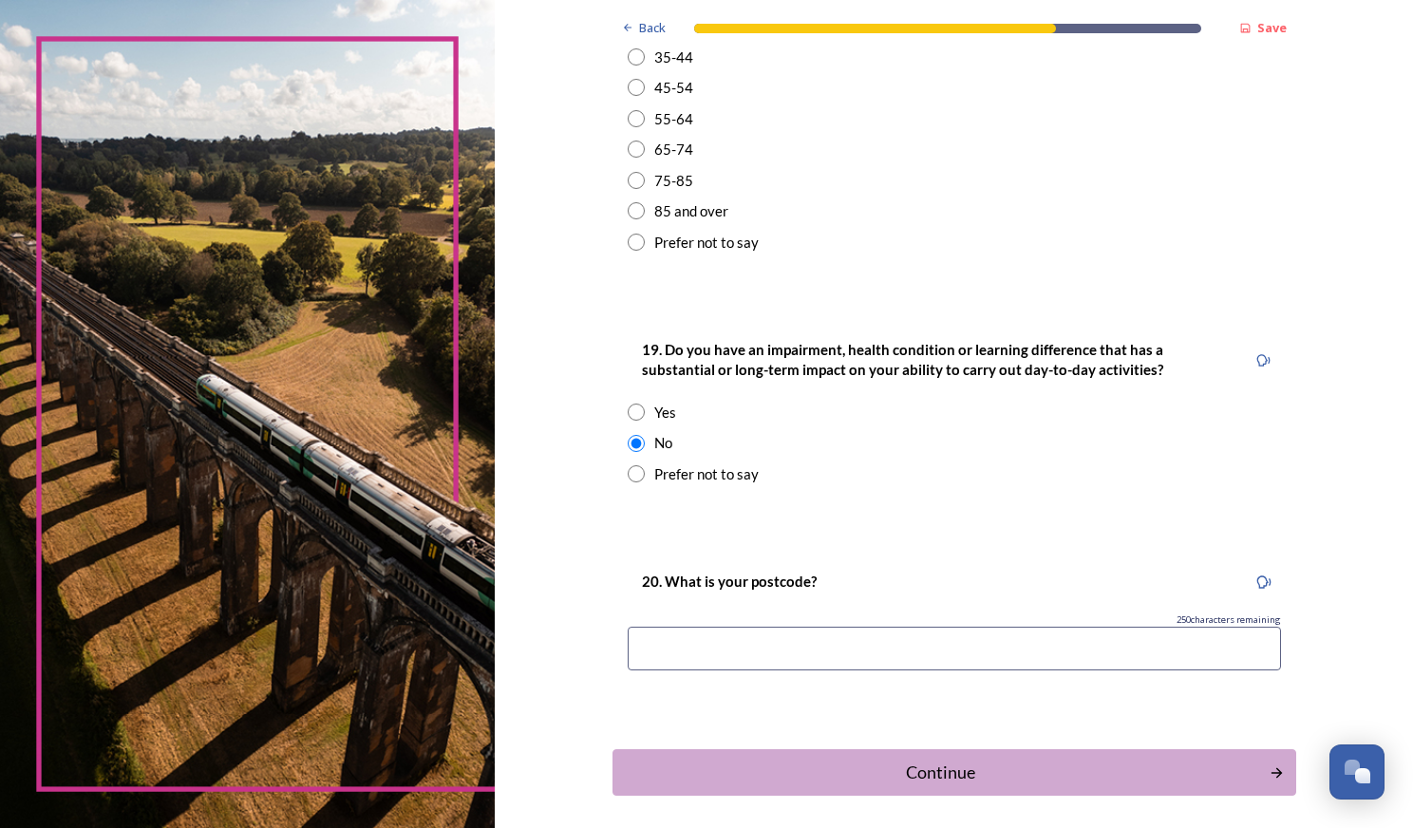
scroll to position [739, 0]
click at [647, 663] on input at bounding box center [954, 647] width 653 height 44
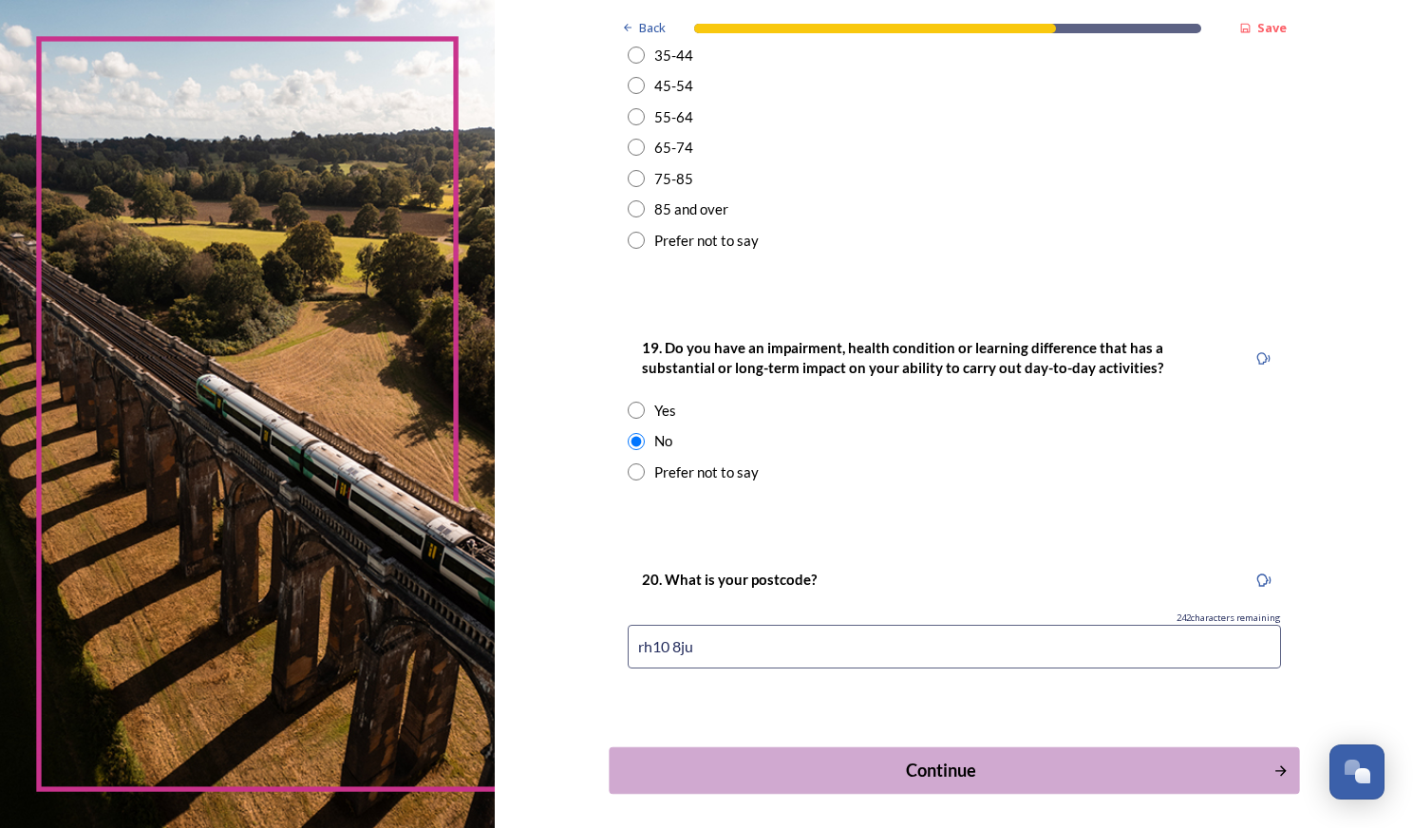
type input "rh10 8ju"
click at [714, 780] on div "Continue" at bounding box center [940, 771] width 643 height 26
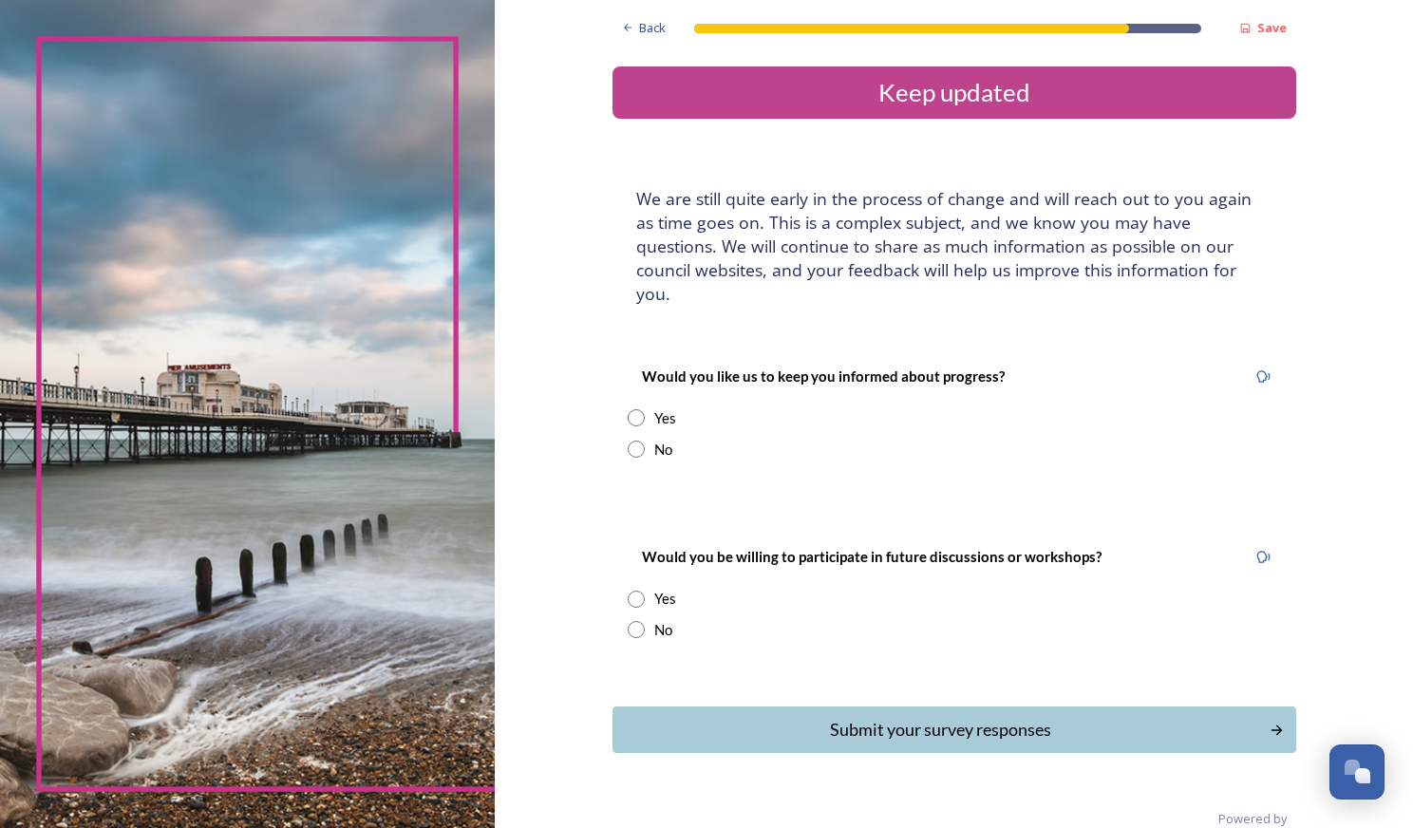
click at [633, 441] on input "radio" at bounding box center [636, 449] width 17 height 17
radio input "true"
click at [637, 591] on input "radio" at bounding box center [636, 599] width 17 height 17
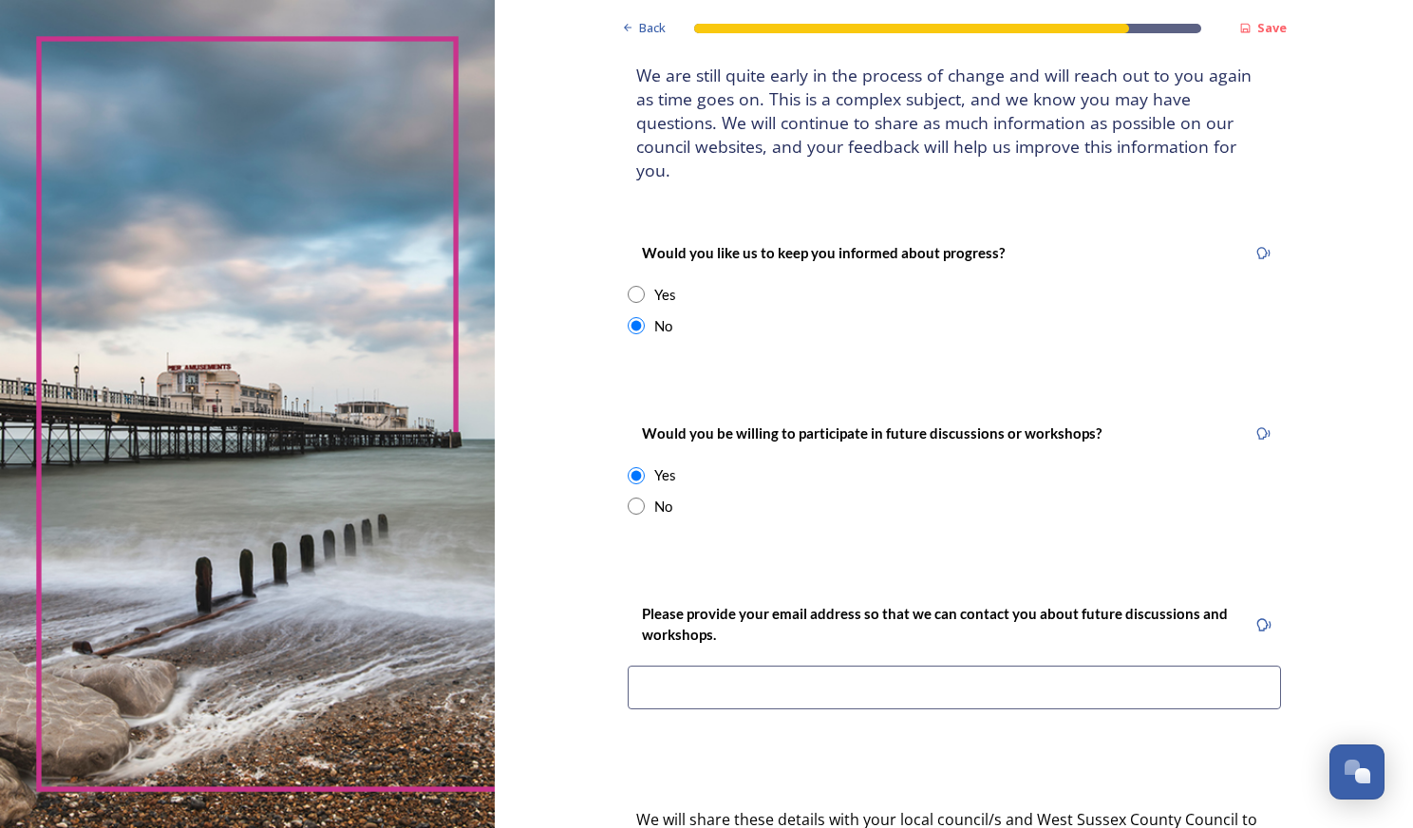
scroll to position [125, 0]
click at [657, 494] on div "No" at bounding box center [663, 505] width 18 height 22
radio input "false"
radio input "true"
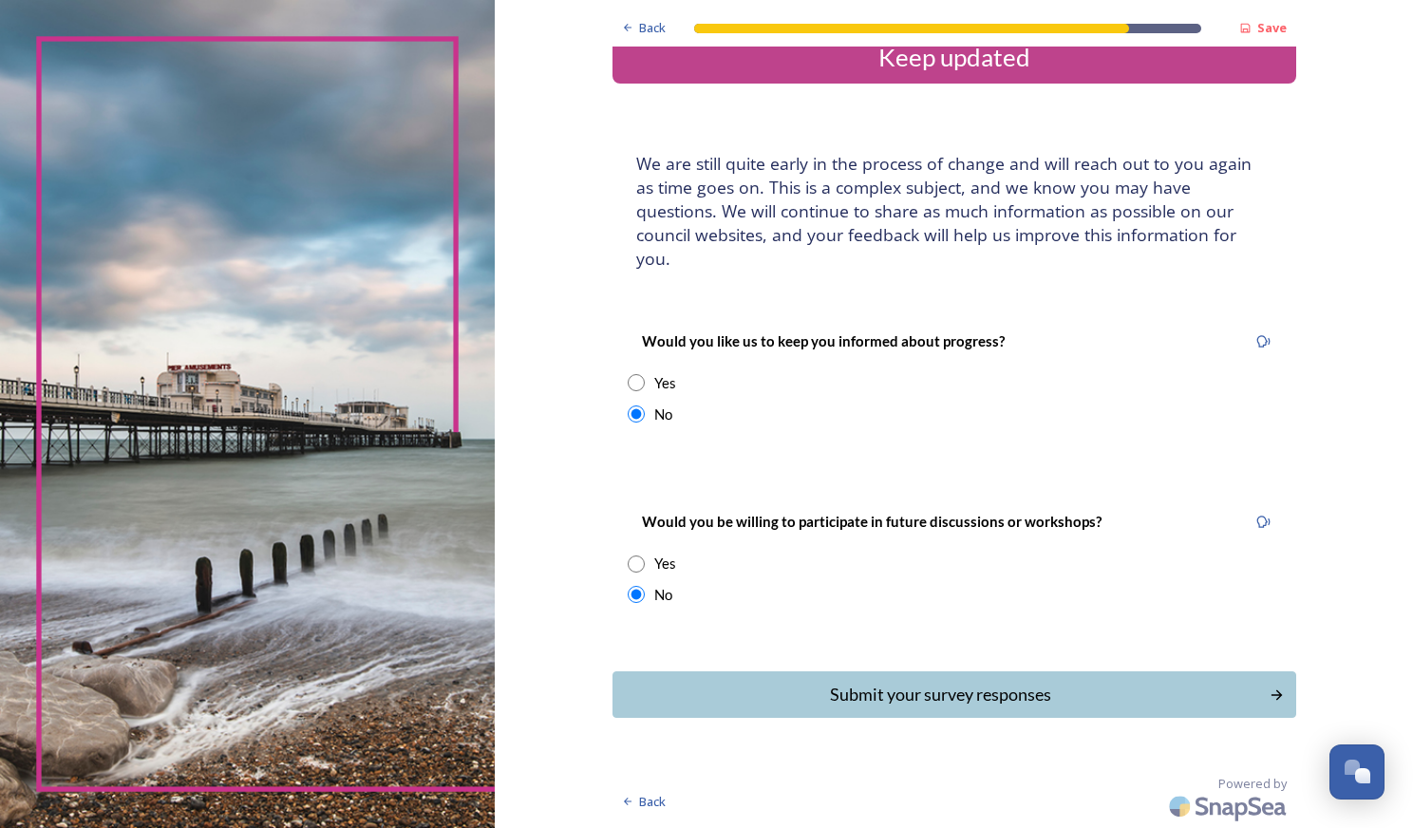
scroll to position [11, 0]
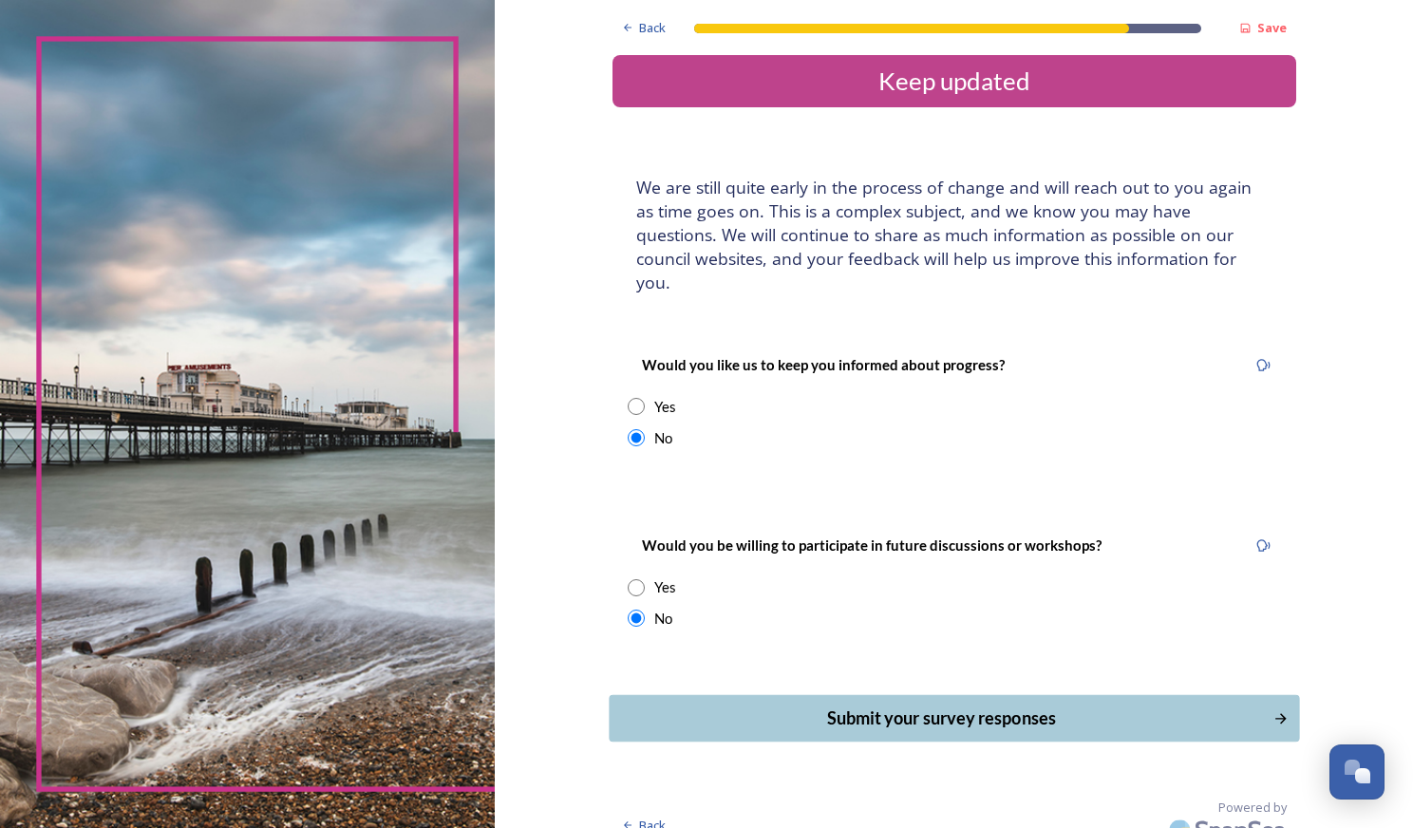
click at [715, 706] on div "Submit your survey responses" at bounding box center [940, 719] width 643 height 26
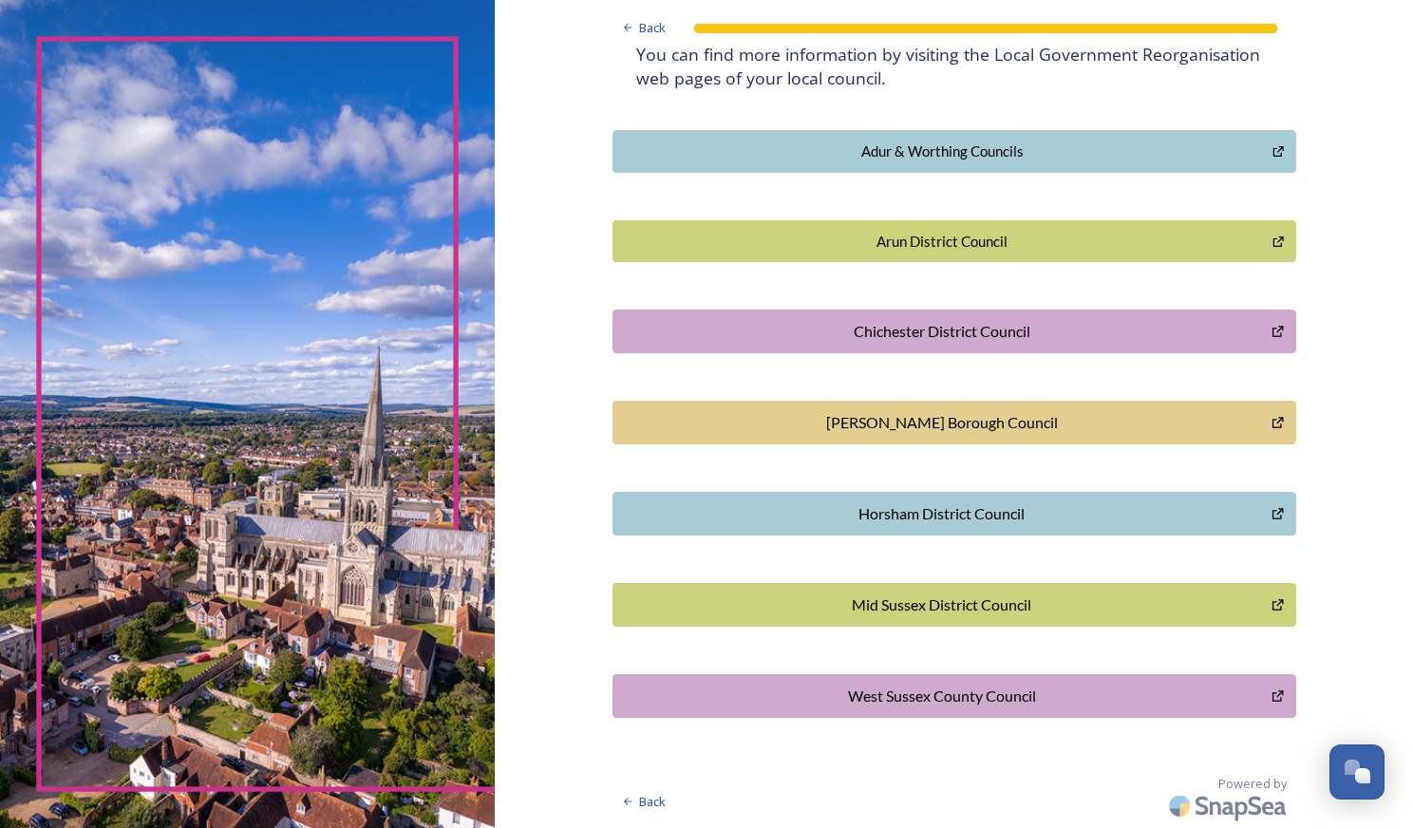
scroll to position [0, 0]
